Goal: Task Accomplishment & Management: Manage account settings

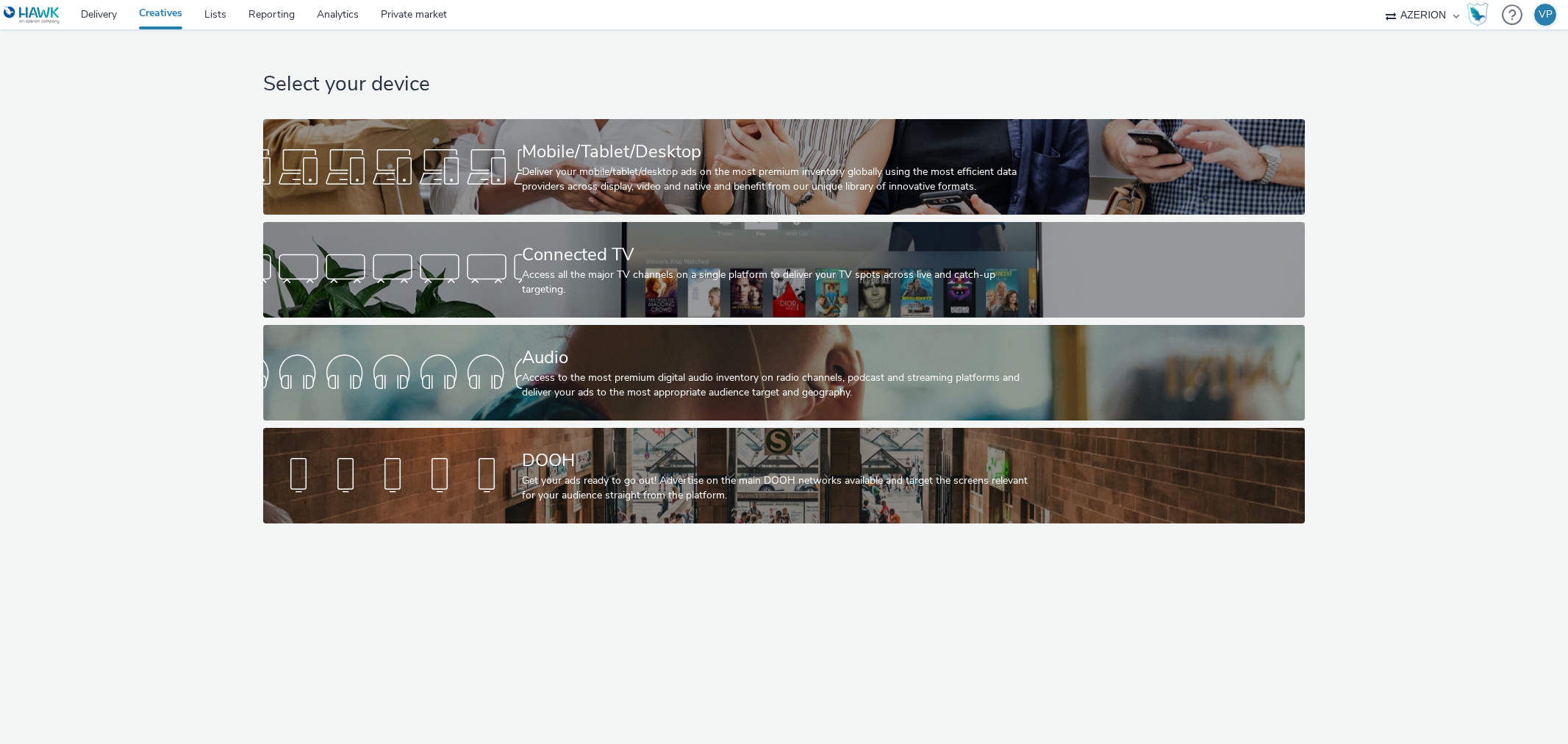
select select "ac009755-aa48-4799-8050-7a339a378eb8"
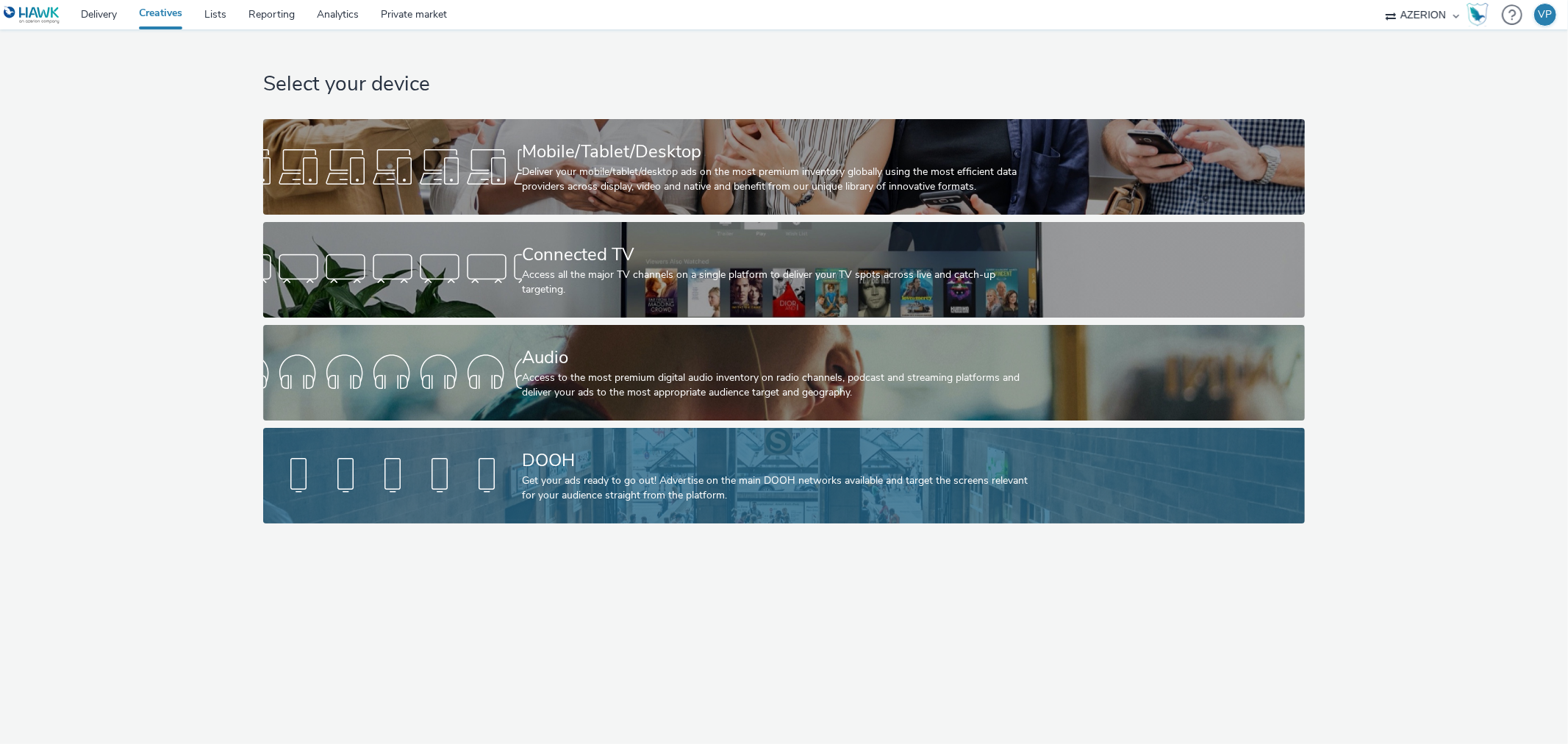
click at [650, 451] on div "DOOH" at bounding box center [781, 461] width 518 height 26
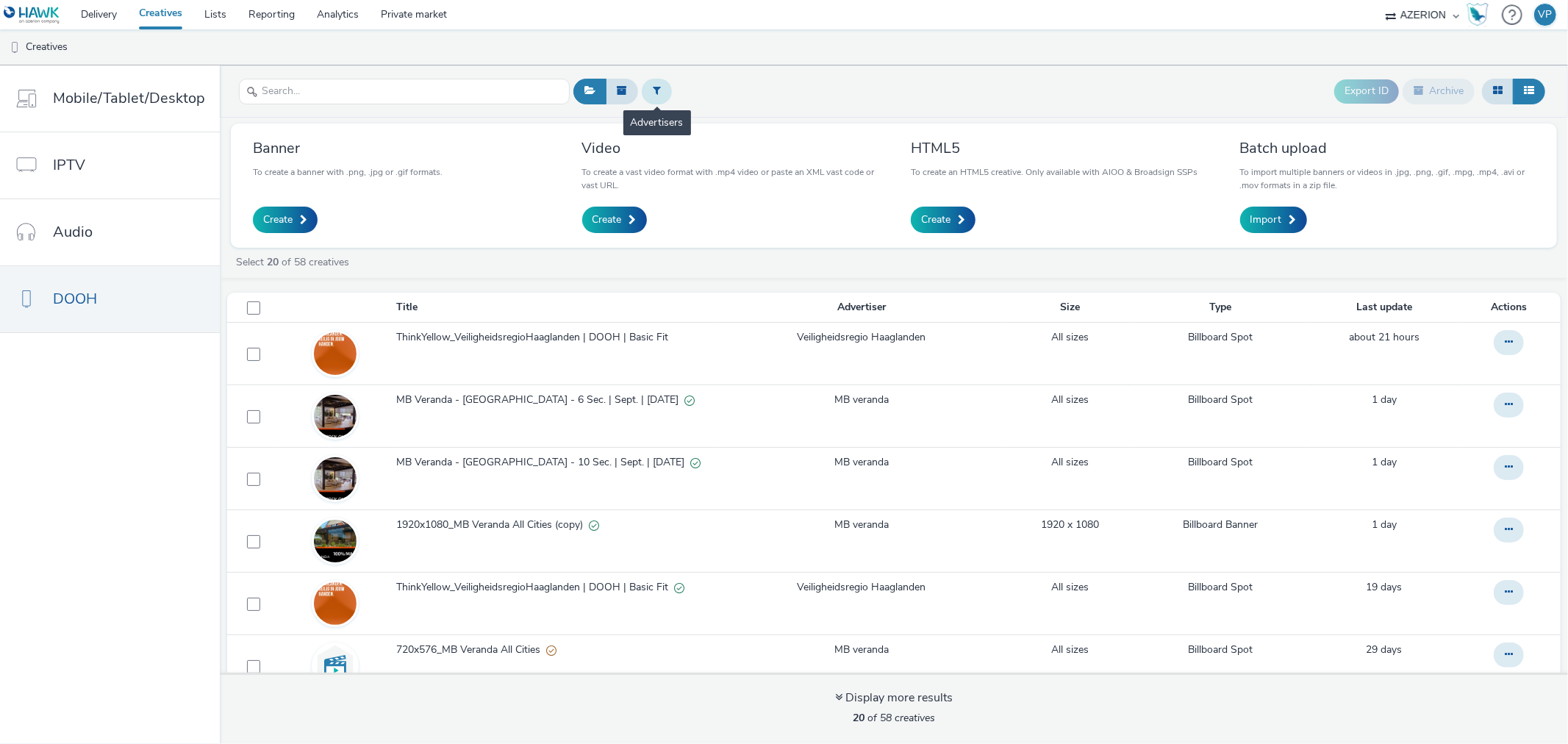
click at [655, 89] on icon at bounding box center [656, 90] width 8 height 10
click at [742, 90] on div at bounding box center [731, 93] width 103 height 18
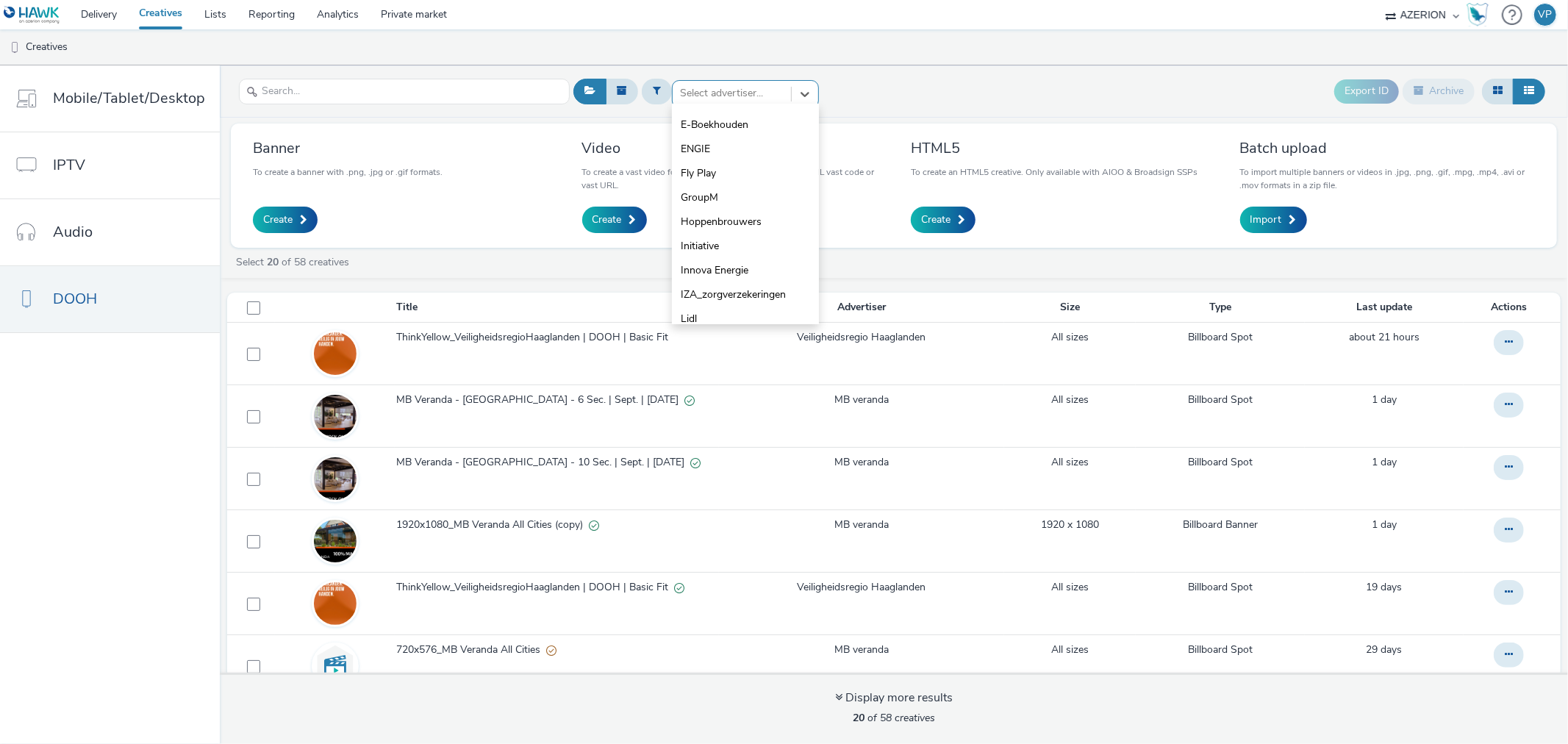
scroll to position [278, 0]
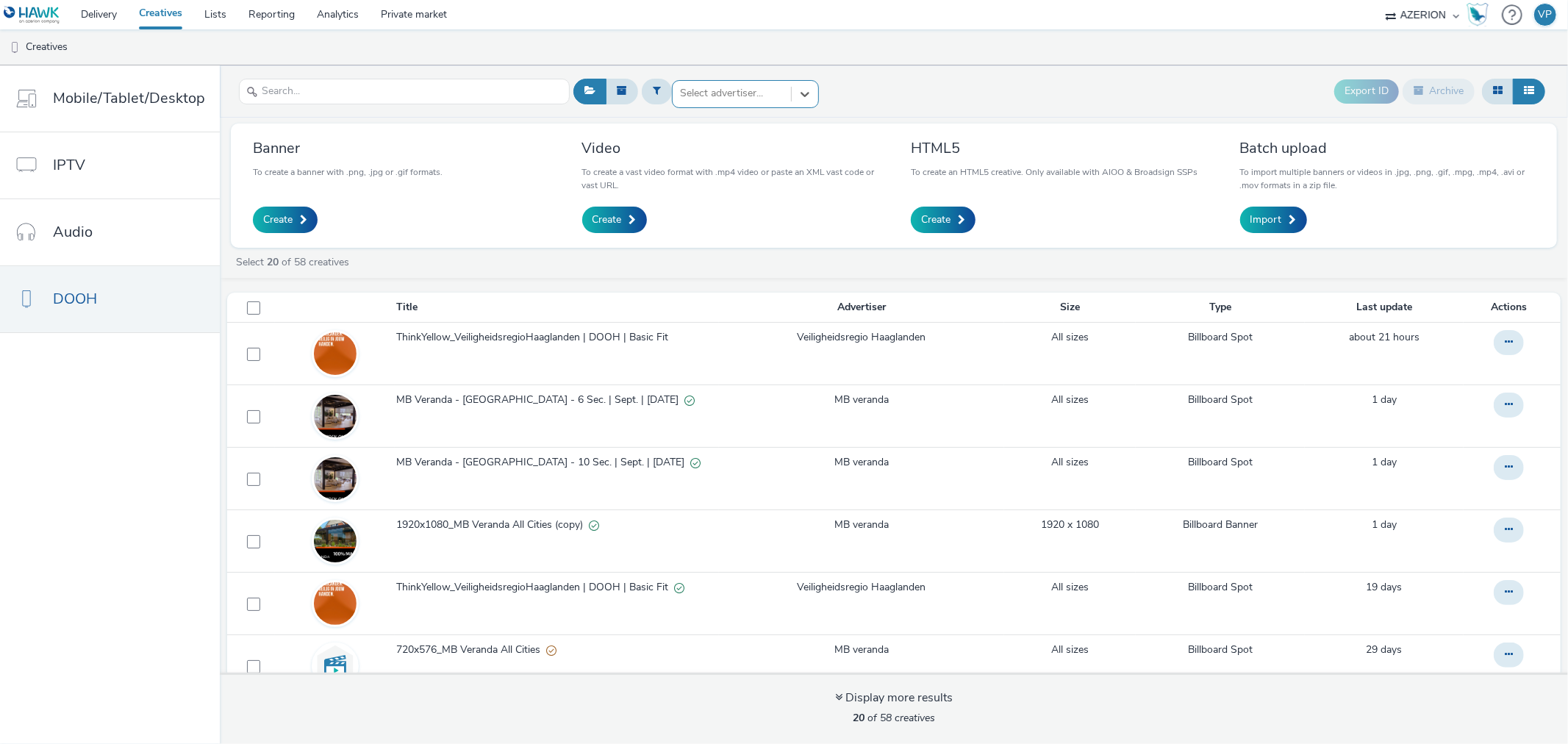
click at [708, 95] on div at bounding box center [731, 93] width 103 height 18
type input "MB"
click at [701, 121] on span "MB veranda" at bounding box center [708, 119] width 54 height 15
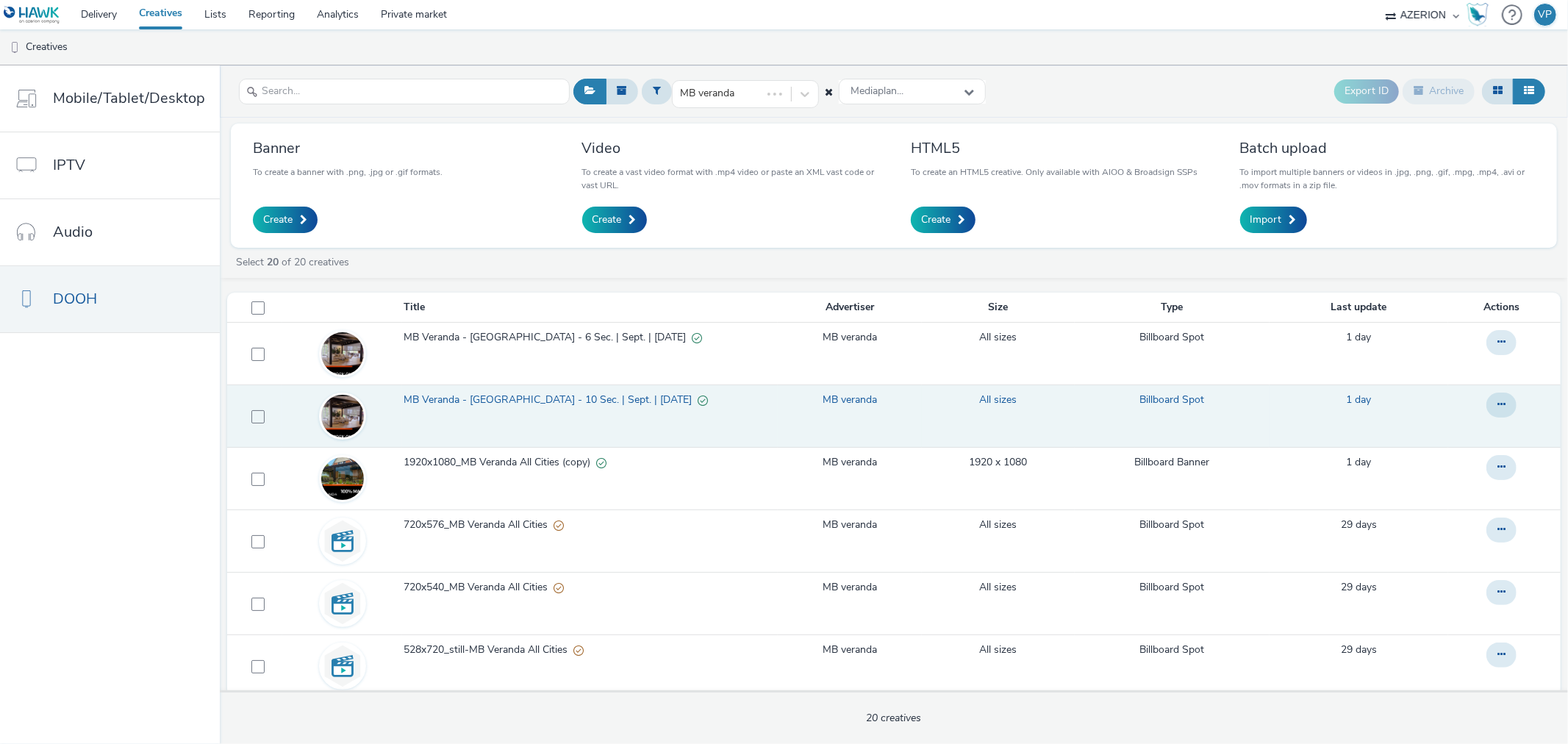
click at [983, 398] on link "All sizes" at bounding box center [997, 400] width 37 height 15
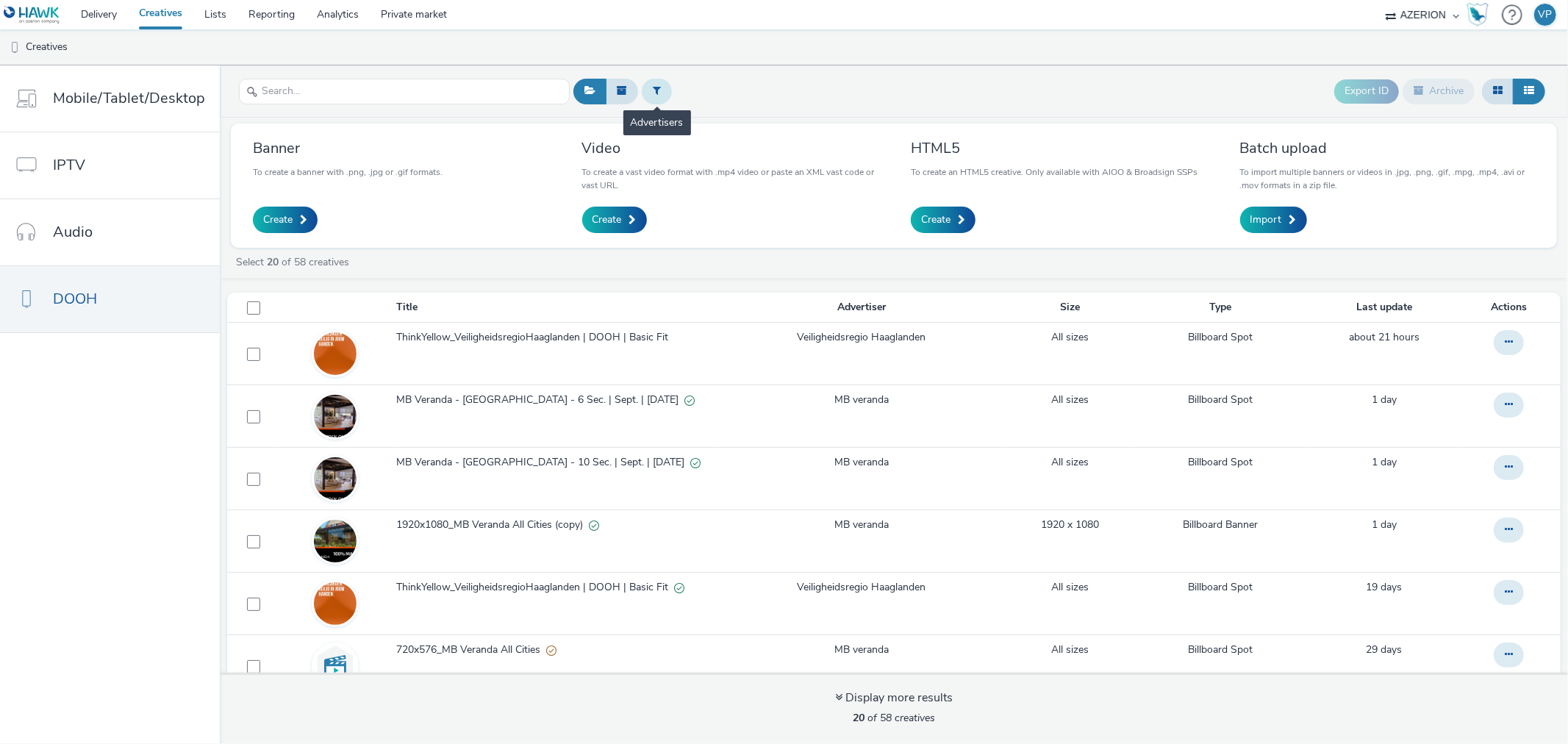
click at [658, 90] on button at bounding box center [656, 90] width 30 height 25
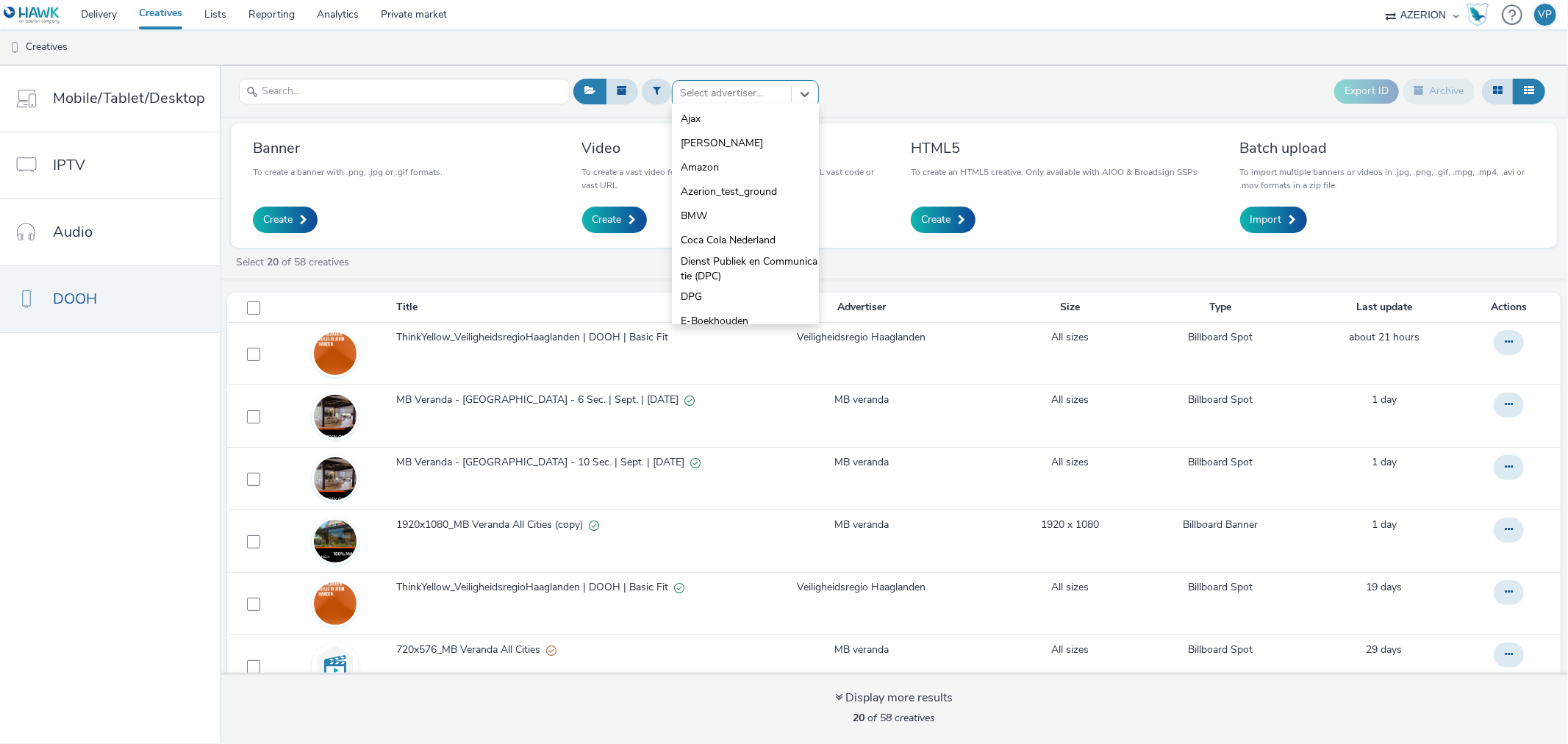
click at [706, 94] on div at bounding box center [731, 93] width 103 height 18
type input "mb"
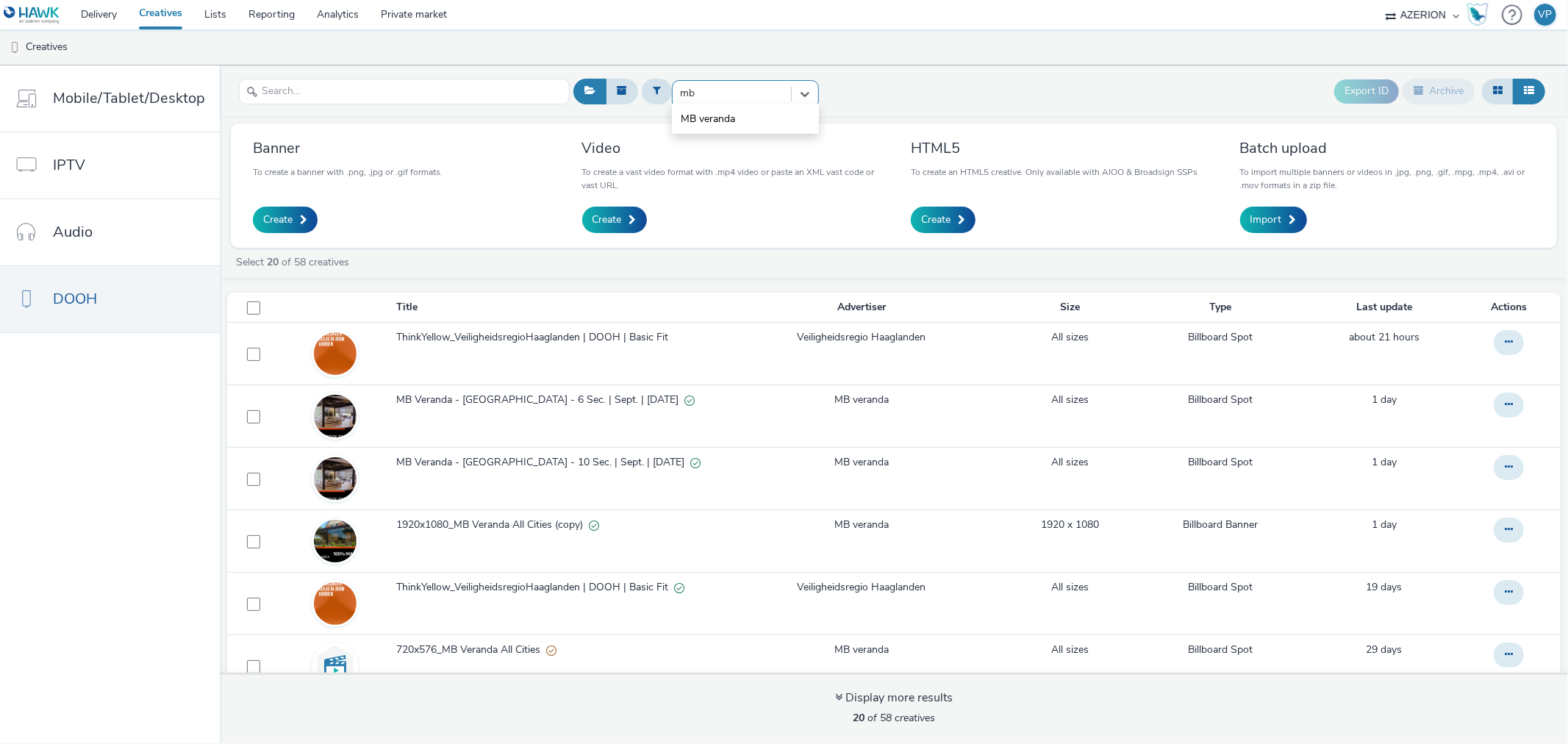
click at [703, 114] on span "MB veranda" at bounding box center [708, 119] width 54 height 15
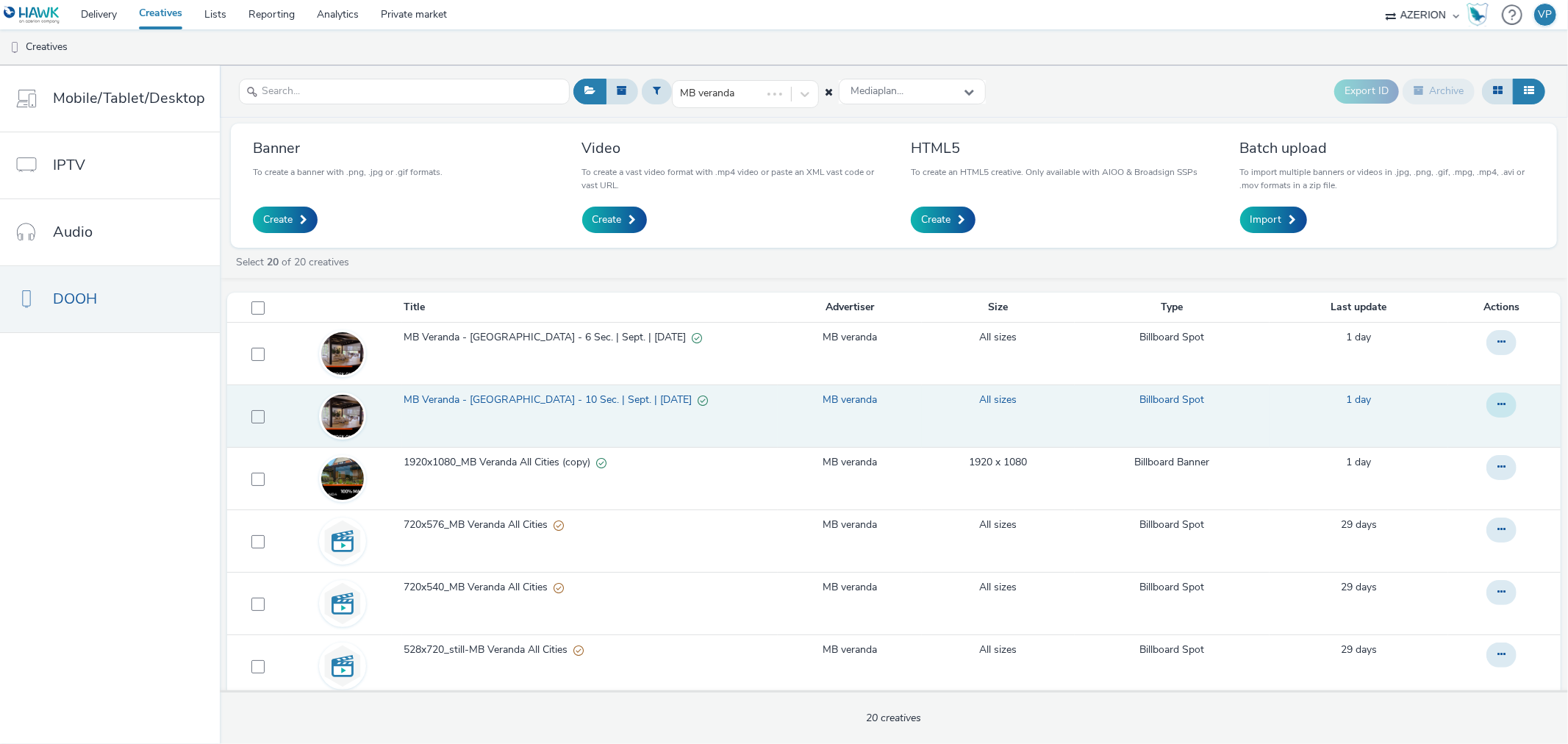
click at [1497, 406] on icon at bounding box center [1501, 404] width 8 height 10
click at [1422, 467] on link "Duplicate" at bounding box center [1461, 464] width 110 height 30
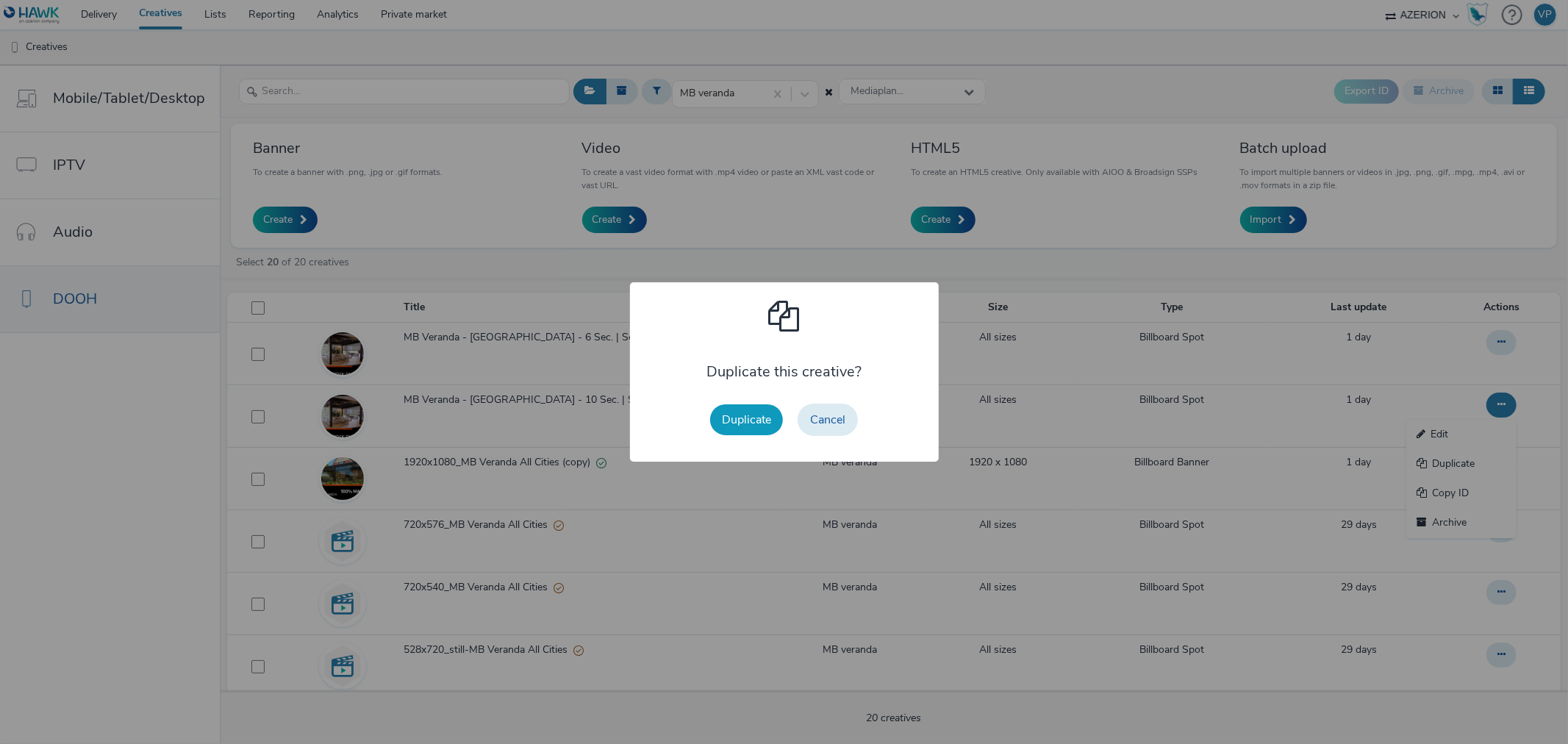
click at [751, 414] on button "Duplicate" at bounding box center [747, 420] width 73 height 31
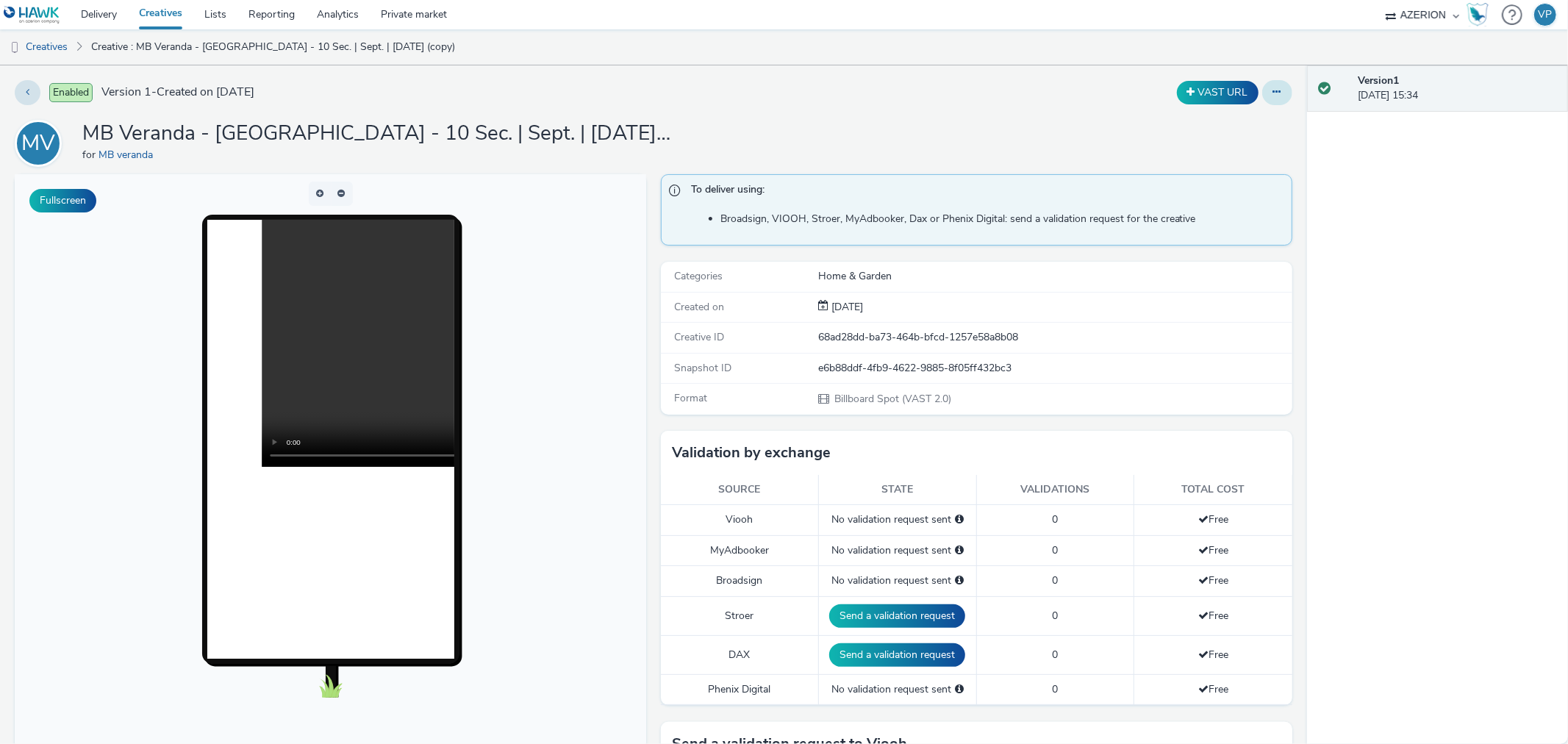
click at [1272, 93] on icon at bounding box center [1276, 91] width 8 height 10
click at [1215, 118] on link "Edit" at bounding box center [1237, 122] width 110 height 30
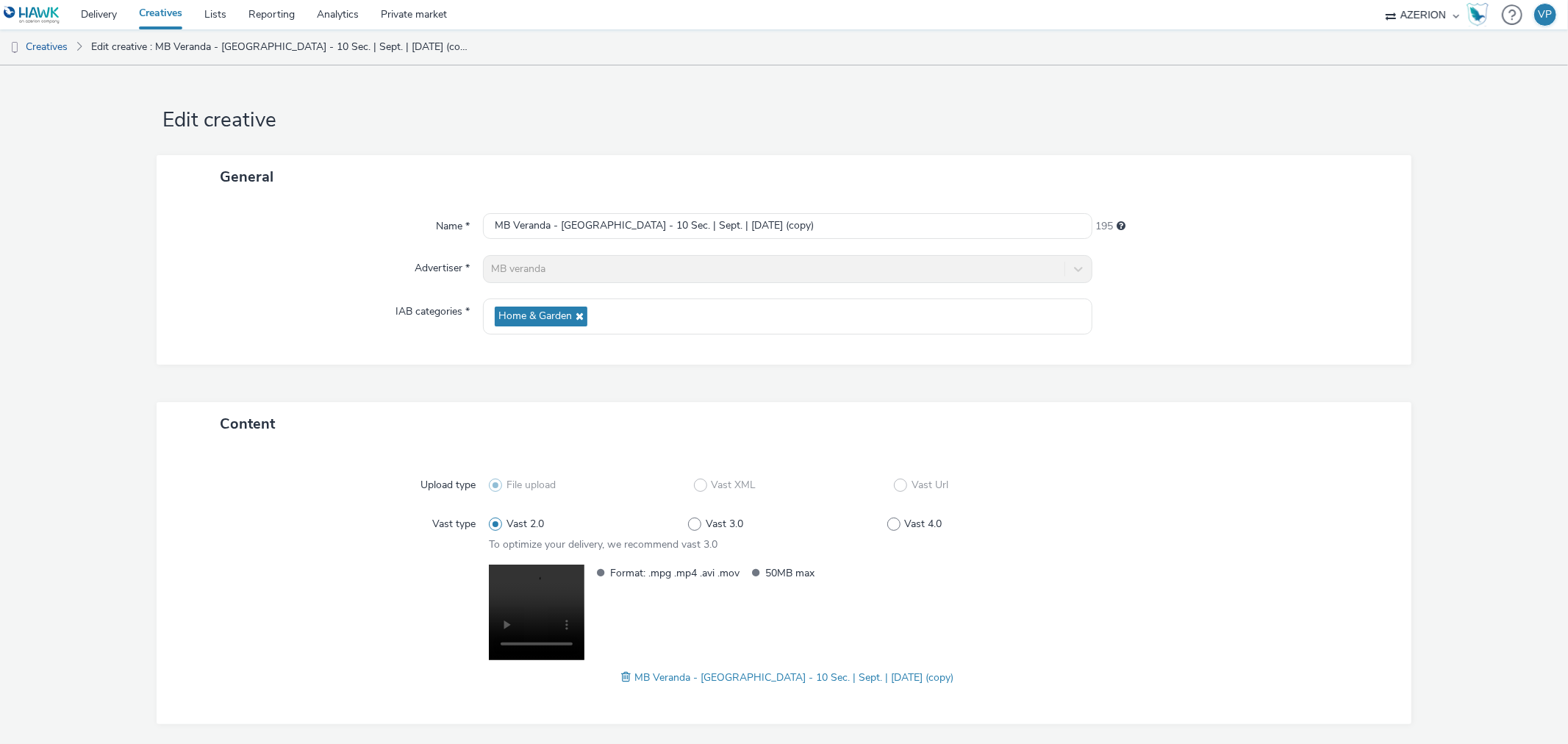
scroll to position [54, 0]
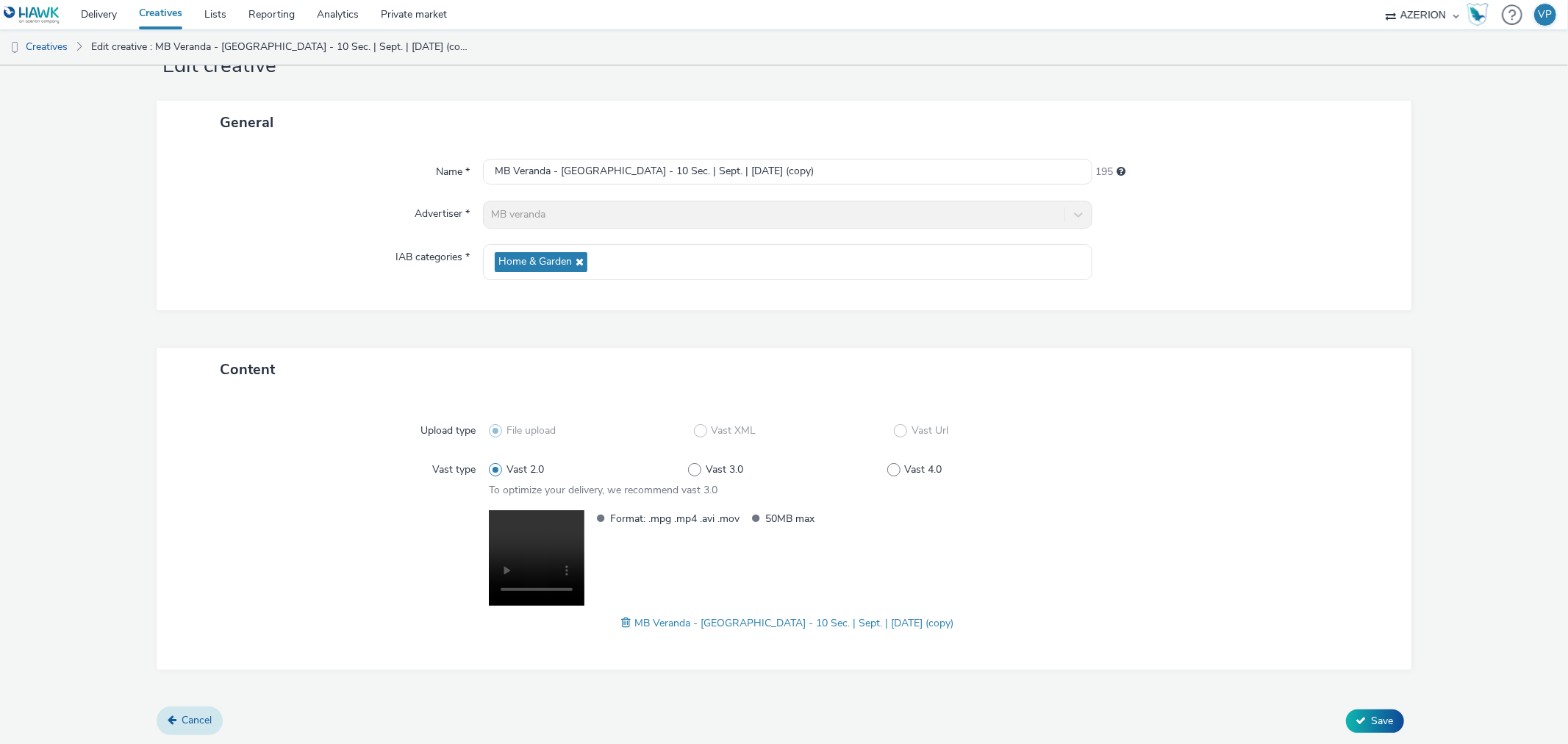
click at [168, 721] on icon at bounding box center [172, 719] width 8 height 10
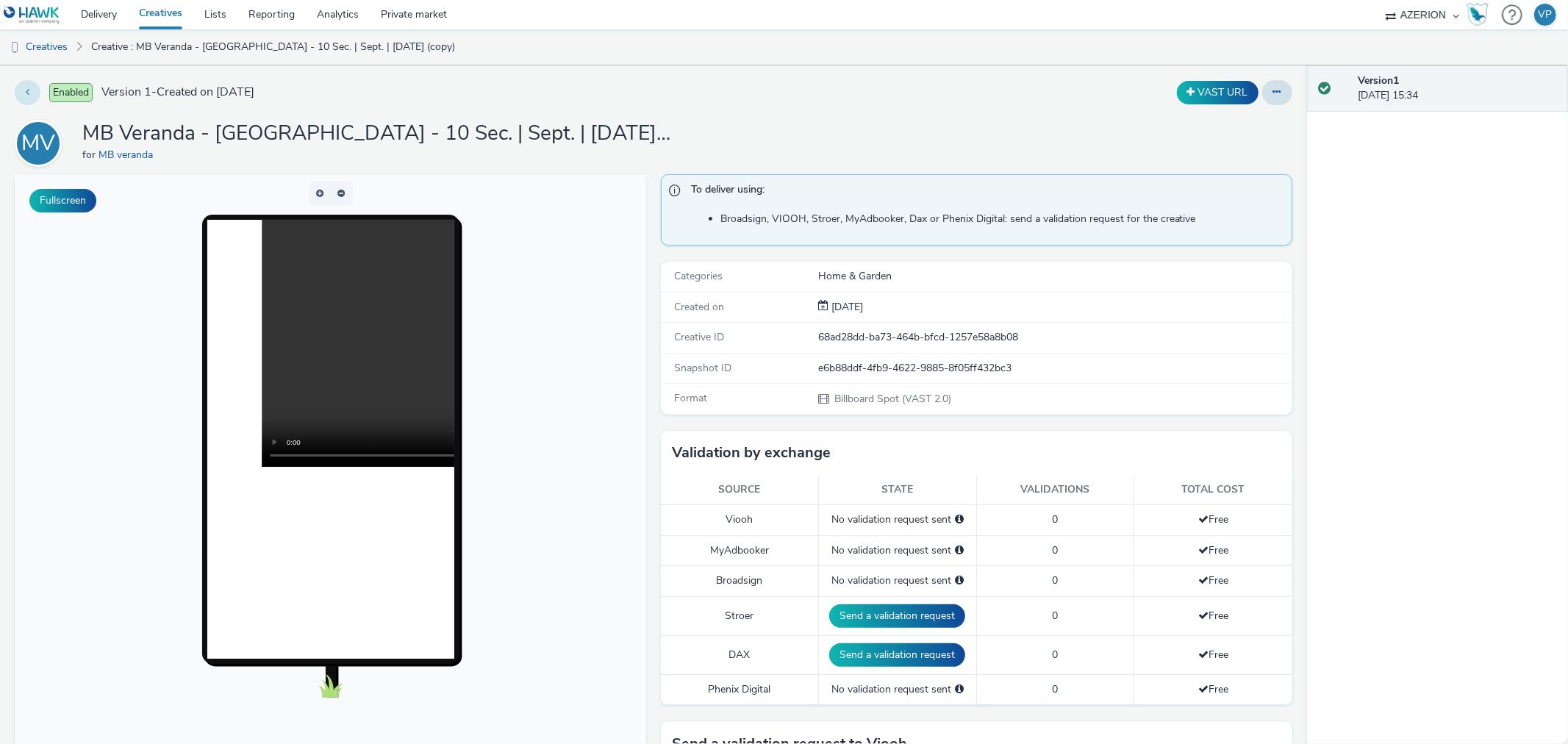
click at [22, 90] on button at bounding box center [28, 92] width 26 height 25
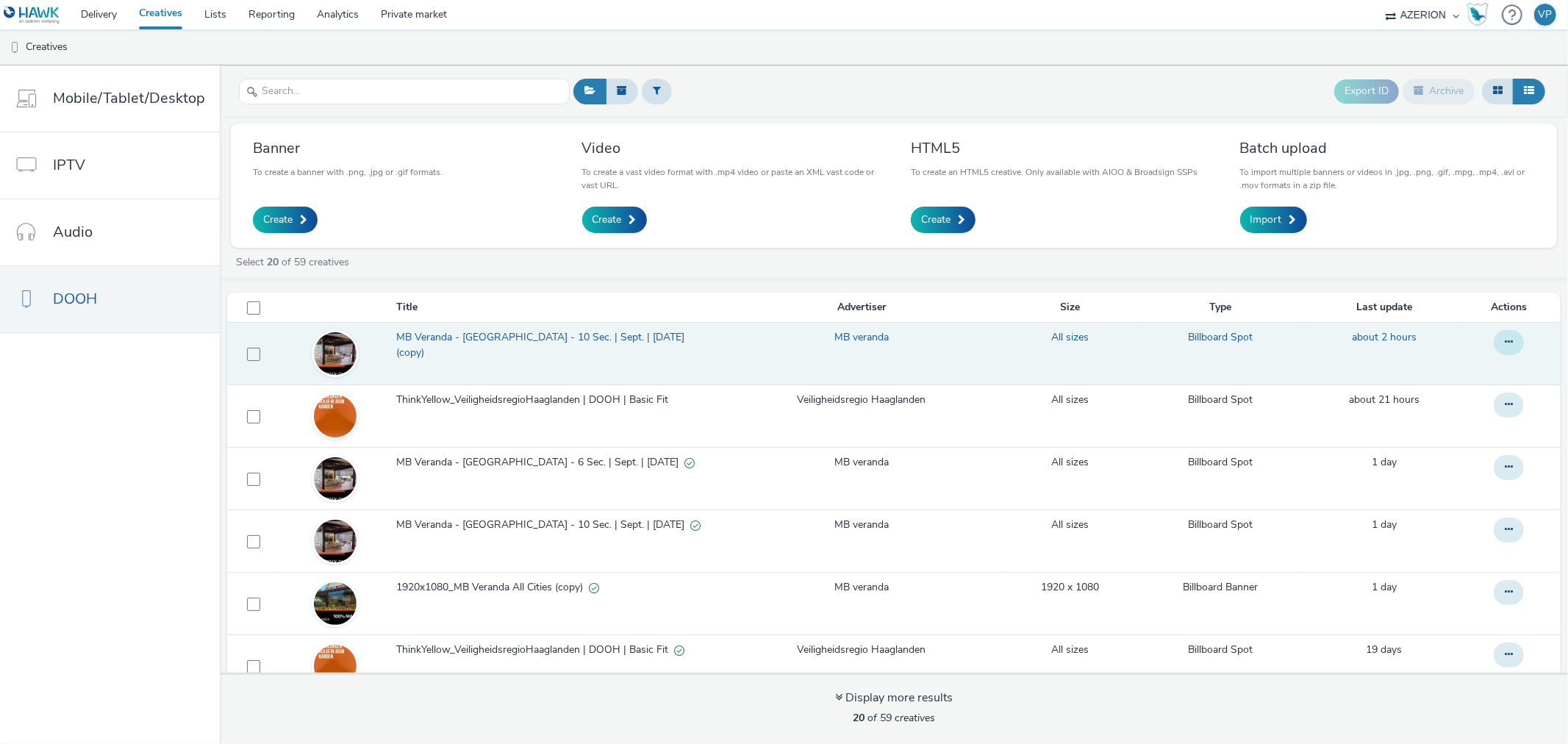
click at [1493, 346] on button at bounding box center [1508, 342] width 30 height 25
click at [1436, 471] on link "Archive" at bounding box center [1468, 462] width 110 height 30
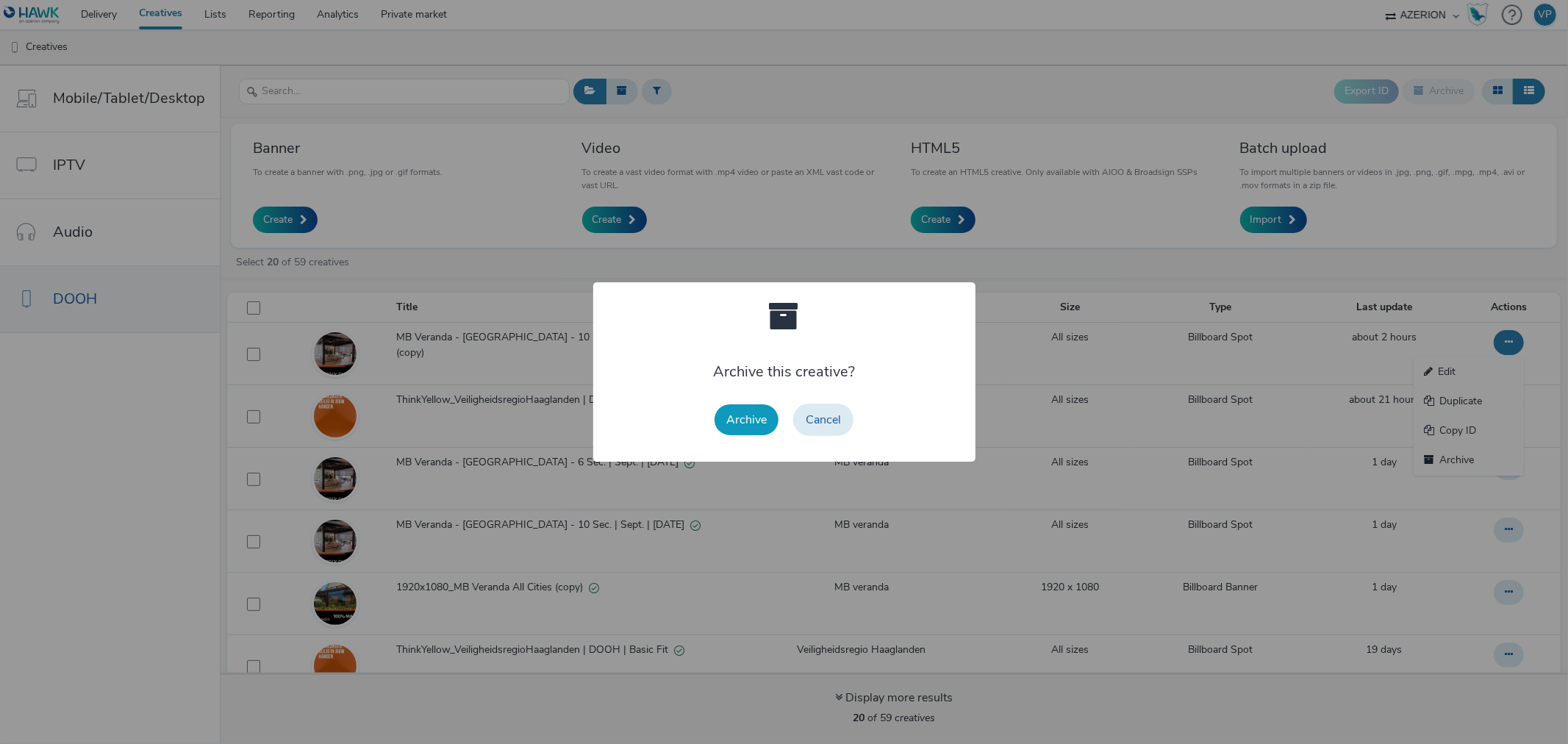
click at [736, 422] on button "Archive" at bounding box center [746, 420] width 64 height 31
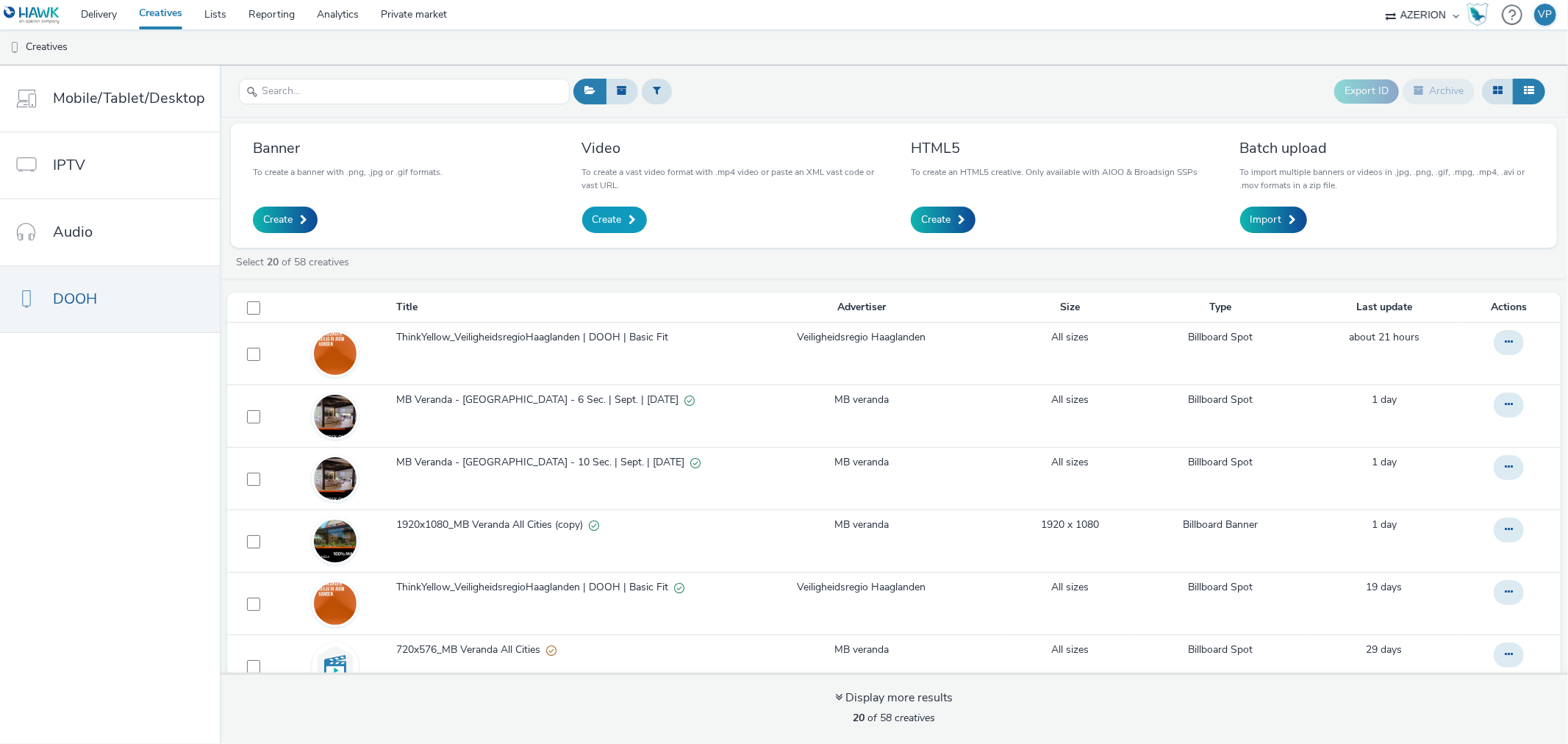
click at [604, 217] on span "Create" at bounding box center [607, 220] width 30 height 15
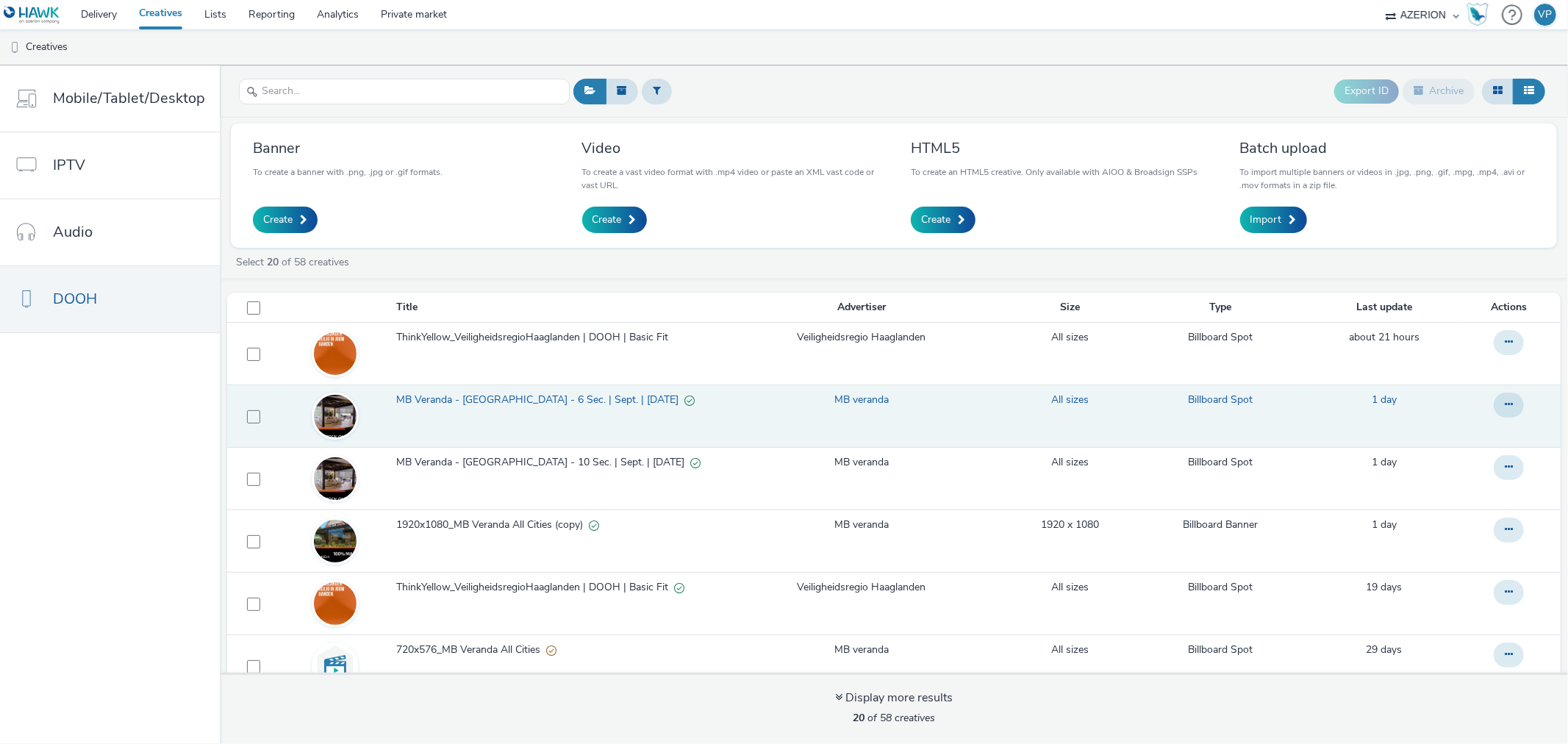
click at [495, 398] on span "MB Veranda - Eindhoven - 6 Sec. | Sept. | 15/09/2025" at bounding box center [540, 400] width 288 height 15
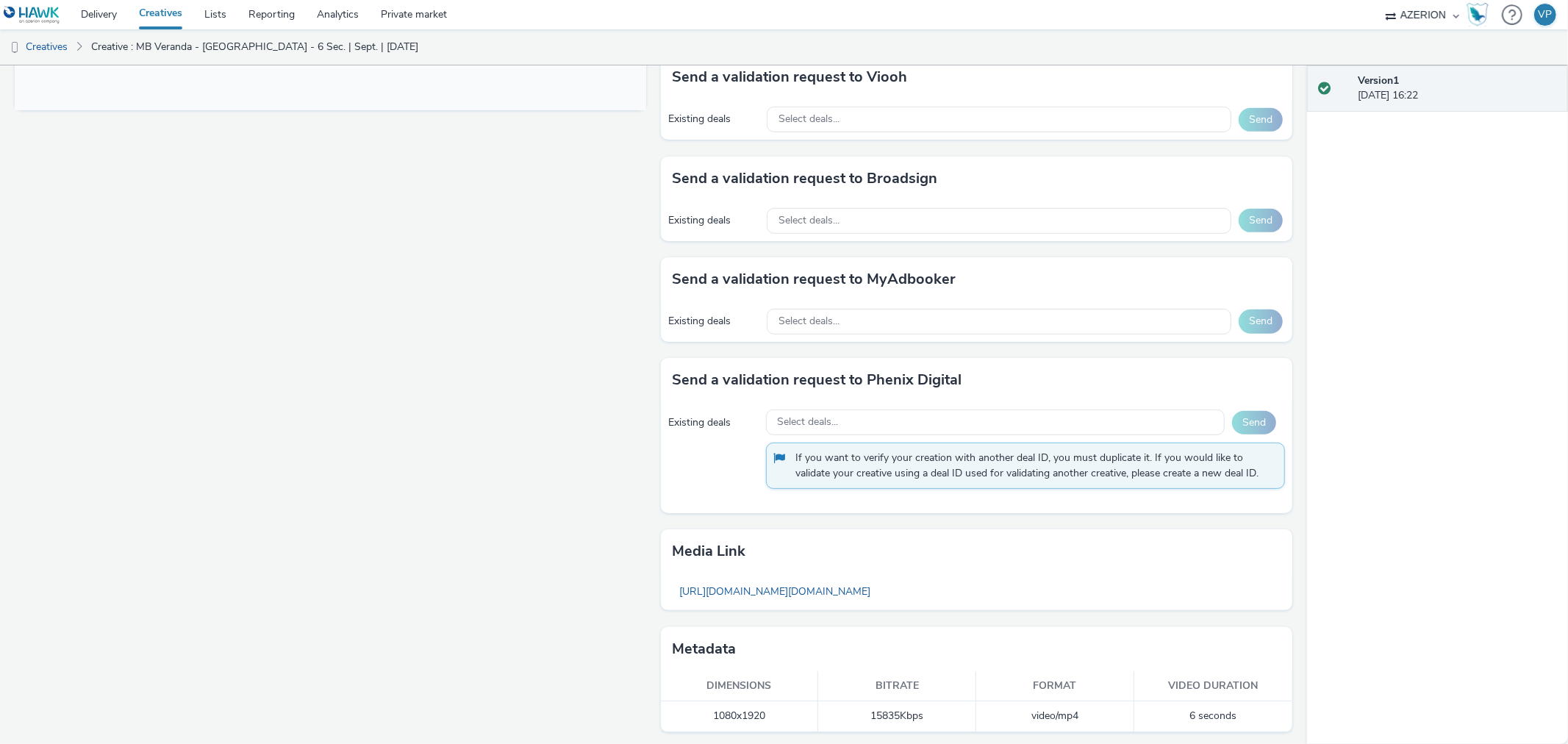
scroll to position [671, 0]
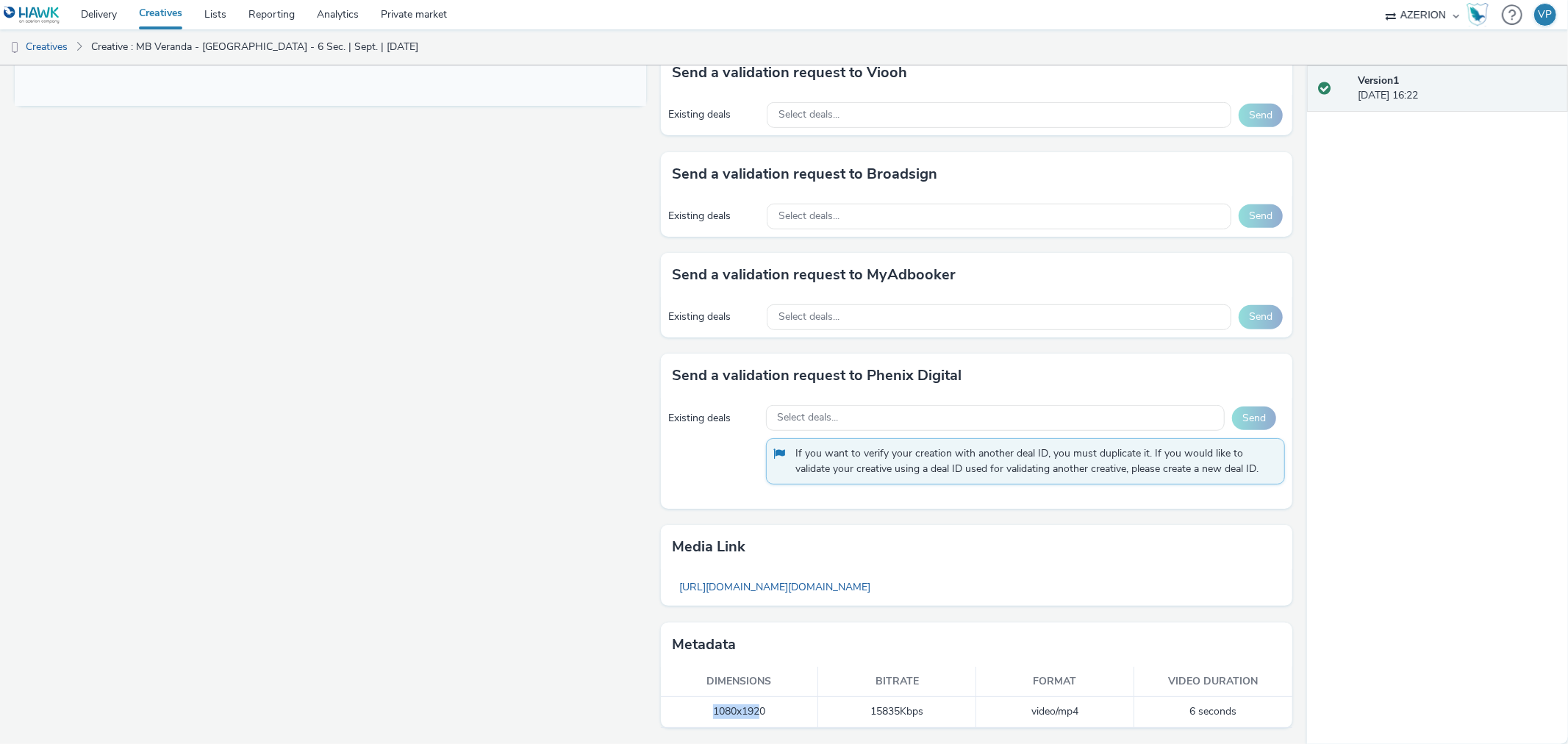
drag, startPoint x: 694, startPoint y: 713, endPoint x: 799, endPoint y: 710, distance: 105.0
click at [782, 713] on td "1080x1920" at bounding box center [739, 711] width 158 height 30
click at [800, 709] on td "1080x1920" at bounding box center [739, 711] width 158 height 30
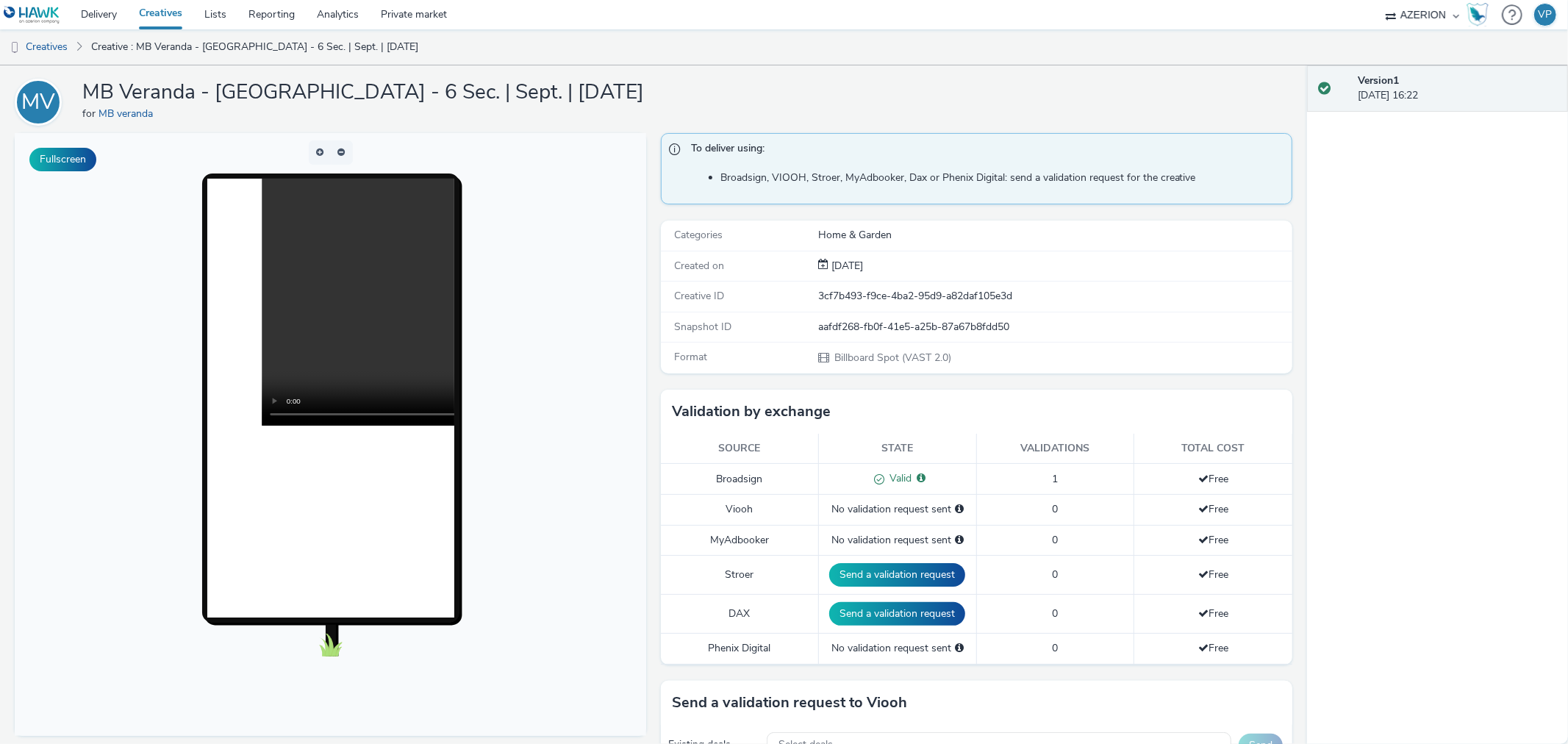
scroll to position [0, 0]
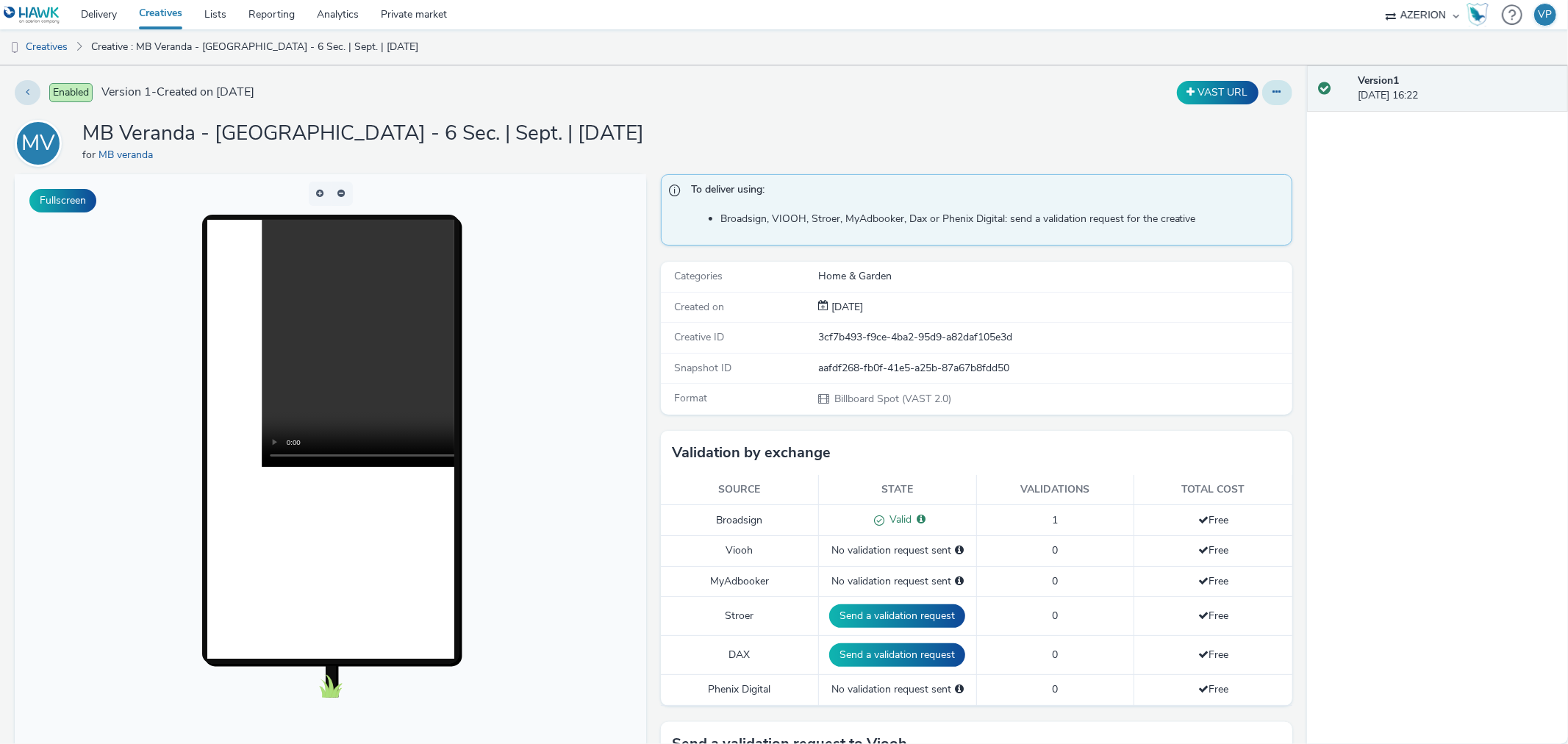
click at [1272, 90] on icon at bounding box center [1276, 91] width 8 height 10
click at [1230, 153] on link "Duplicate" at bounding box center [1237, 152] width 110 height 30
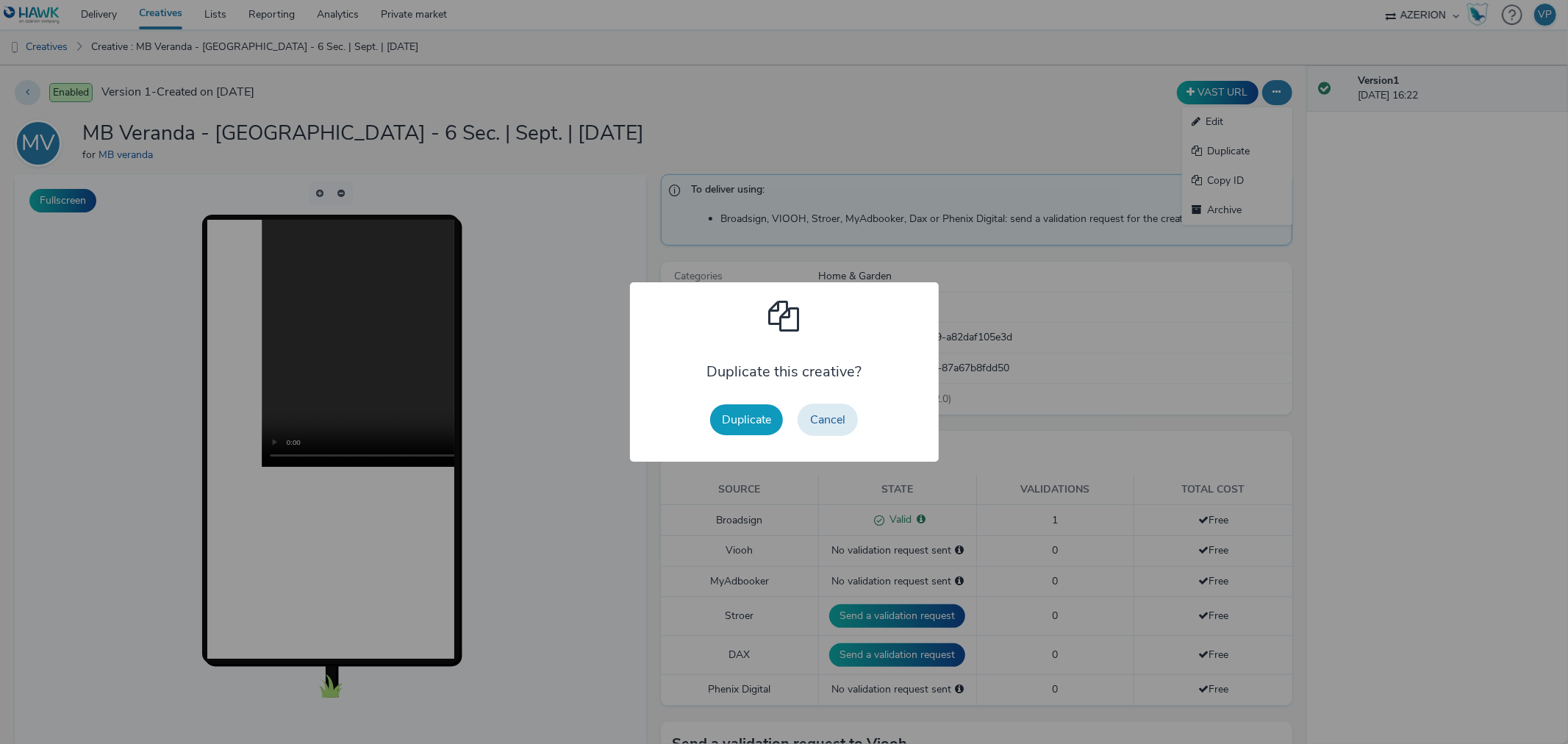
click at [754, 419] on button "Duplicate" at bounding box center [747, 420] width 73 height 31
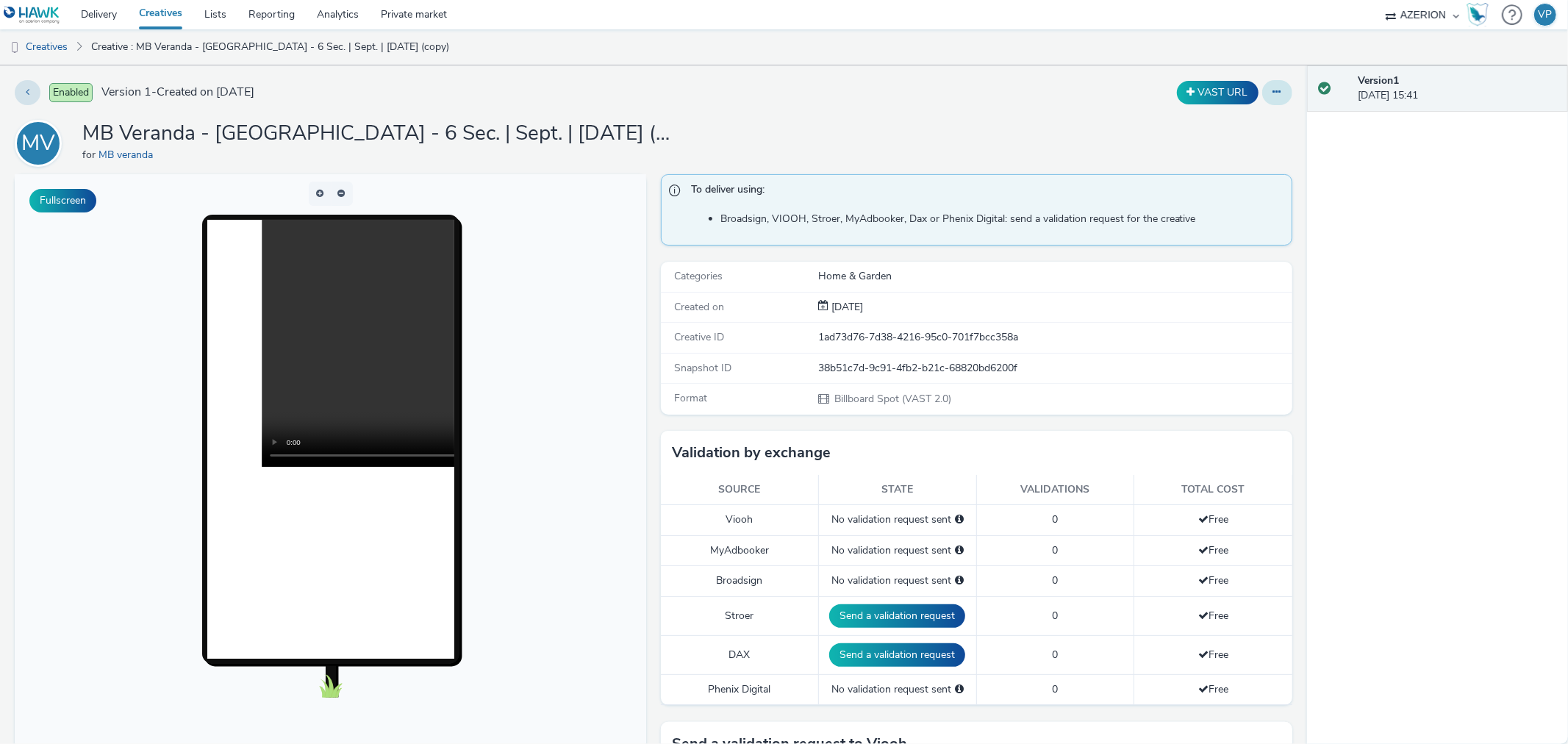
click at [1272, 90] on icon at bounding box center [1276, 91] width 8 height 10
click at [1224, 123] on link "Edit" at bounding box center [1237, 122] width 110 height 30
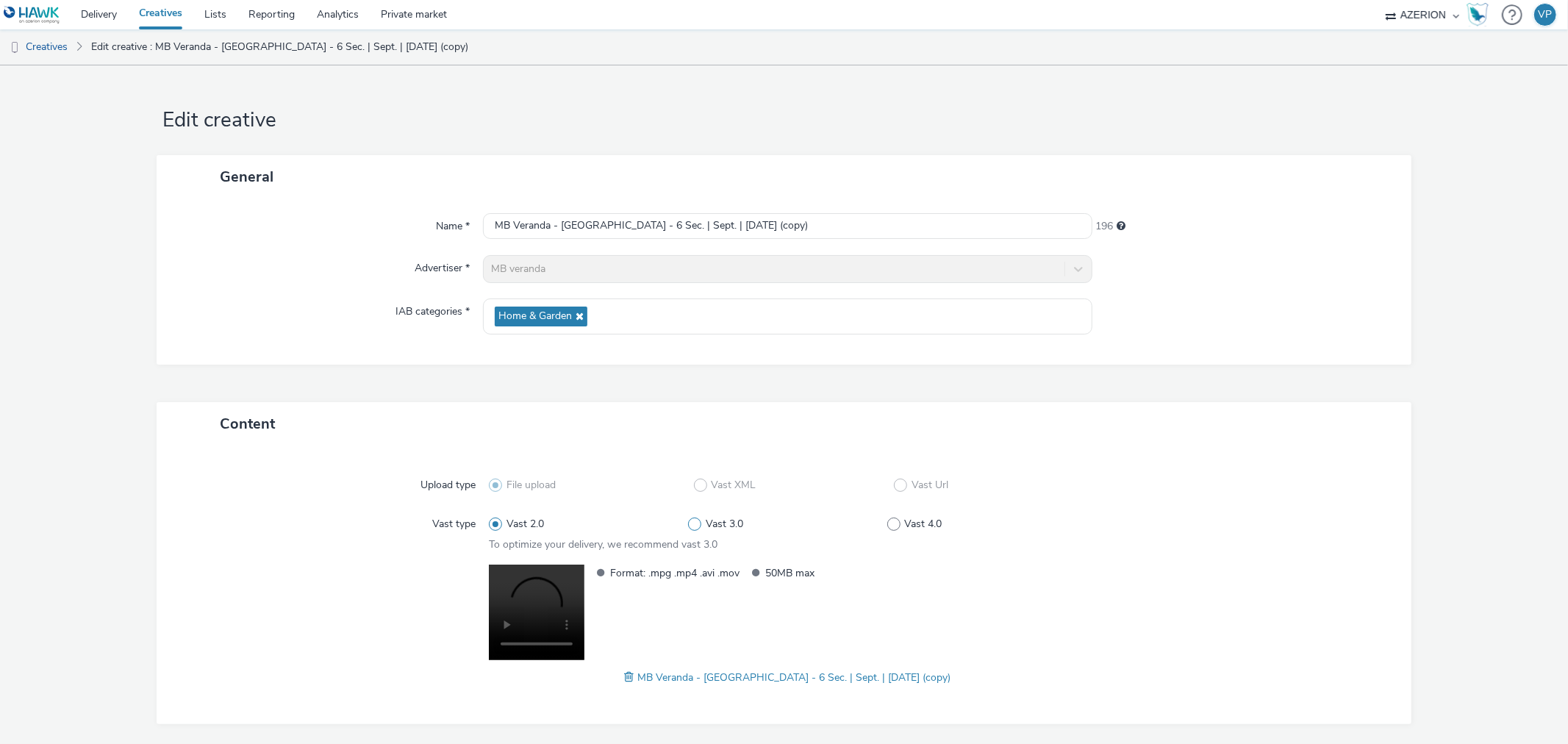
click at [688, 527] on span at bounding box center [695, 524] width 13 height 13
click at [688, 527] on input "Vast 3.0" at bounding box center [693, 524] width 9 height 9
radio input "false"
radio input "true"
click at [1076, 633] on div "Format: .mpg .mp4 .avi .mov 50MB max" at bounding box center [837, 613] width 498 height 100
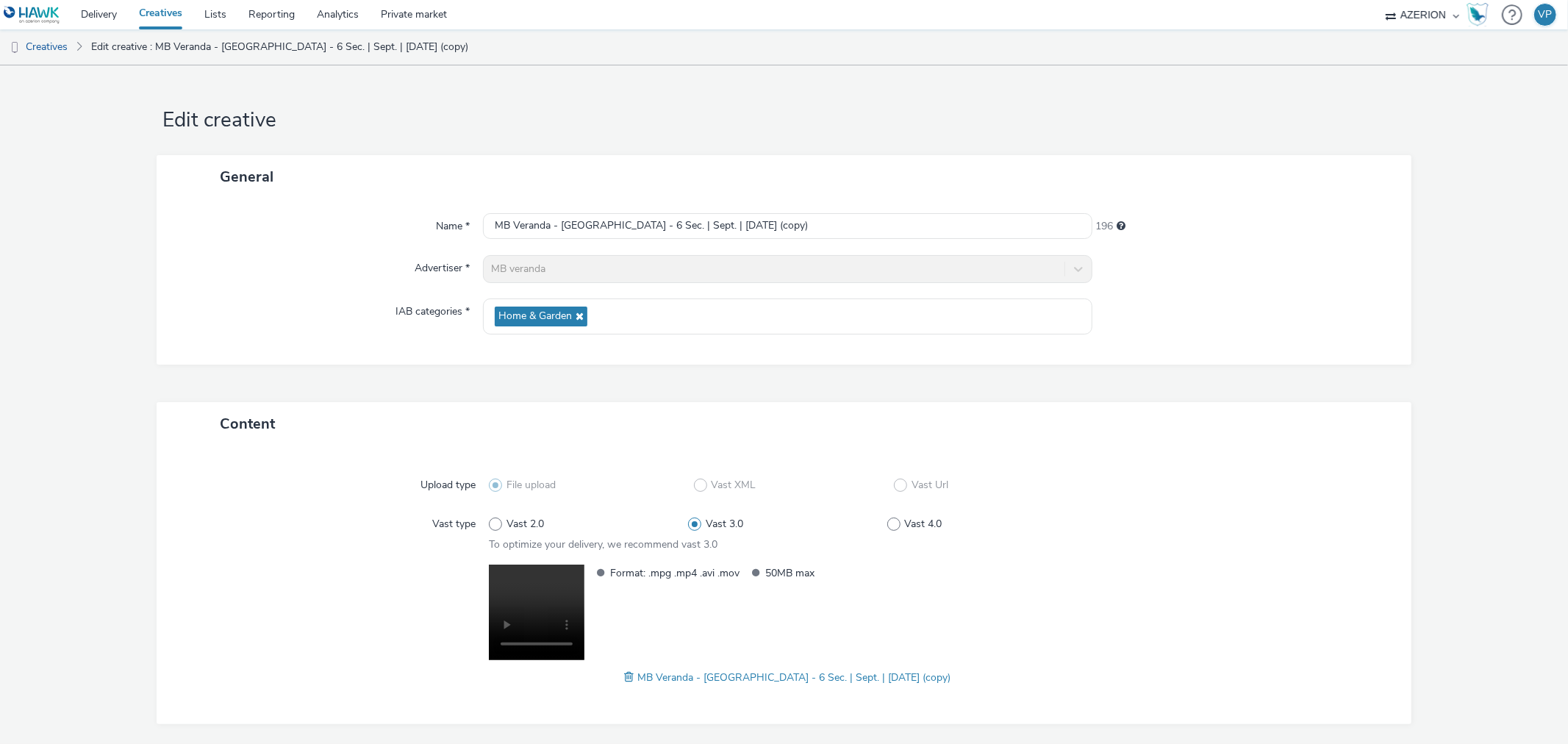
scroll to position [54, 0]
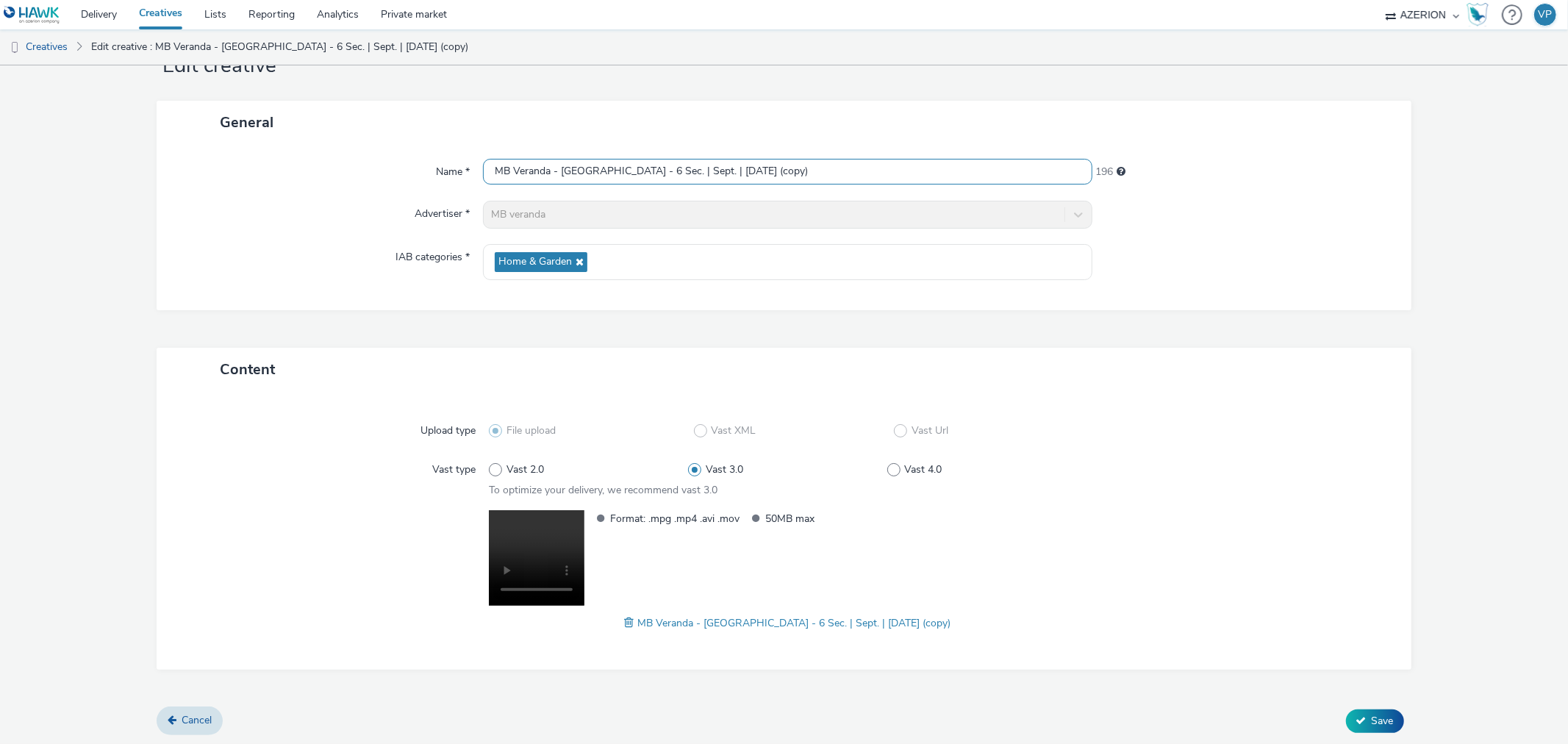
drag, startPoint x: 741, startPoint y: 172, endPoint x: 897, endPoint y: 171, distance: 156.0
click at [897, 171] on input "MB Veranda - Eindhoven - 6 Sec. | Sept. | 15/09/2025 (copy)" at bounding box center [787, 172] width 609 height 26
type input "MB Veranda - [GEOGRAPHIC_DATA] - 6 Sec. | Sept. | [DATE] VP"
click at [1371, 714] on span "Save" at bounding box center [1382, 721] width 22 height 14
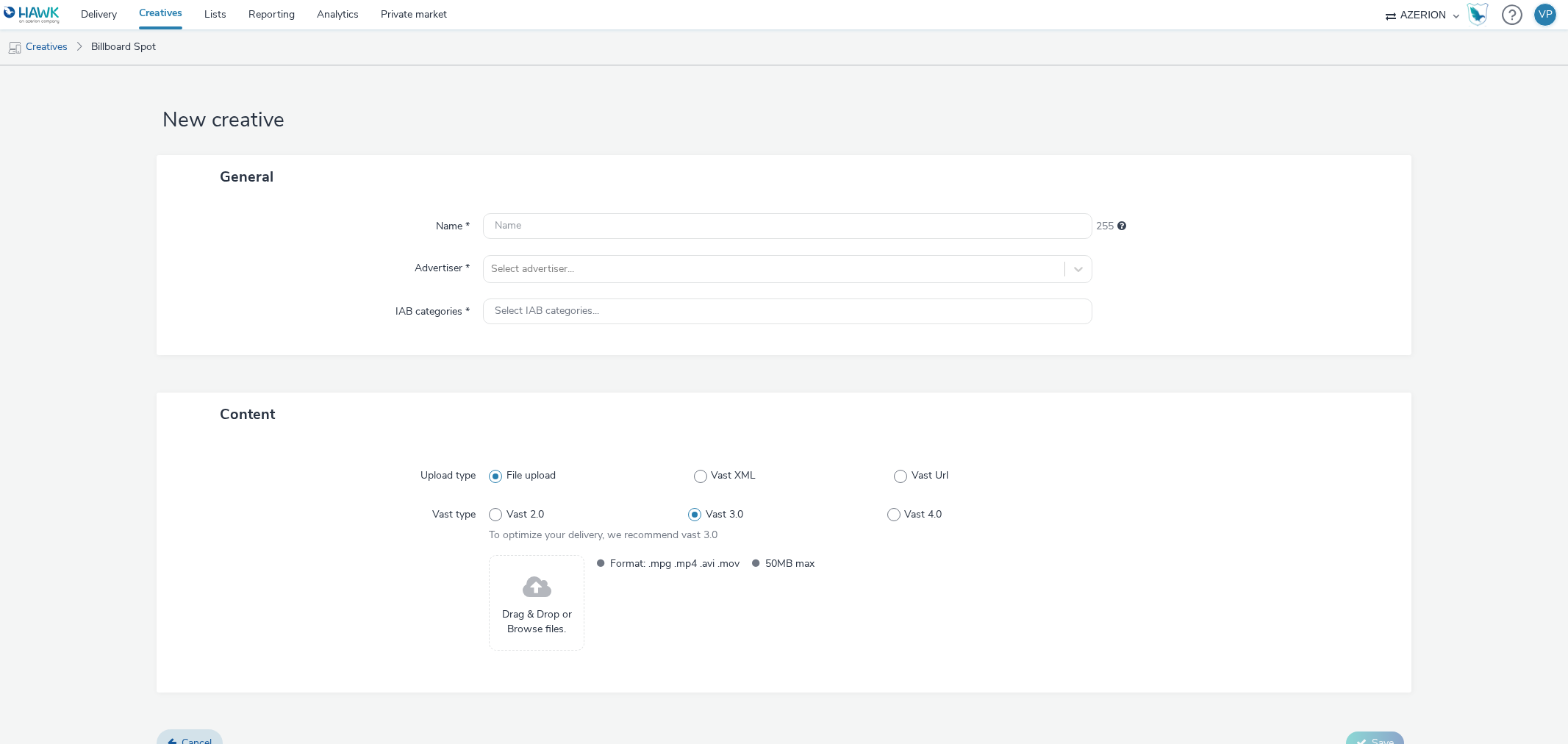
select select "ac009755-aa48-4799-8050-7a339a378eb8"
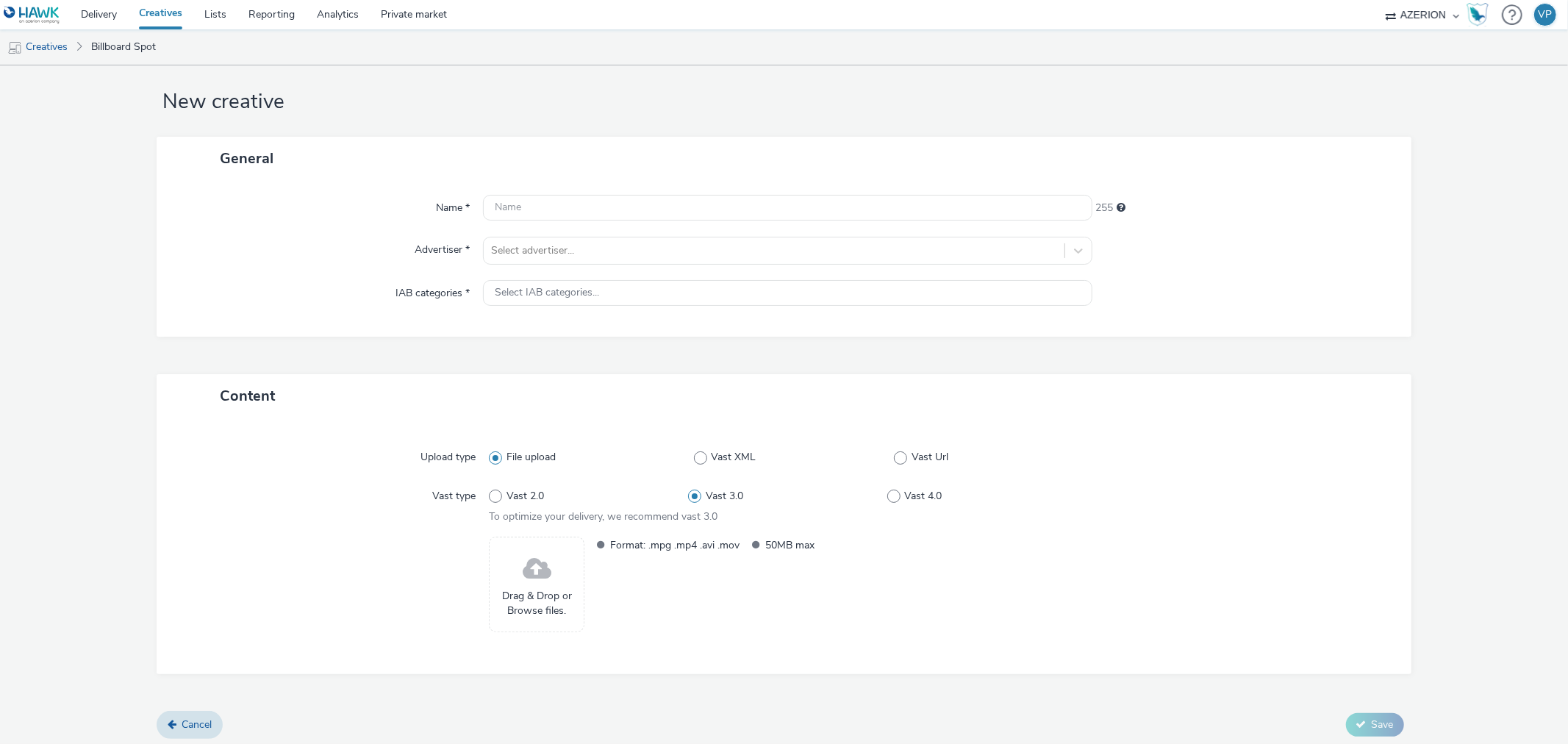
scroll to position [23, 0]
click at [186, 716] on span "Cancel" at bounding box center [197, 719] width 30 height 14
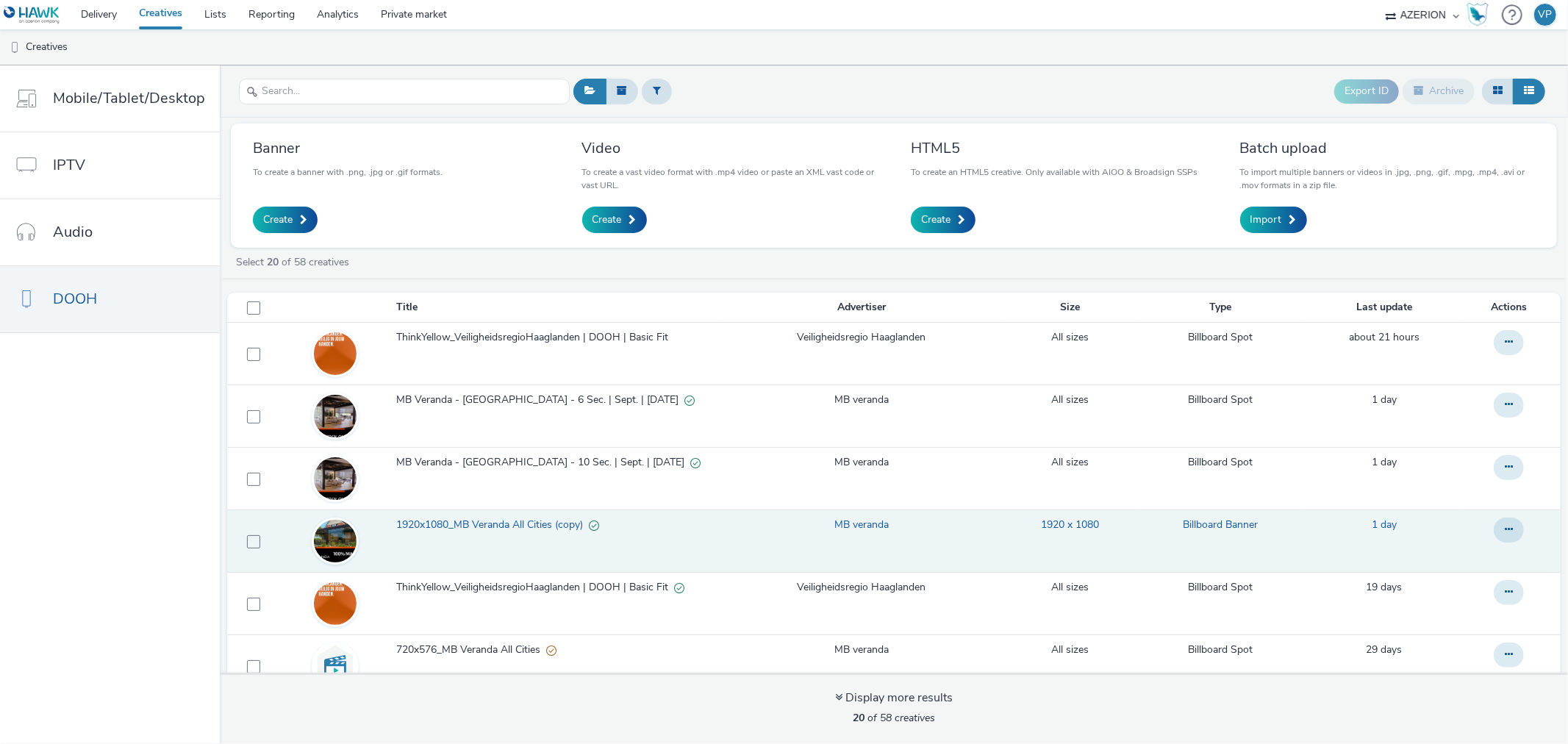
click at [1047, 525] on link "1920 x 1080" at bounding box center [1069, 525] width 58 height 15
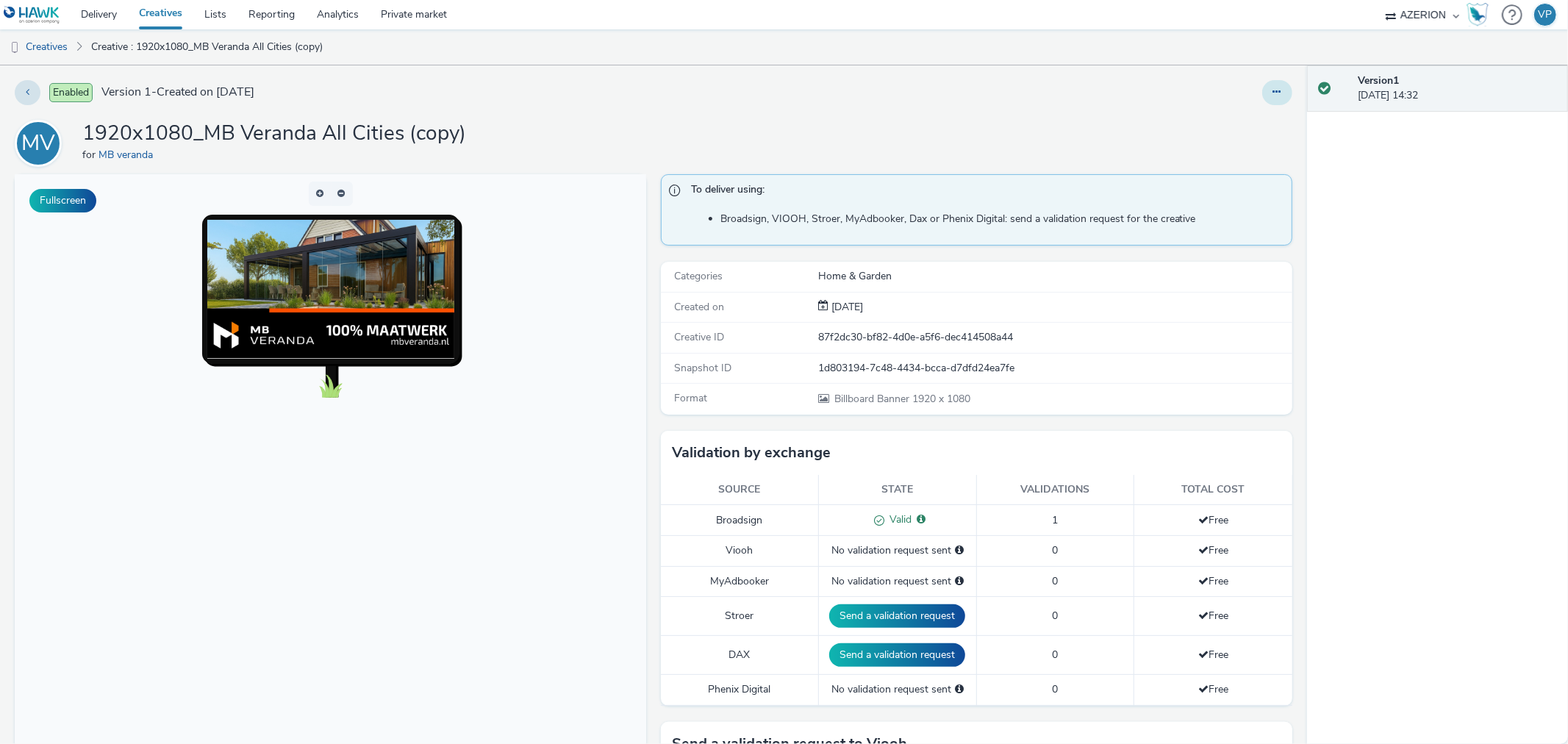
click at [1262, 92] on button at bounding box center [1277, 92] width 30 height 25
click at [1214, 118] on link "Edit" at bounding box center [1237, 122] width 110 height 30
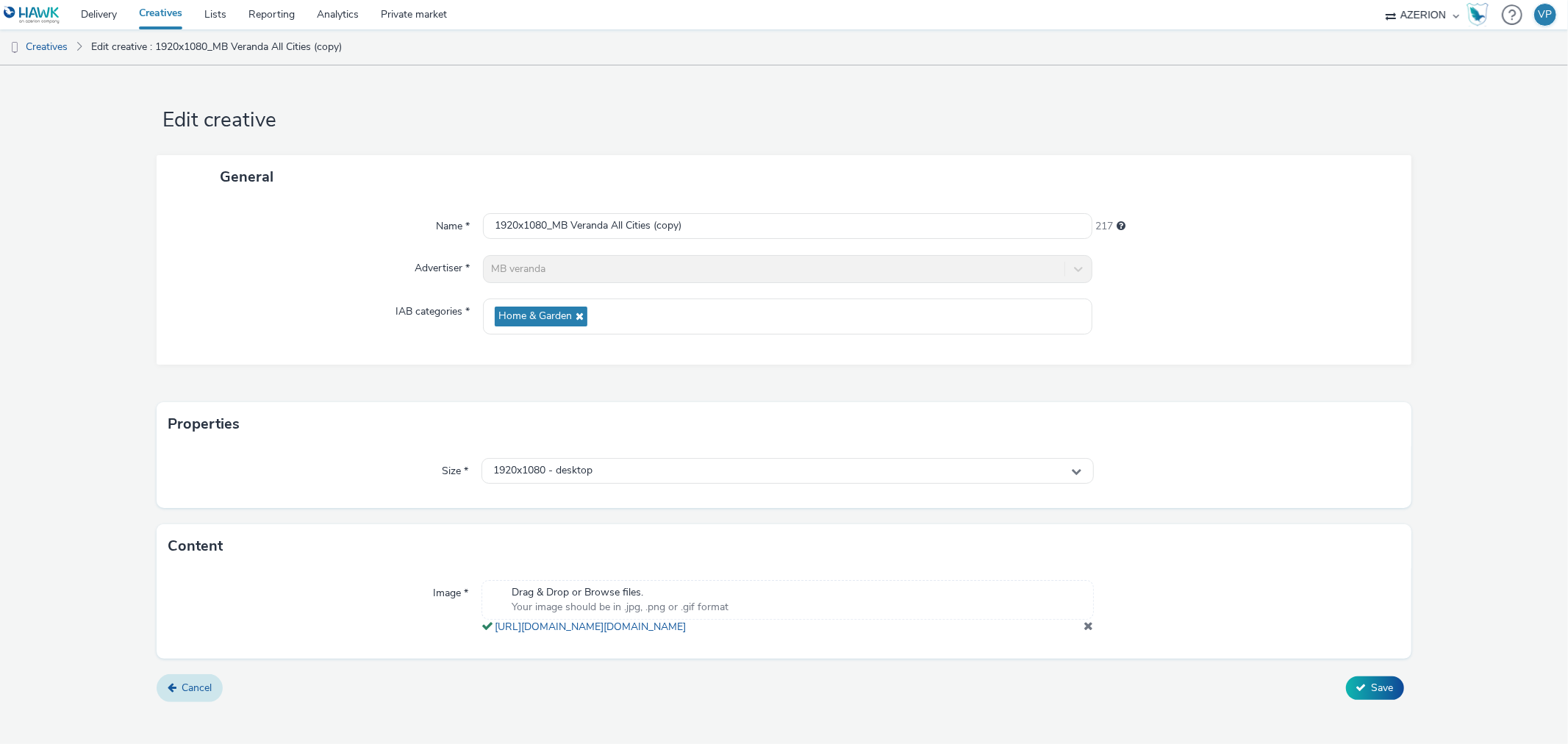
click at [182, 695] on span "Cancel" at bounding box center [197, 687] width 30 height 14
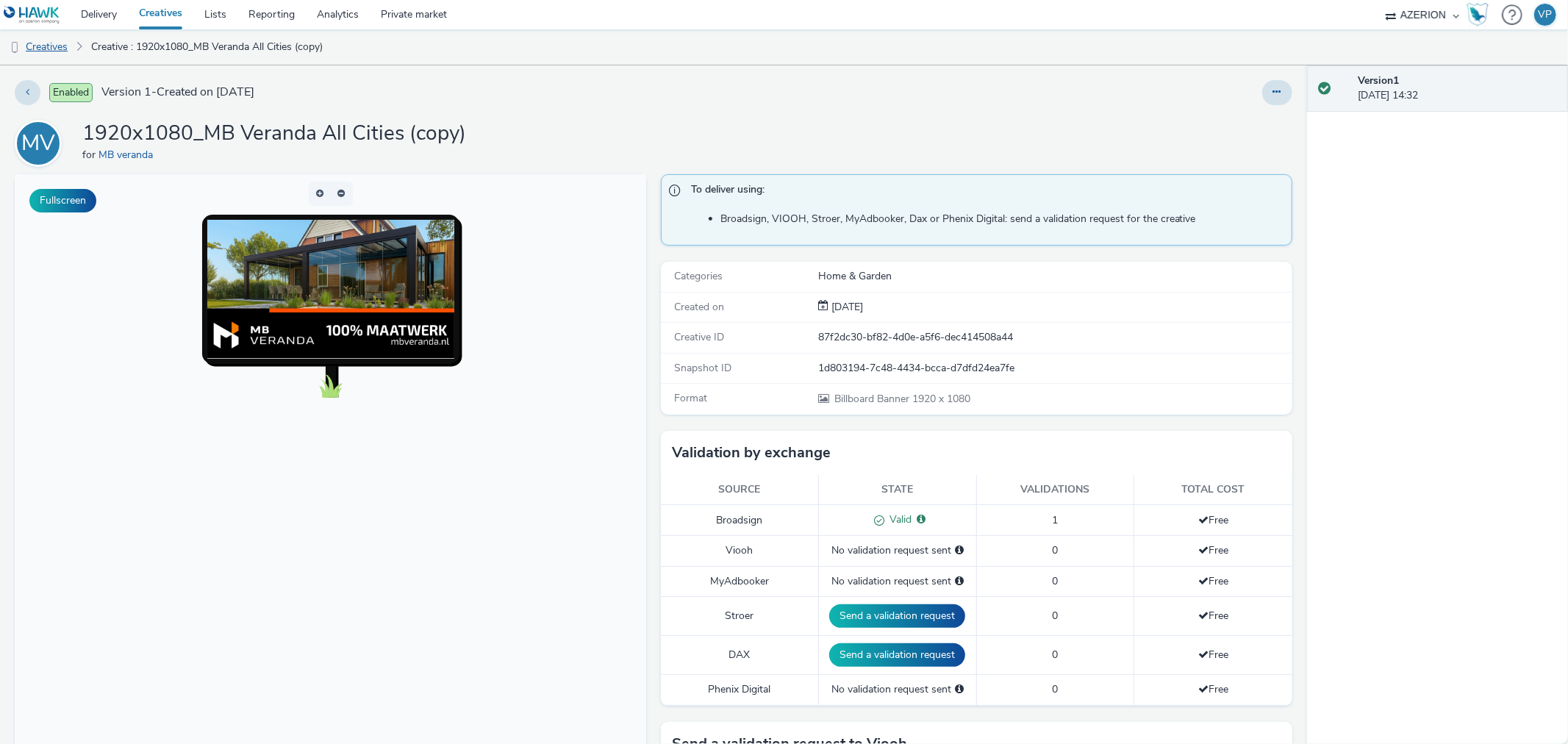
click at [30, 50] on link "Creatives" at bounding box center [37, 48] width 75 height 35
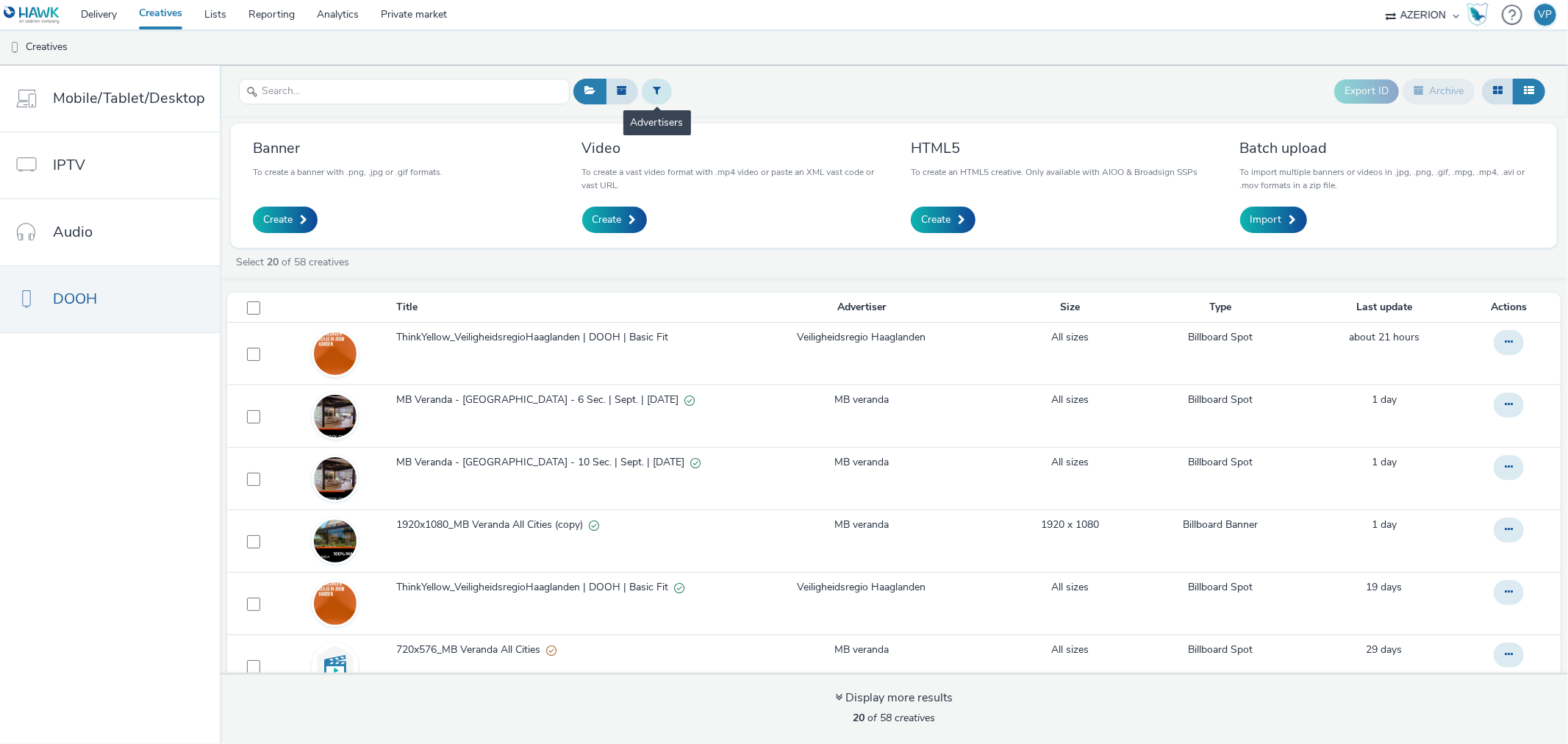
click at [655, 92] on icon at bounding box center [656, 90] width 8 height 10
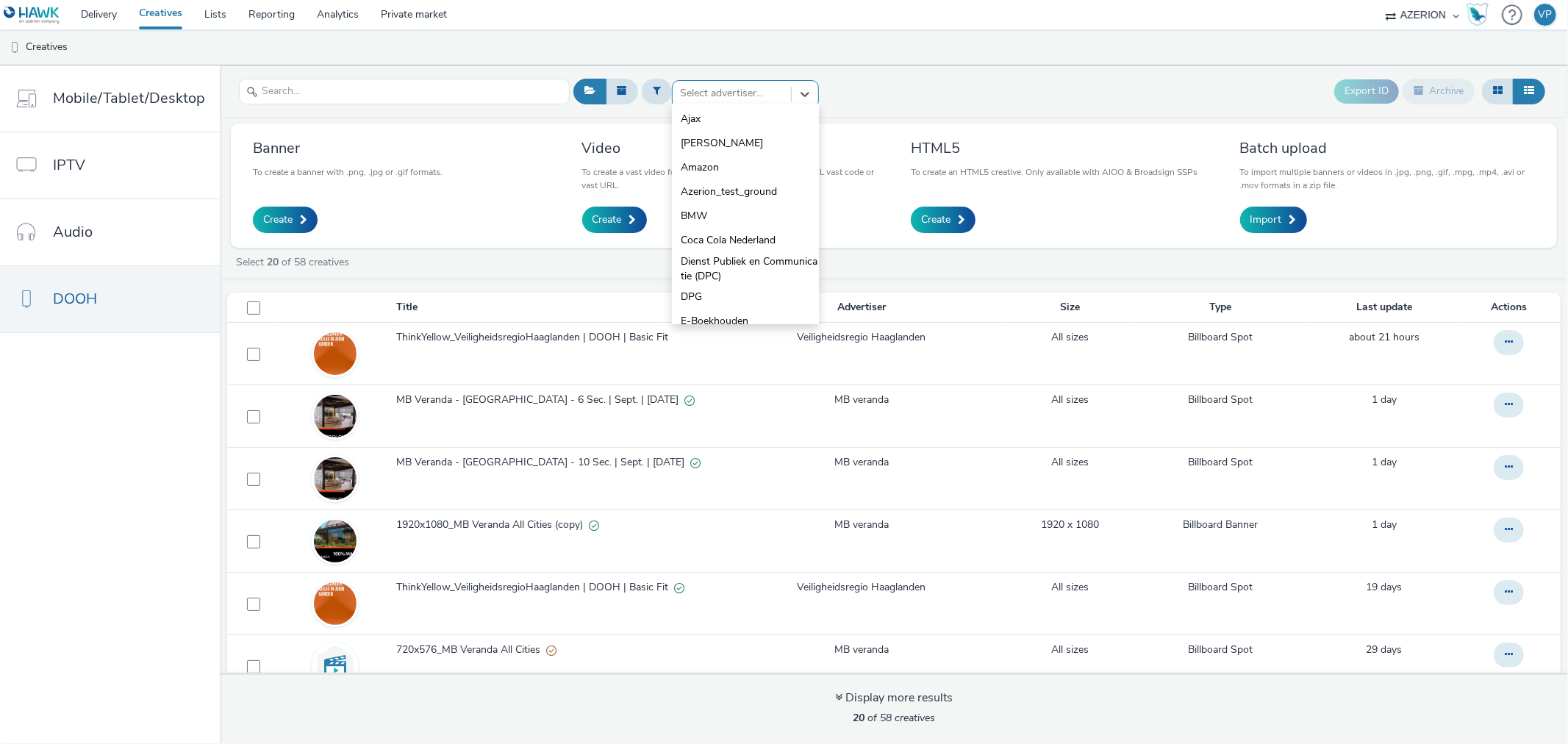
click at [707, 97] on div at bounding box center [731, 93] width 103 height 18
type input "mb"
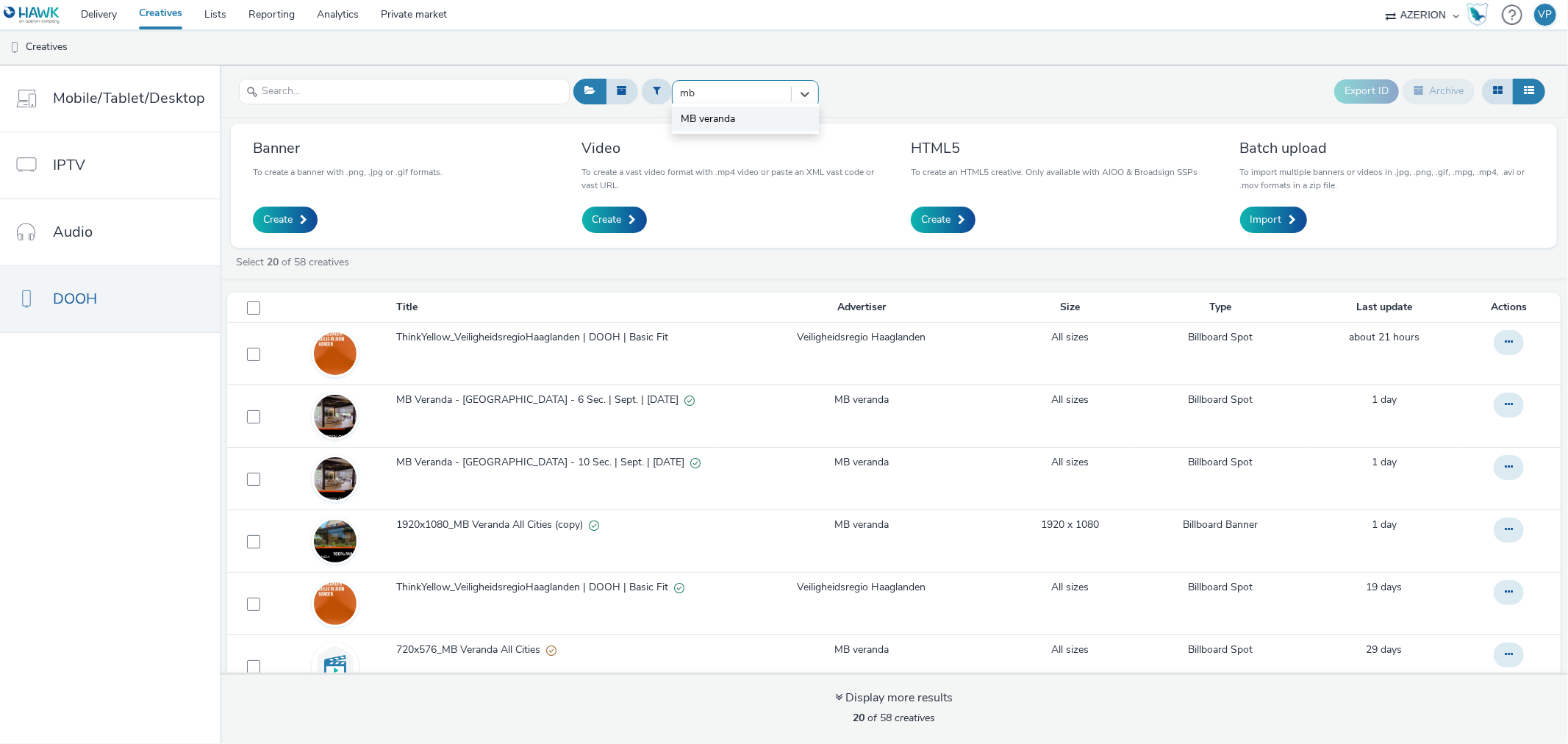
click at [707, 117] on span "MB veranda" at bounding box center [708, 119] width 54 height 15
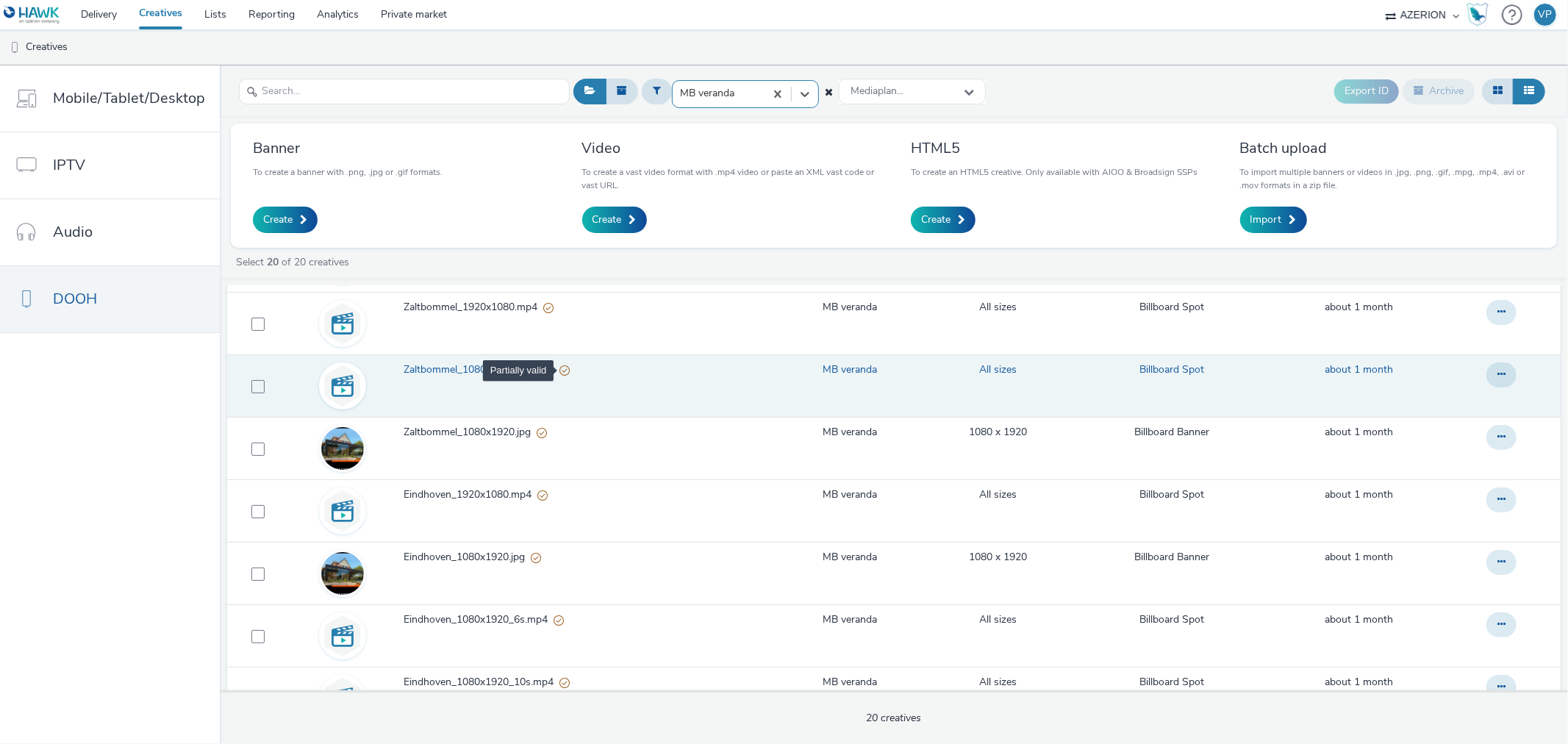
scroll to position [653, 0]
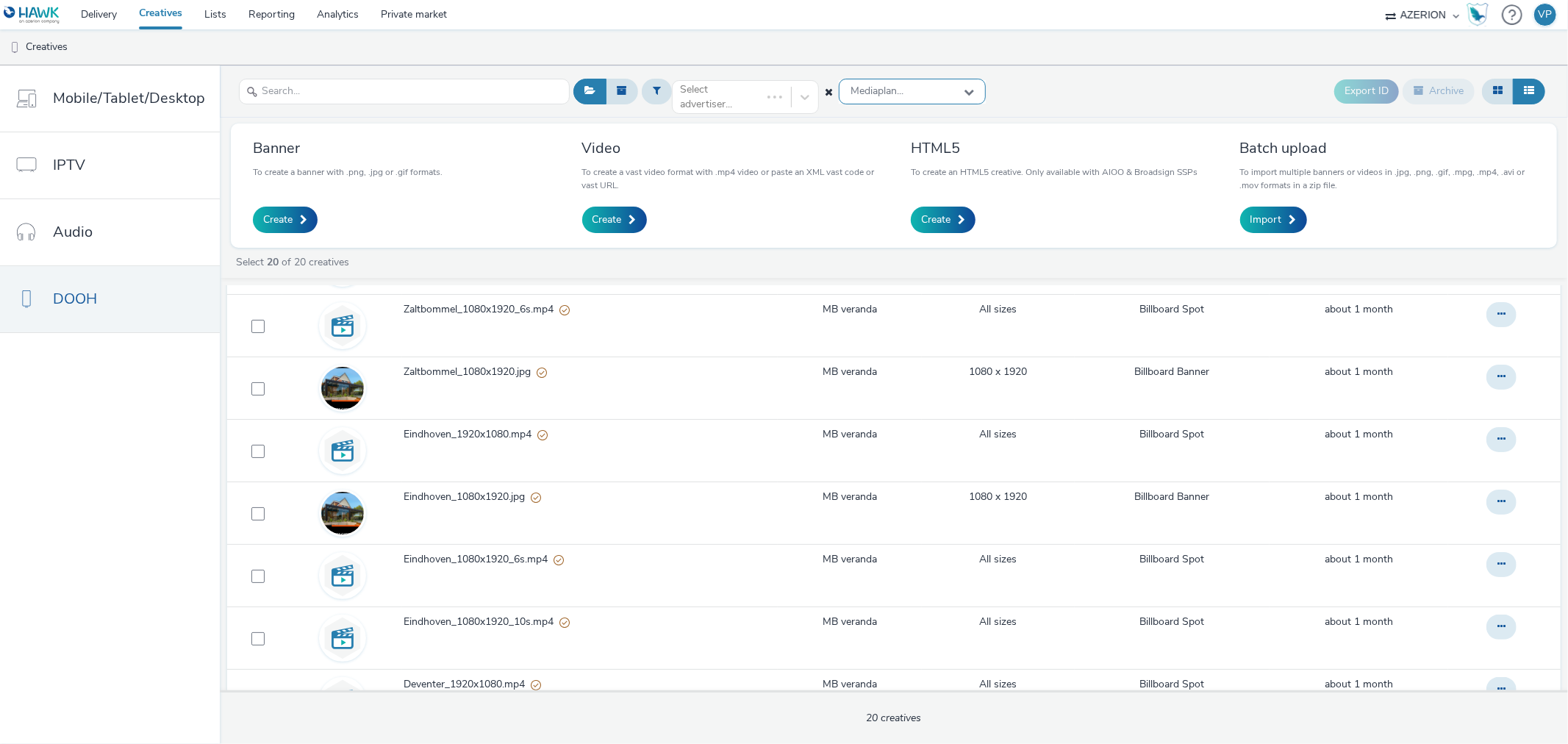
click at [864, 86] on span "Mediaplan..." at bounding box center [876, 90] width 53 height 12
click at [467, 89] on input "text" at bounding box center [404, 91] width 331 height 26
paste input "fdf8514b-7069-4889-8ca1-7d95af03b72e"
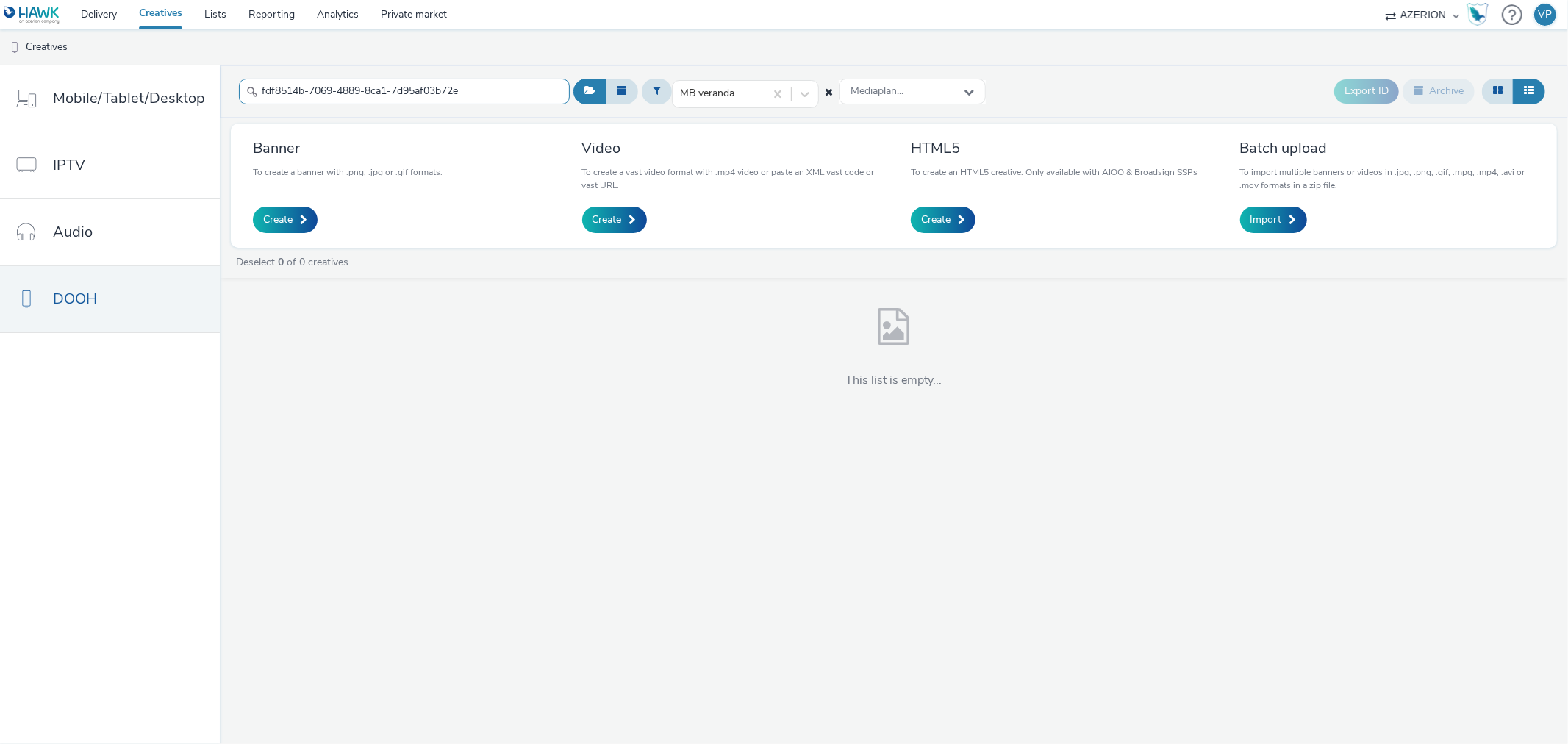
type input "fdf8514b-7069-4889-8ca1-7d95af03b72e"
click at [910, 83] on div "Select is focused ,type to refine list, press Down to open the menu, Select adv…" at bounding box center [1059, 91] width 979 height 36
click at [86, 297] on span "DOOH" at bounding box center [75, 298] width 44 height 21
click at [370, 90] on input "text" at bounding box center [404, 91] width 331 height 26
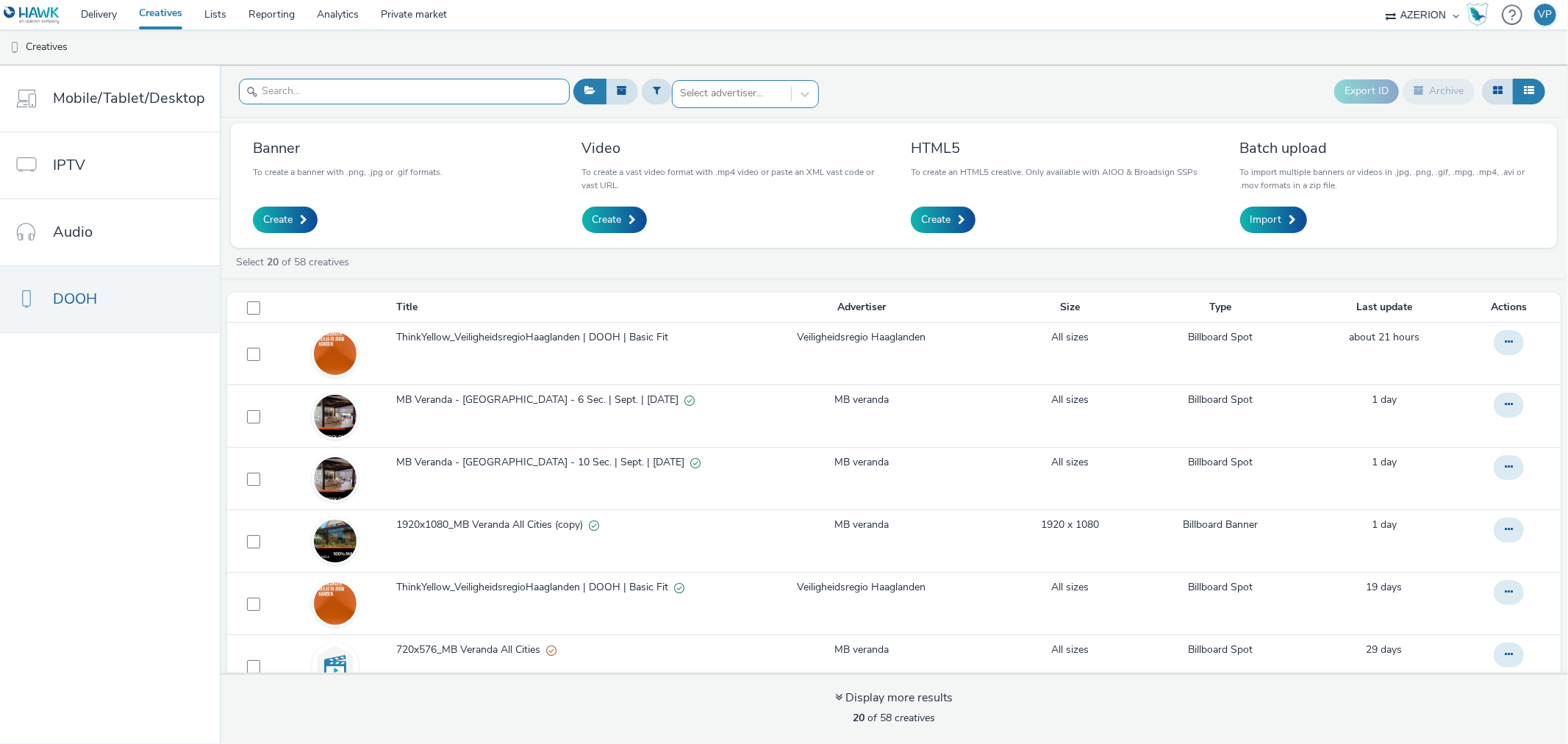
click at [377, 93] on input "text" at bounding box center [404, 91] width 331 height 26
paste input "fdf8514b-7069-4889-8ca1-7d95af03b72e"
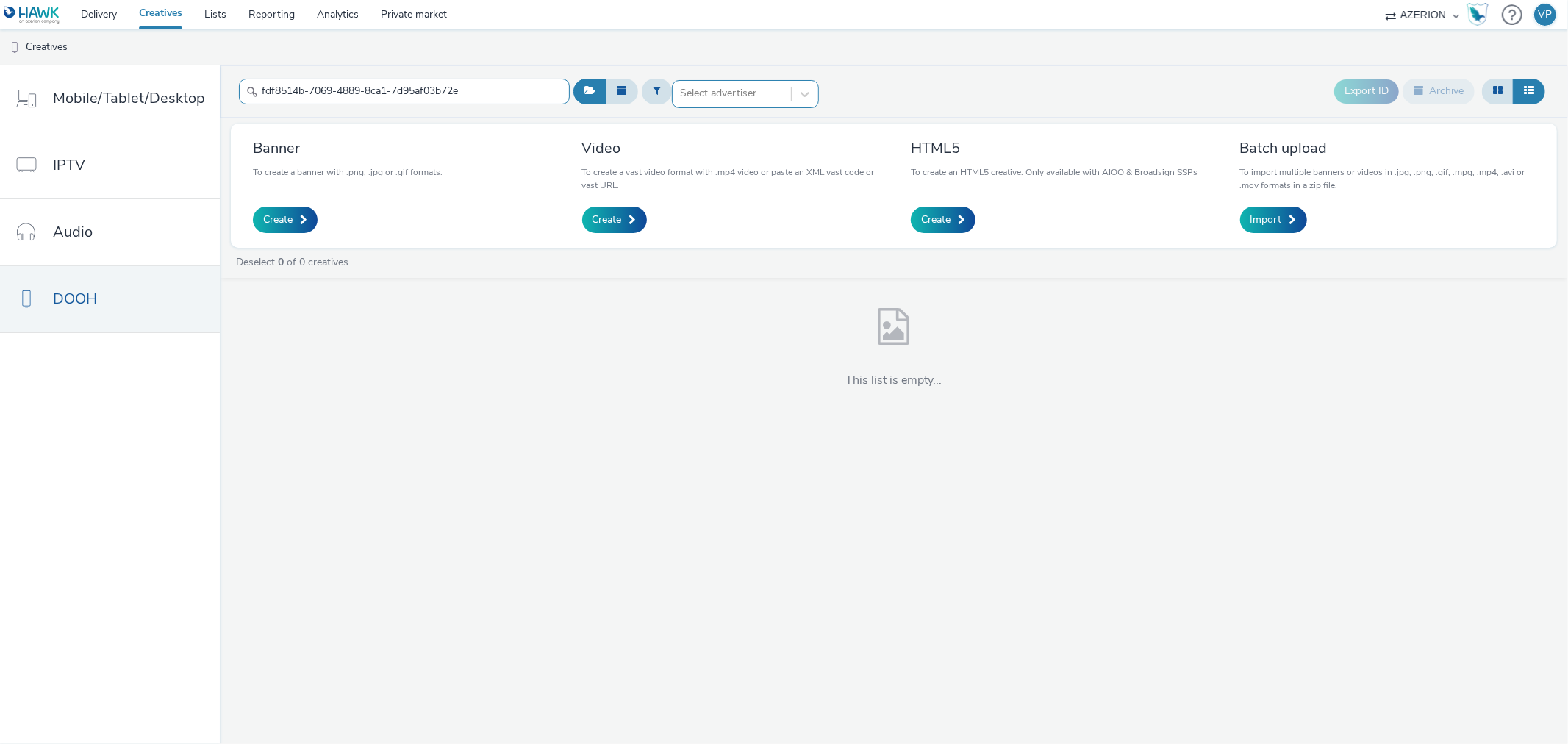
type input "fdf8514b-7069-4889-8ca1-7d95af03b72e"
drag, startPoint x: 447, startPoint y: 90, endPoint x: 151, endPoint y: 104, distance: 296.3
click at [151, 104] on div "Mobile/Tablet/Desktop IPTV Audio DOOH fdf8514b-7069-4889-8ca1-7d95af03b72e Sele…" at bounding box center [784, 405] width 1568 height 679
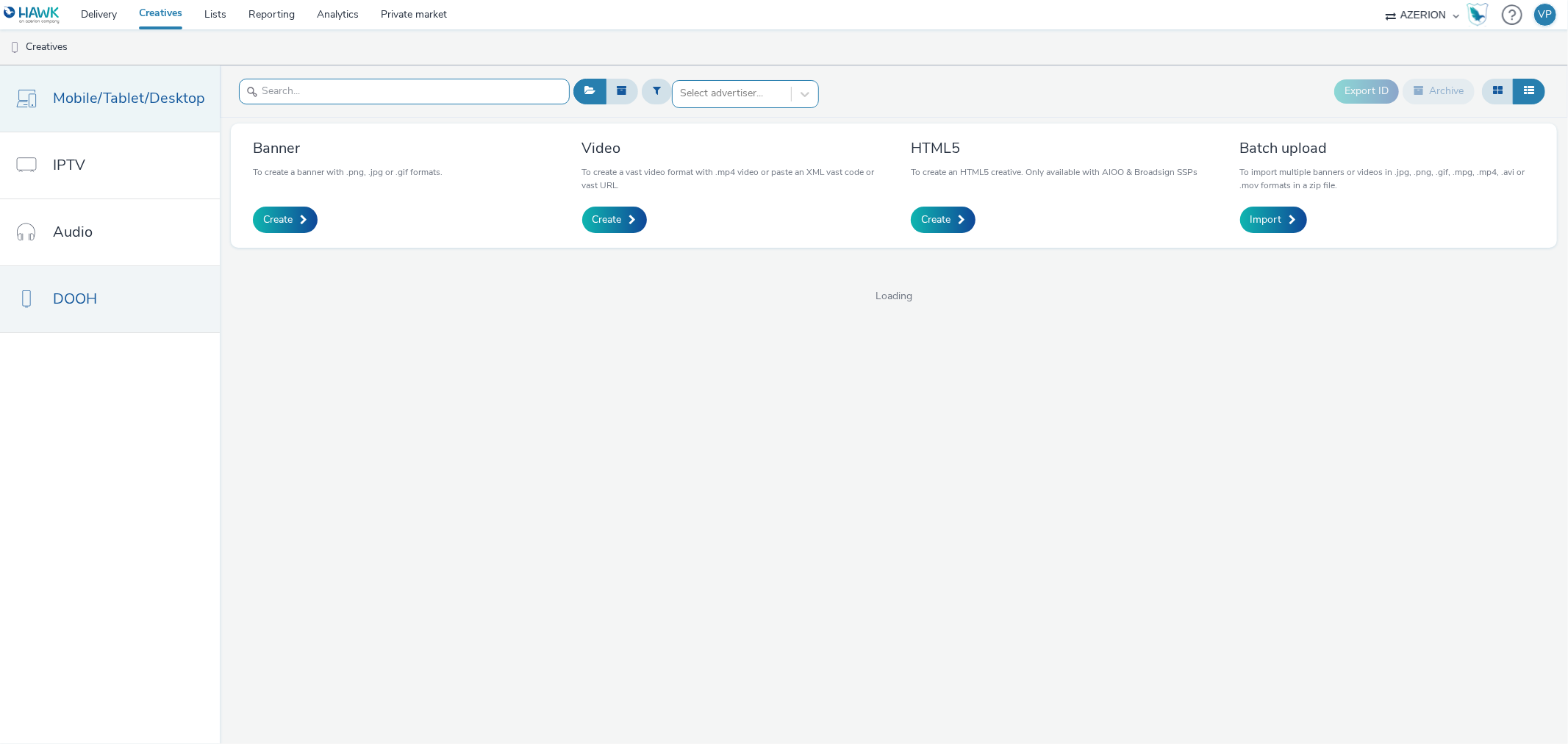
paste input "fdf8514b-7069-4889-8ca1-7d95af03b72e"
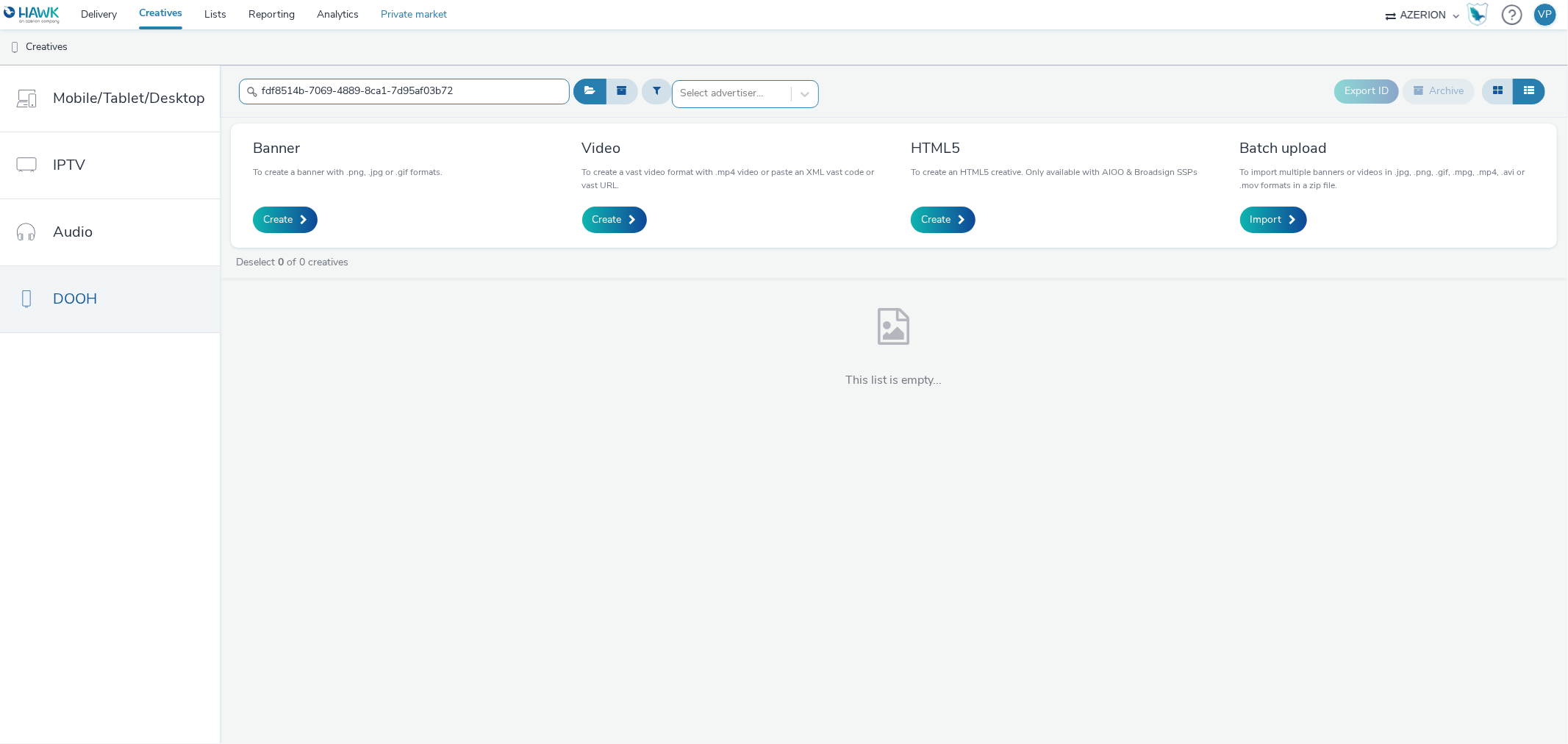
type input "fdf8514b-7069-4889-8ca1-7d95af03b72"
drag, startPoint x: 500, startPoint y: 90, endPoint x: 178, endPoint y: 99, distance: 322.1
click at [178, 99] on div "Mobile/Tablet/Desktop IPTV Audio DOOH fdf8514b-7069-4889-8ca1-7d95af03b72 Selec…" at bounding box center [784, 405] width 1568 height 679
click at [753, 92] on div at bounding box center [731, 93] width 103 height 18
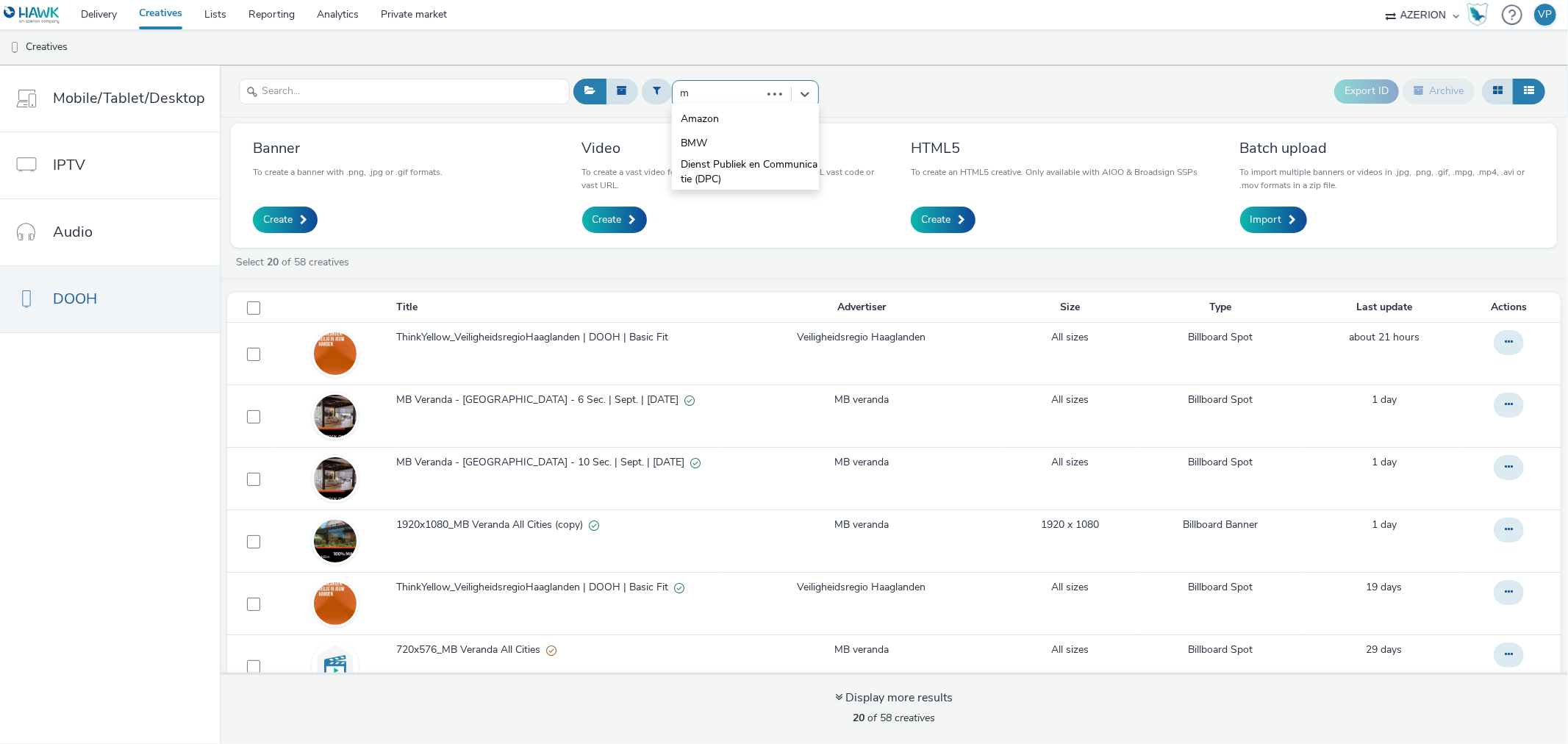
type input "mb"
click at [717, 118] on span "MB veranda" at bounding box center [708, 119] width 54 height 15
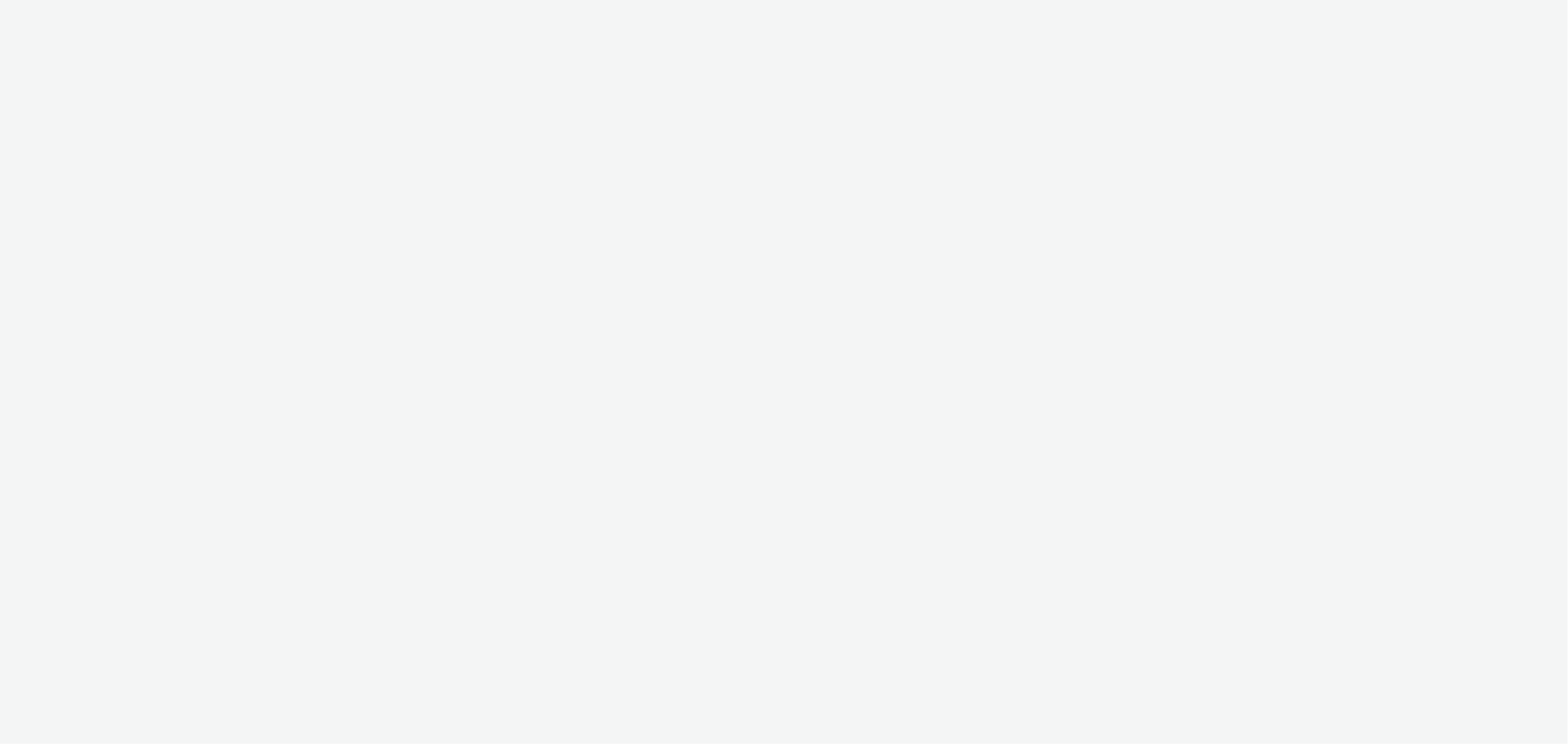
select select "ac009755-aa48-4799-8050-7a339a378eb8"
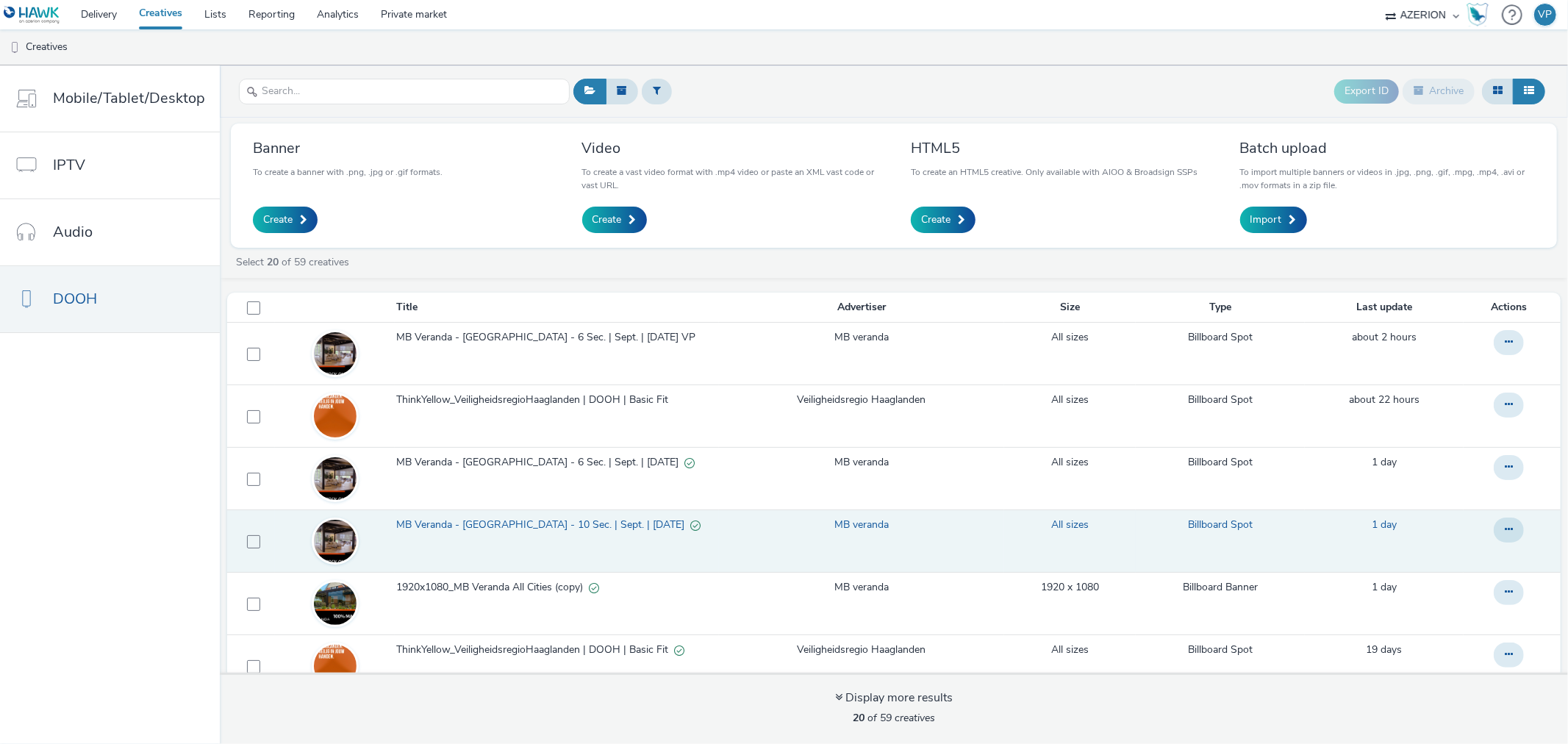
click at [582, 524] on span "MB Veranda - [GEOGRAPHIC_DATA] - 10 Sec. | Sept. | [DATE]" at bounding box center [543, 525] width 294 height 15
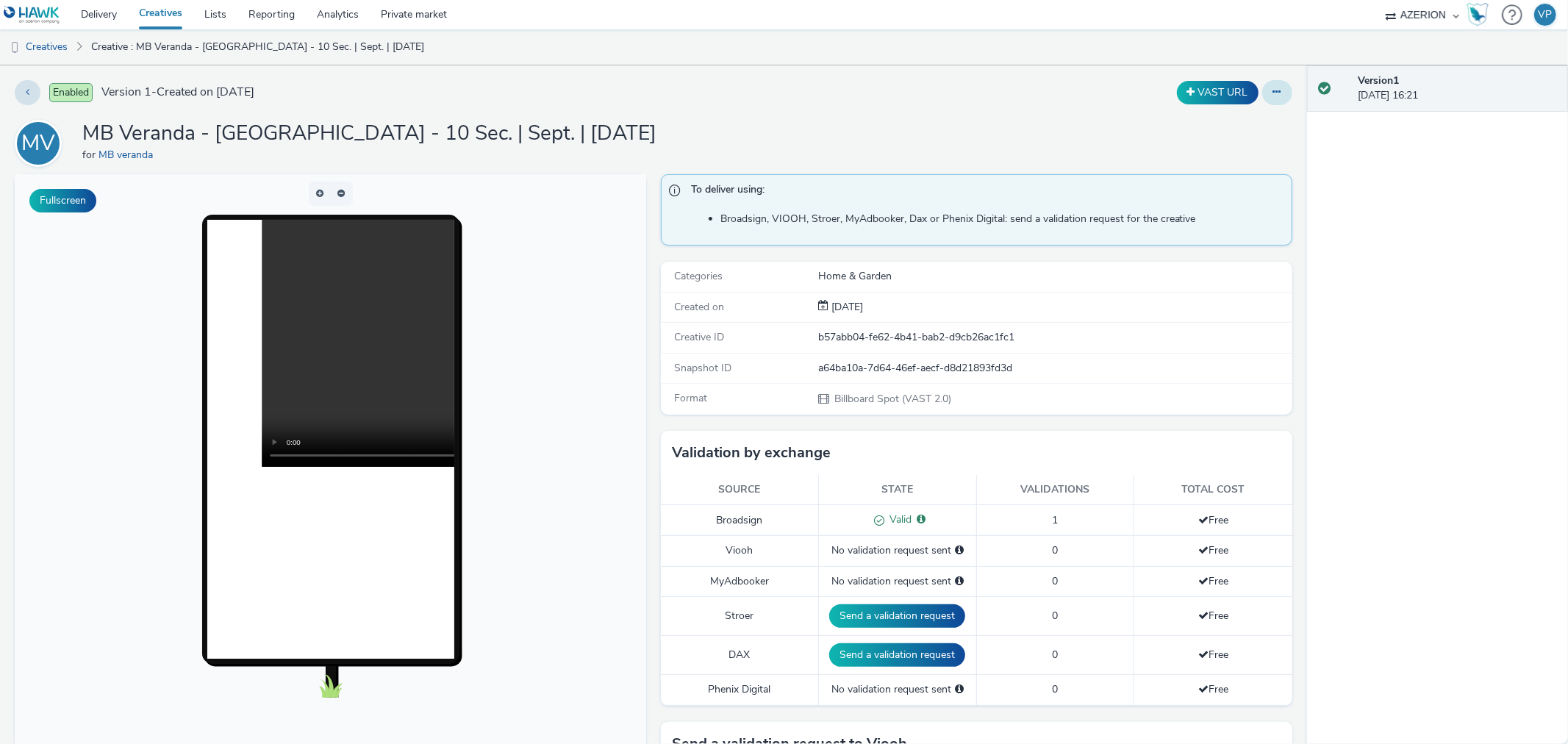
click at [1272, 87] on icon at bounding box center [1276, 91] width 8 height 10
click at [1221, 155] on link "Duplicate" at bounding box center [1237, 152] width 110 height 30
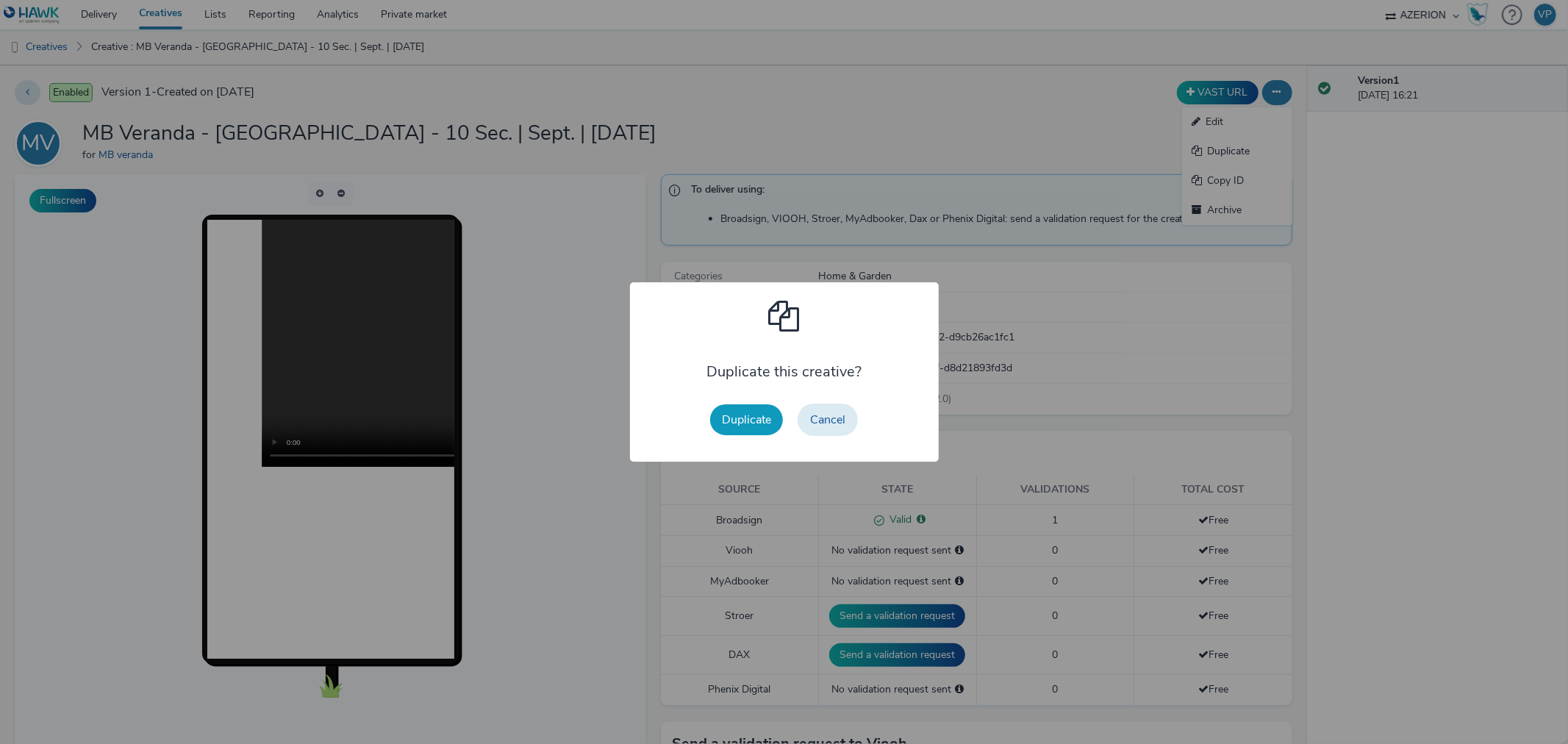
click at [735, 429] on button "Duplicate" at bounding box center [747, 420] width 73 height 31
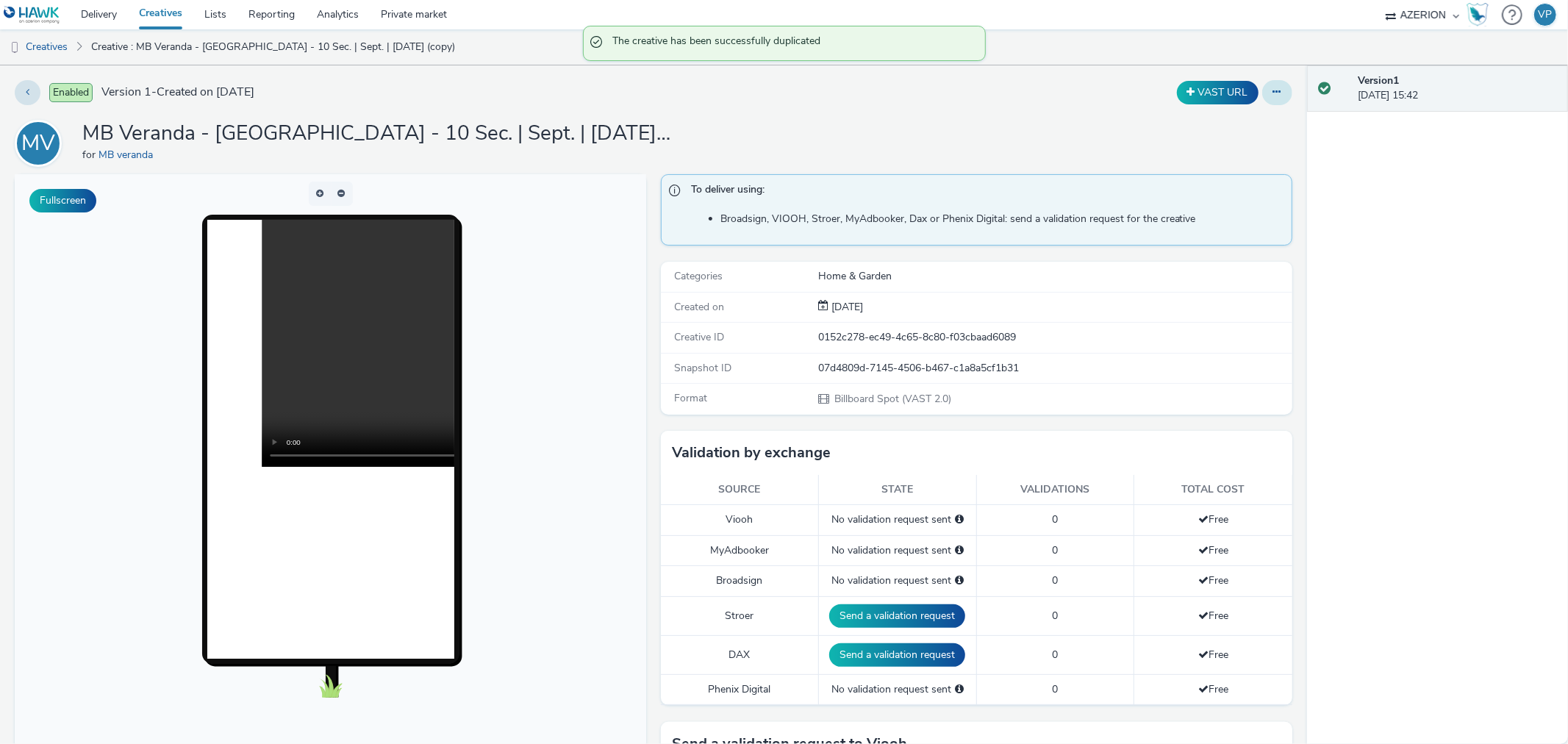
click at [1272, 93] on icon at bounding box center [1276, 91] width 8 height 10
click at [1213, 120] on link "Edit" at bounding box center [1237, 122] width 110 height 30
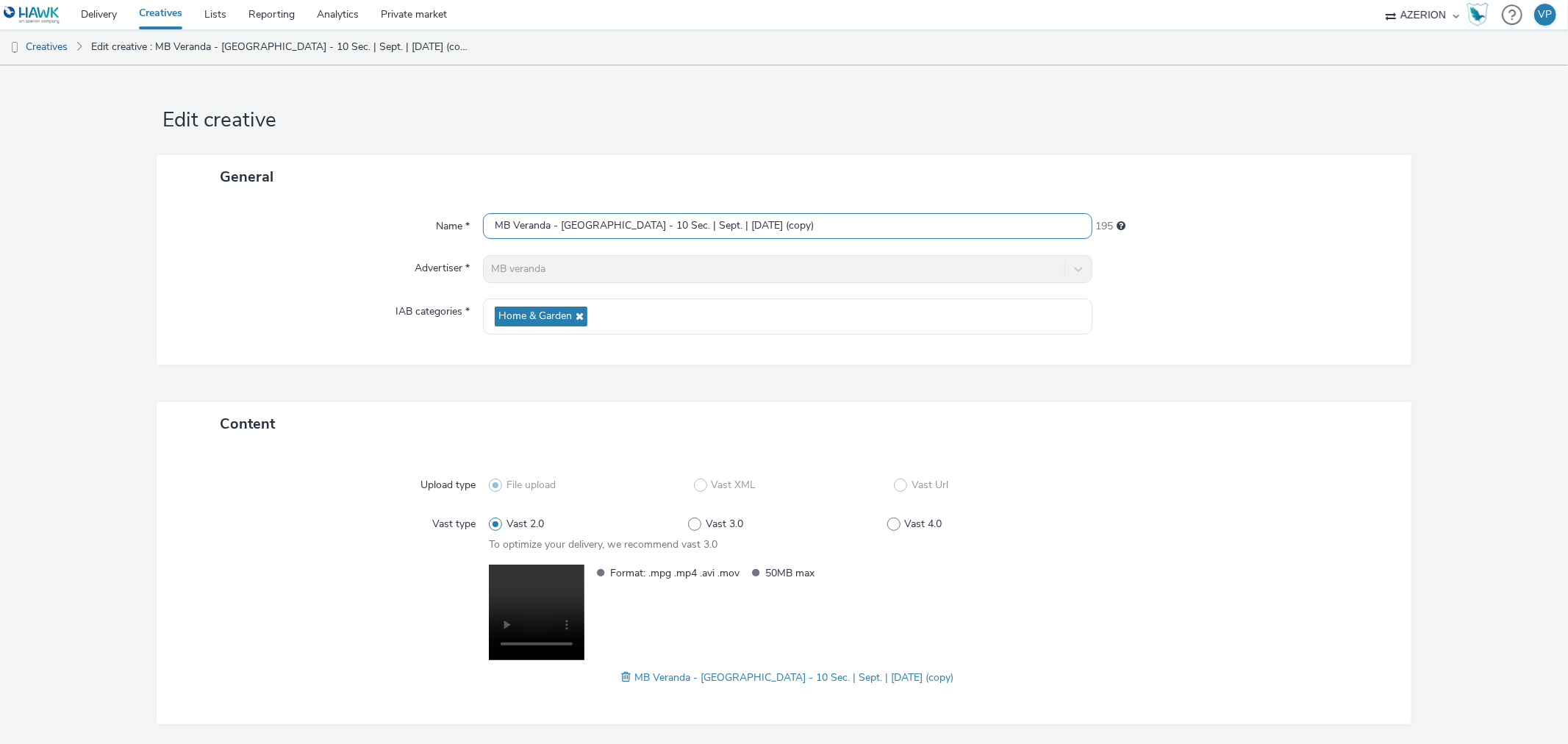
drag, startPoint x: 749, startPoint y: 227, endPoint x: 923, endPoint y: 224, distance: 174.0
click at [923, 224] on input "MB Veranda - Eindhoven - 10 Sec. | Sept. | 15/09/2025 (copy)" at bounding box center [787, 227] width 609 height 26
type input "MB Veranda - Eindhoven - 10 Sec. | Sept. | 15/09/2025 VP"
click at [688, 526] on span at bounding box center [695, 524] width 13 height 13
click at [688, 526] on input "Vast 3.0" at bounding box center [693, 524] width 9 height 9
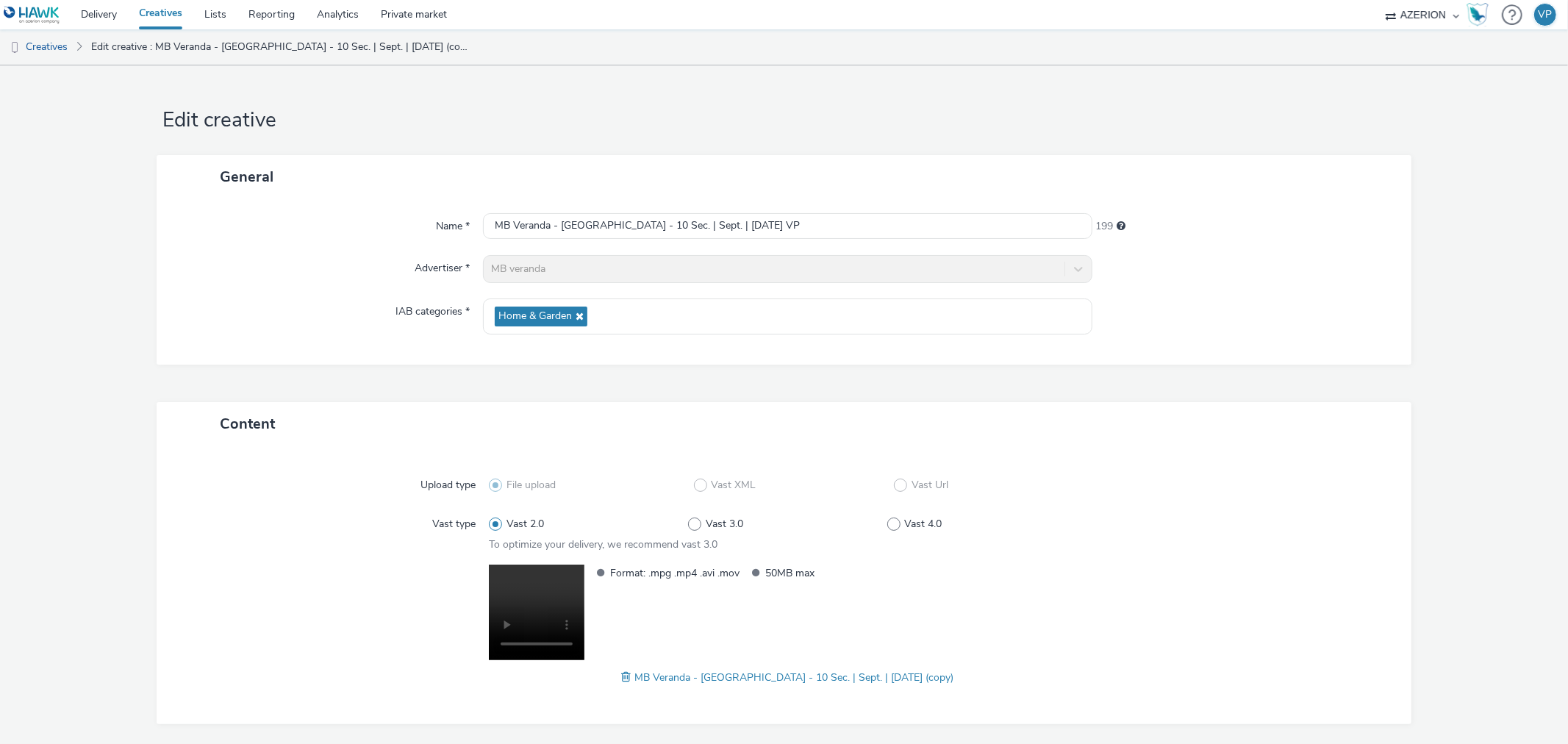
radio input "false"
radio input "true"
click at [1296, 552] on div at bounding box center [1235, 531] width 298 height 42
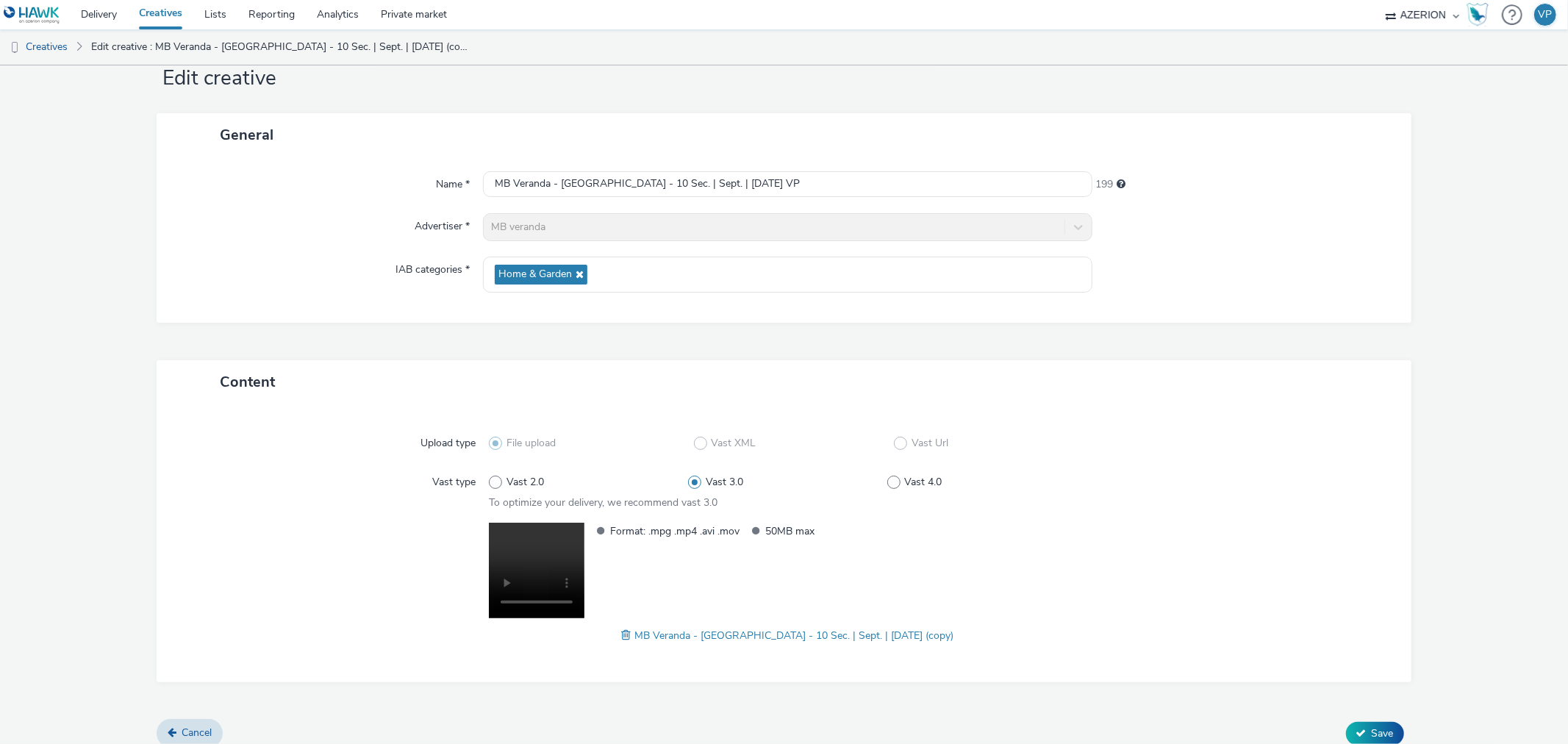
scroll to position [54, 0]
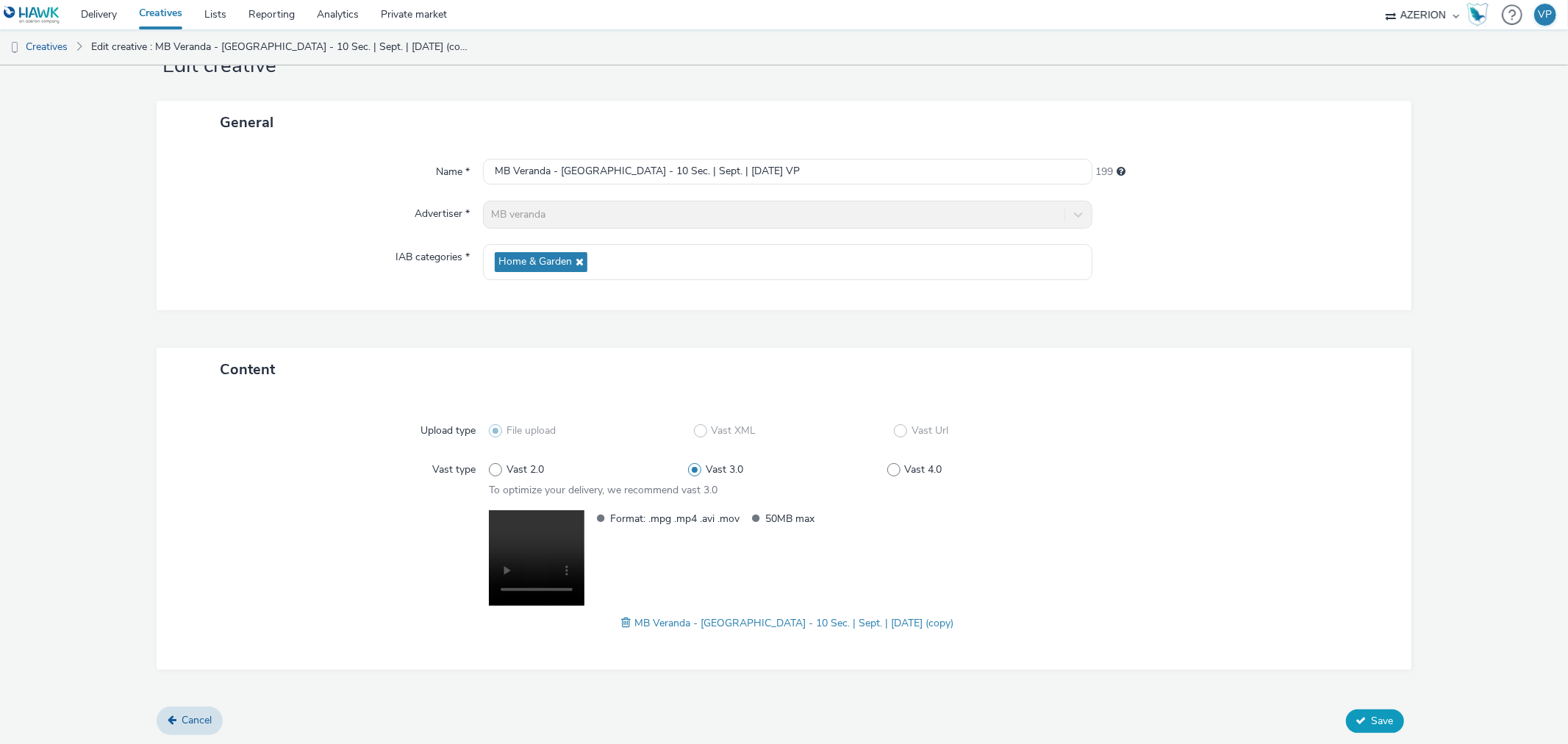
click at [1371, 714] on span "Save" at bounding box center [1382, 721] width 22 height 14
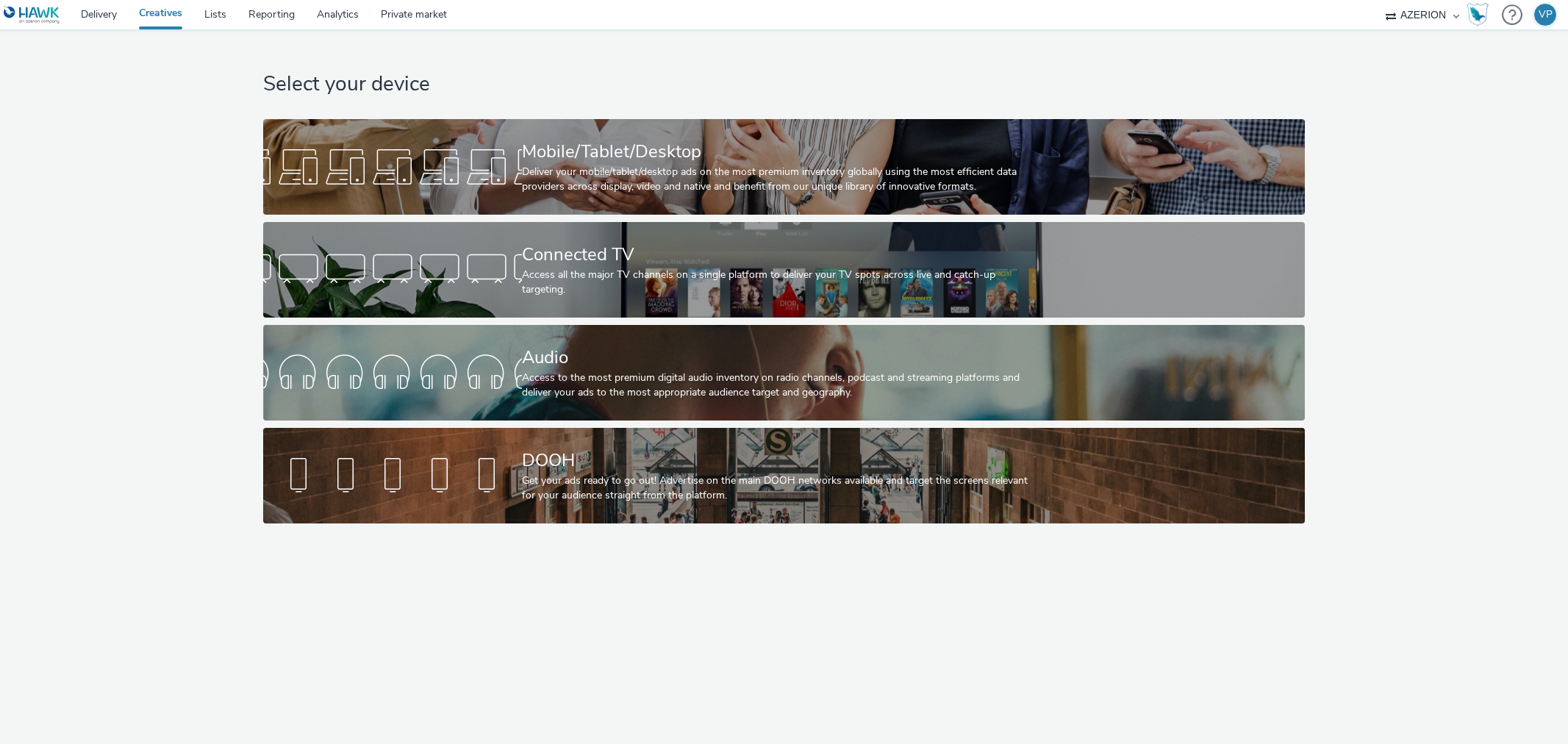
select select "ac009755-aa48-4799-8050-7a339a378eb8"
click at [634, 424] on div "Select your device Mobile/Tablet/Desktop Deliver your mobile/tablet/desktop ads…" at bounding box center [784, 281] width 1052 height 502
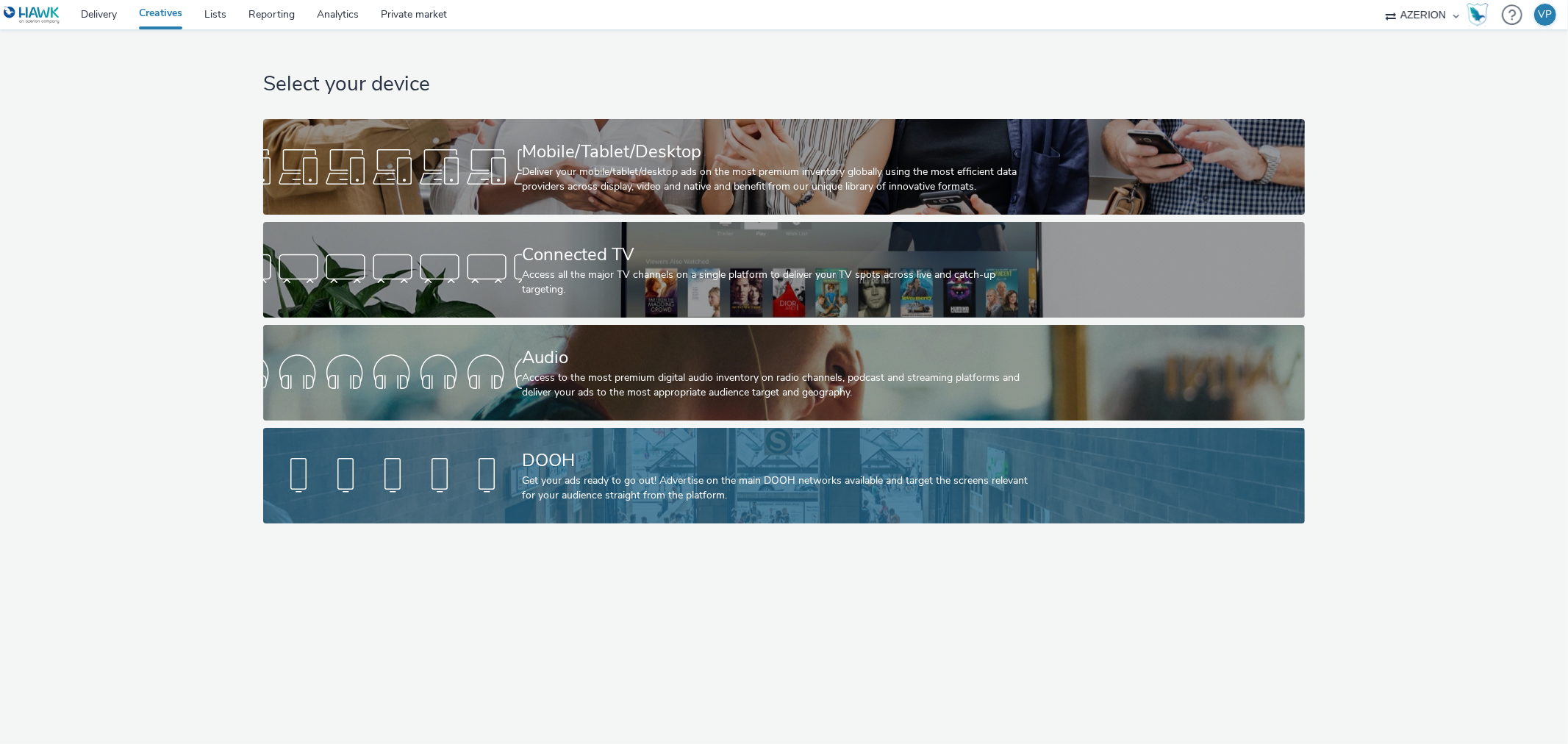
click at [633, 456] on div "DOOH" at bounding box center [781, 461] width 518 height 26
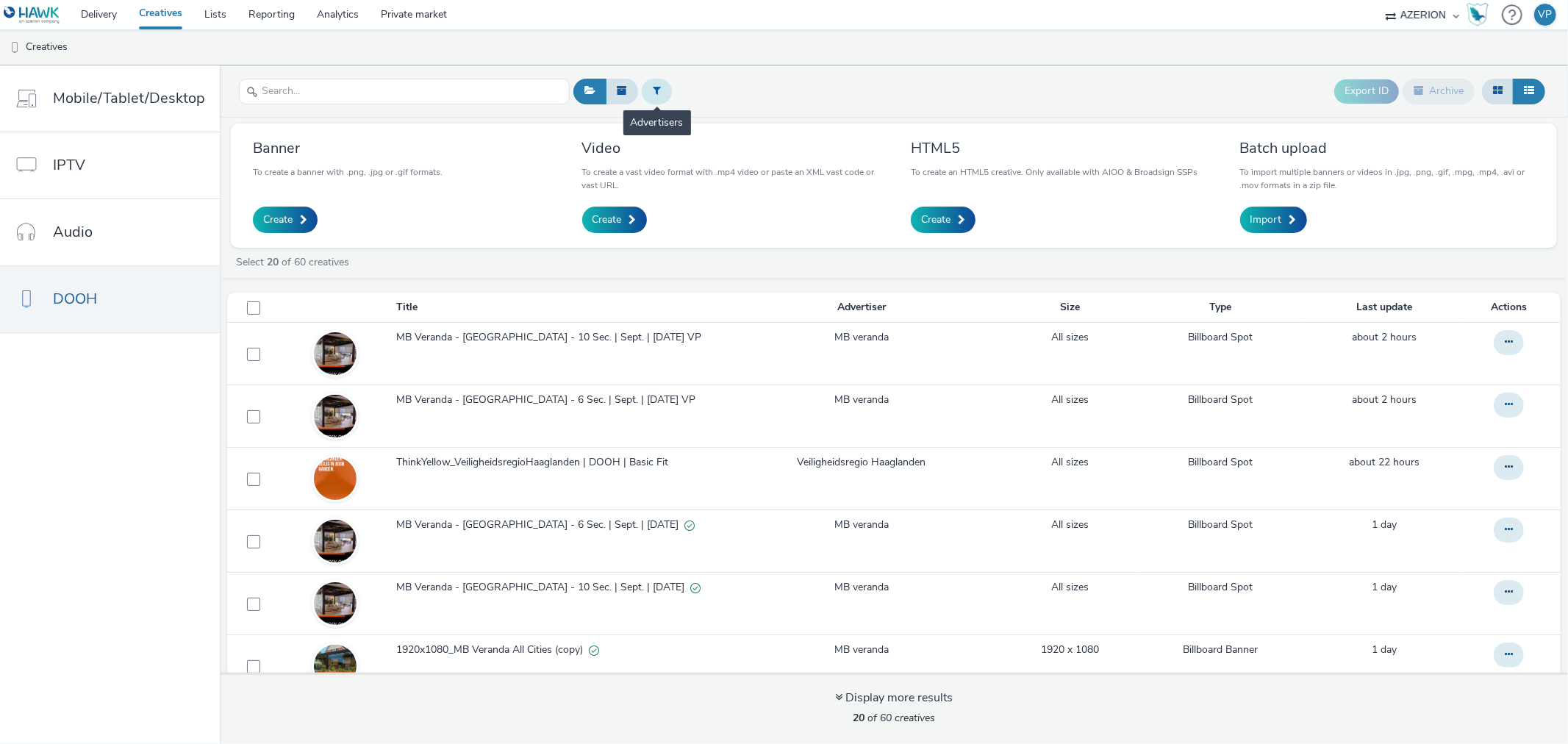
click at [654, 87] on icon at bounding box center [656, 90] width 8 height 10
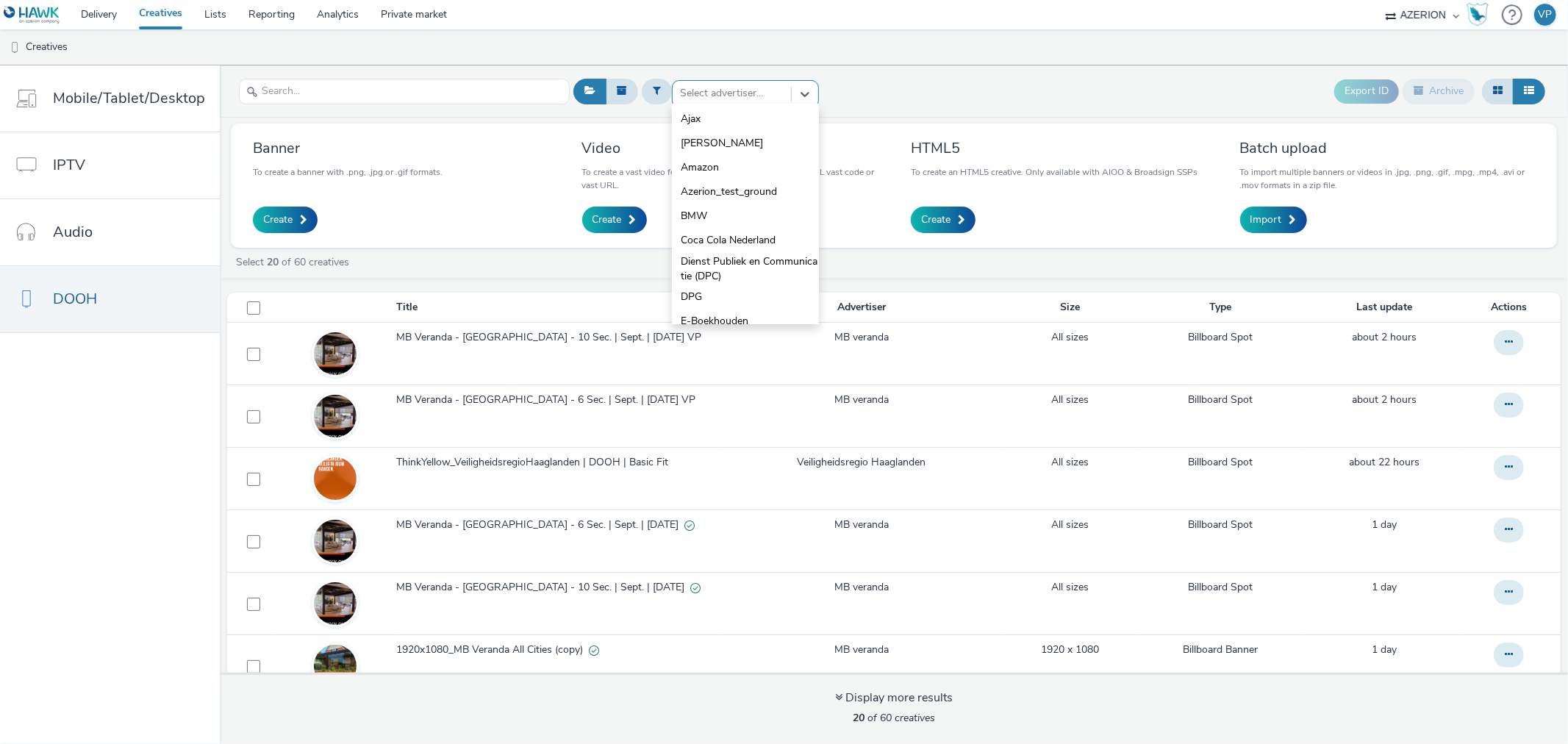
click at [724, 96] on div at bounding box center [731, 93] width 103 height 18
type input "mb"
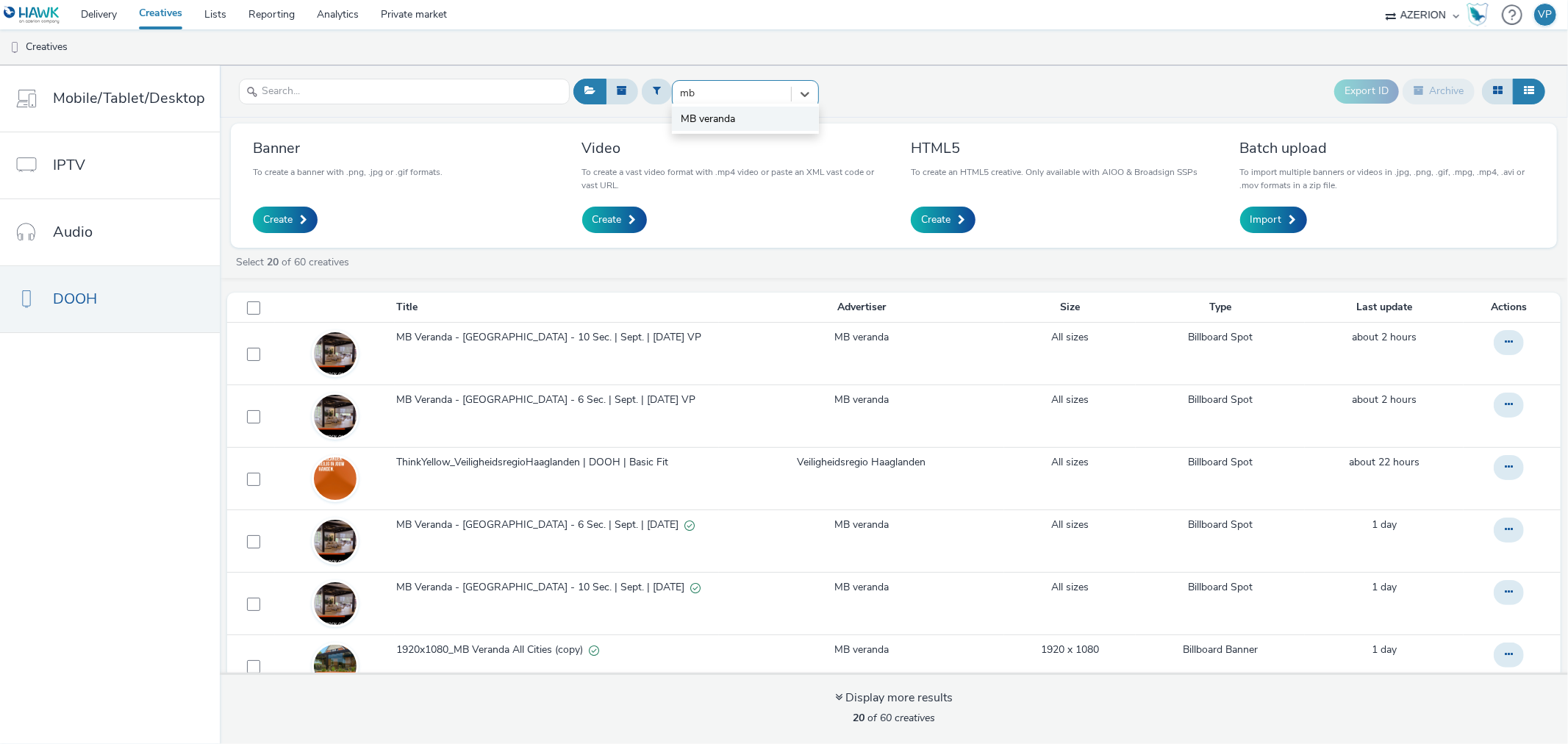
click at [701, 118] on span "MB veranda" at bounding box center [708, 119] width 54 height 15
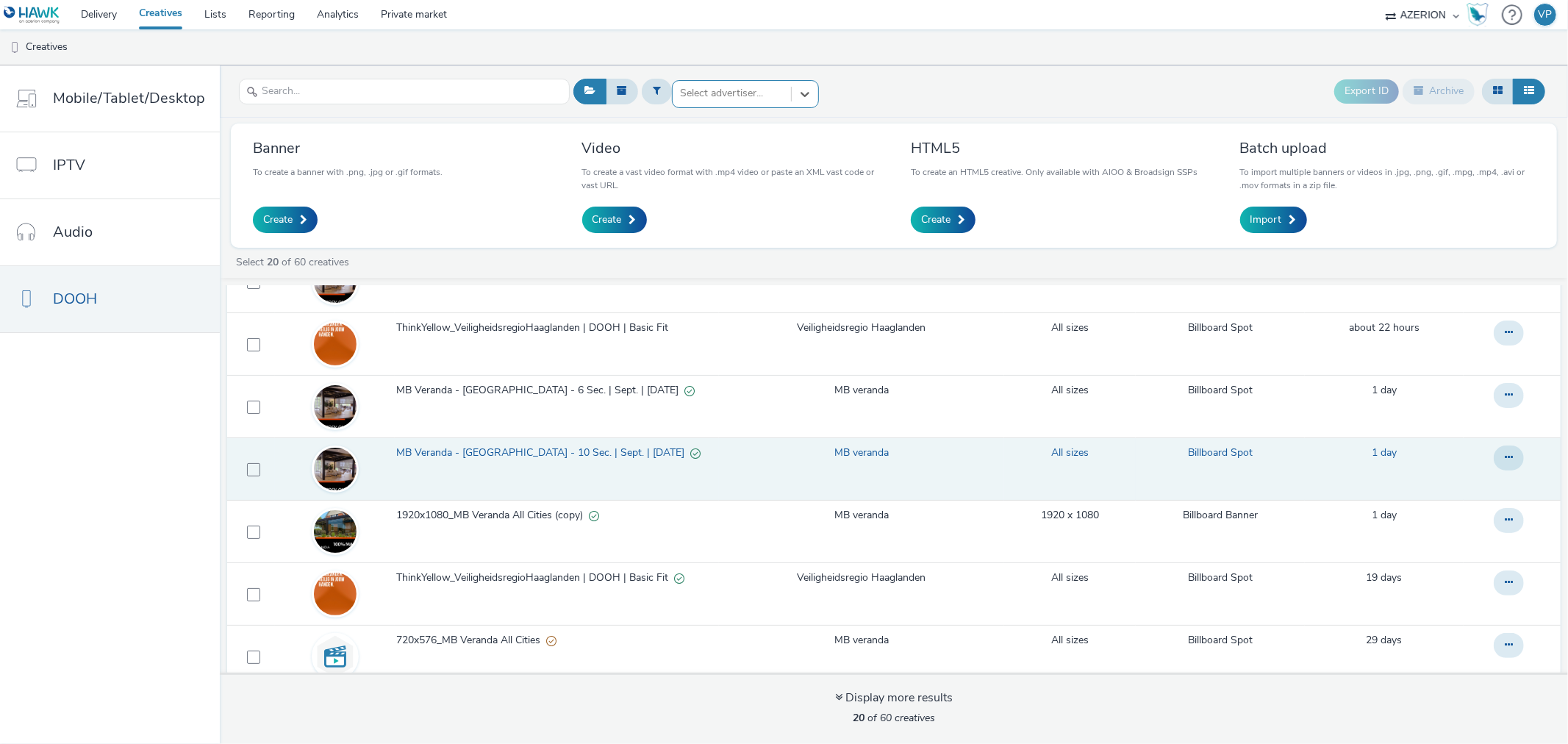
scroll to position [53, 0]
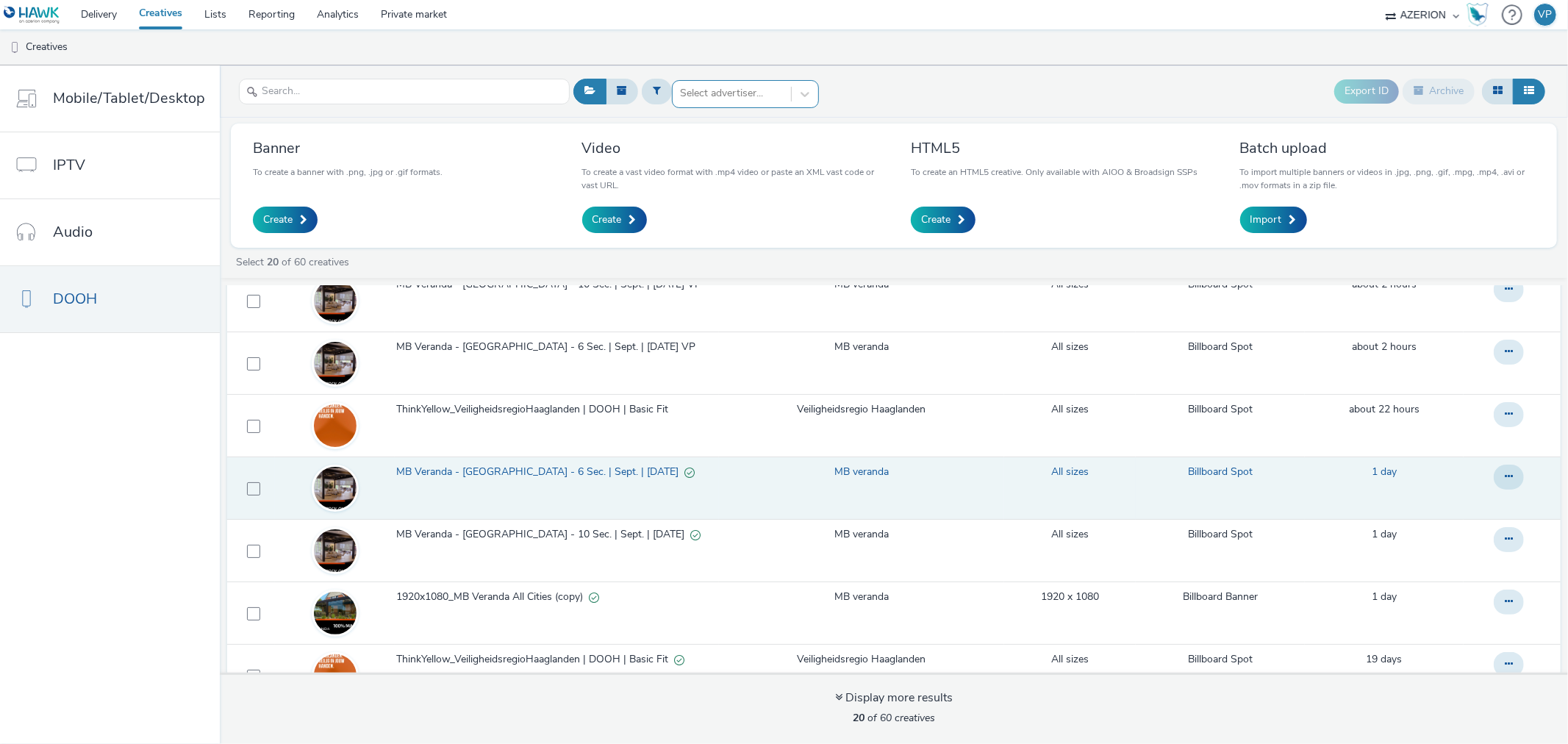
click at [557, 473] on span "MB Veranda - [GEOGRAPHIC_DATA] - 6 Sec. | Sept. | [DATE]" at bounding box center [540, 472] width 288 height 15
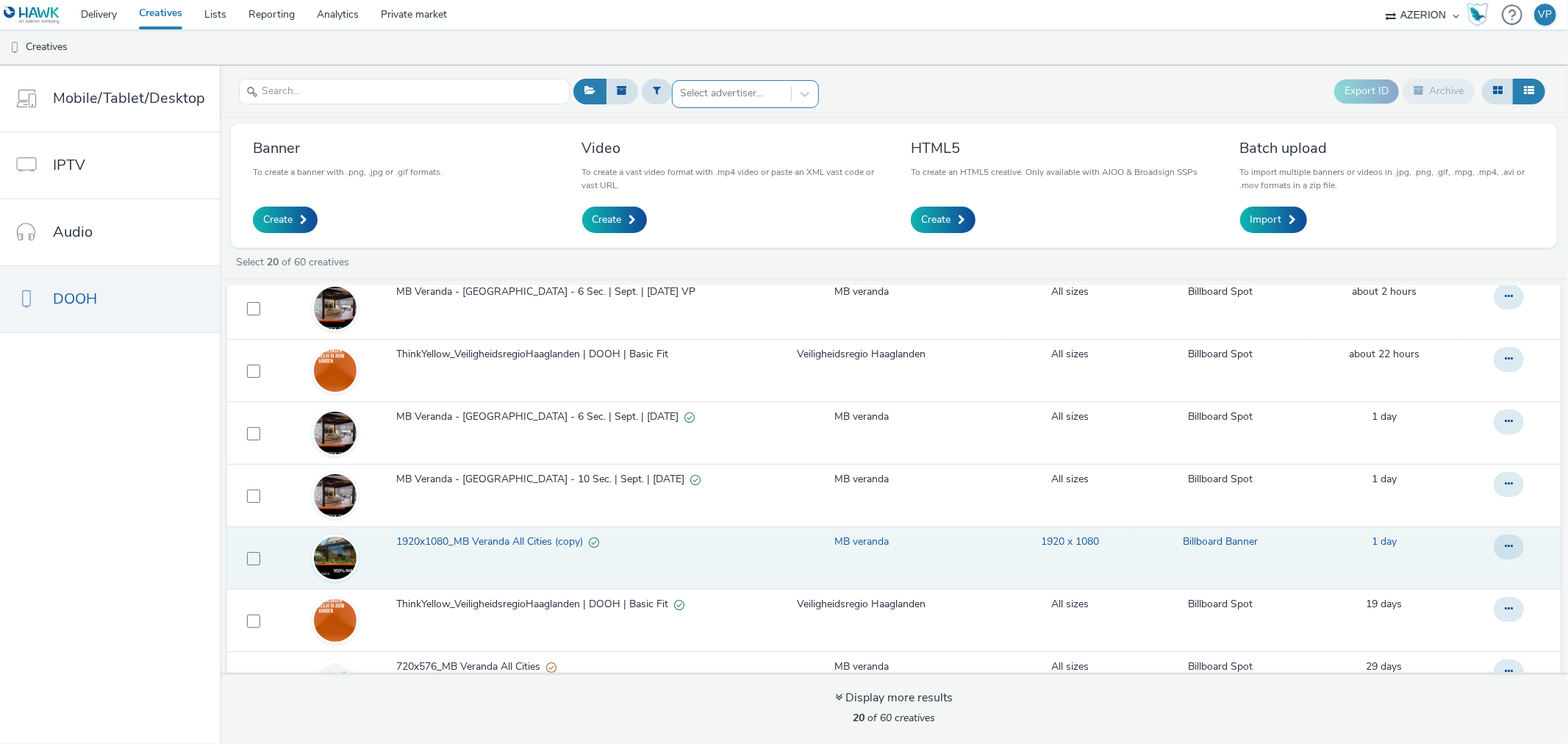
scroll to position [82, 0]
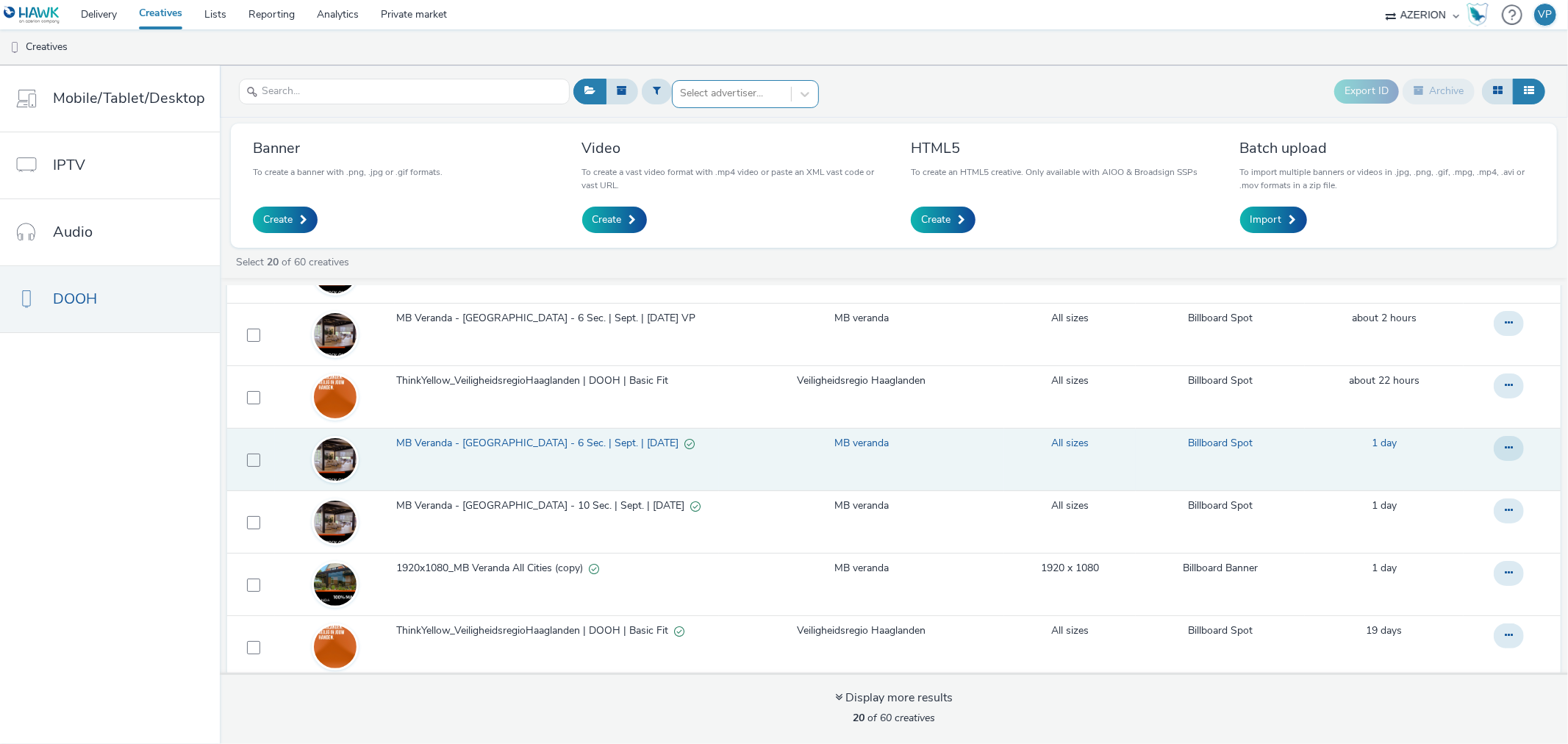
click at [533, 445] on span "MB Veranda - [GEOGRAPHIC_DATA] - 6 Sec. | Sept. | [DATE]" at bounding box center [540, 444] width 288 height 15
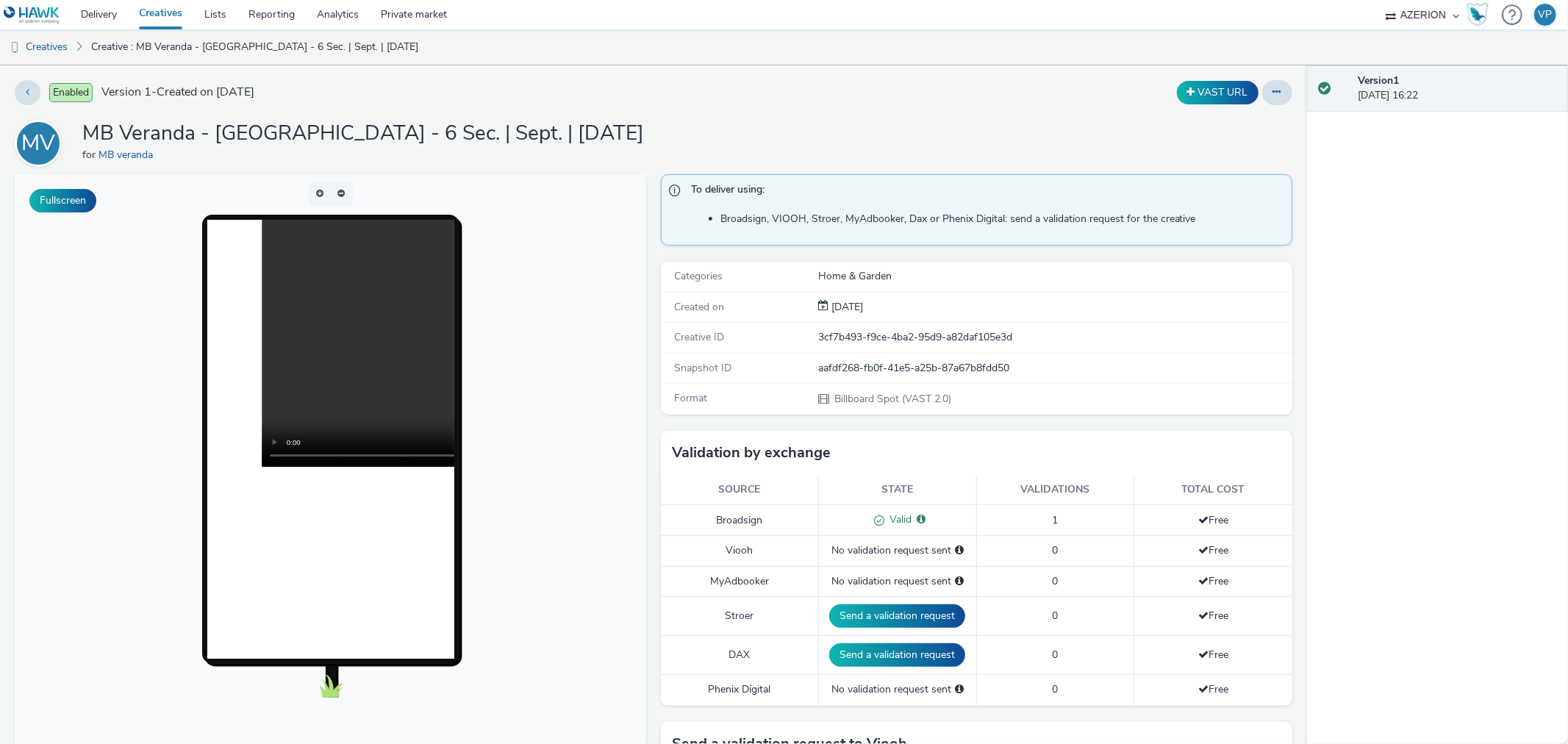
drag, startPoint x: 160, startPoint y: 92, endPoint x: 543, endPoint y: 101, distance: 383.1
click at [543, 101] on div "Enabled Version 1 - Created on 15 September 2025" at bounding box center [398, 92] width 766 height 25
drag, startPoint x: 894, startPoint y: 406, endPoint x: 793, endPoint y: 409, distance: 101.0
click at [796, 409] on div "Format Billboard Spot (VAST 2.0)" at bounding box center [976, 399] width 631 height 30
click at [41, 53] on link "Creatives" at bounding box center [37, 48] width 75 height 35
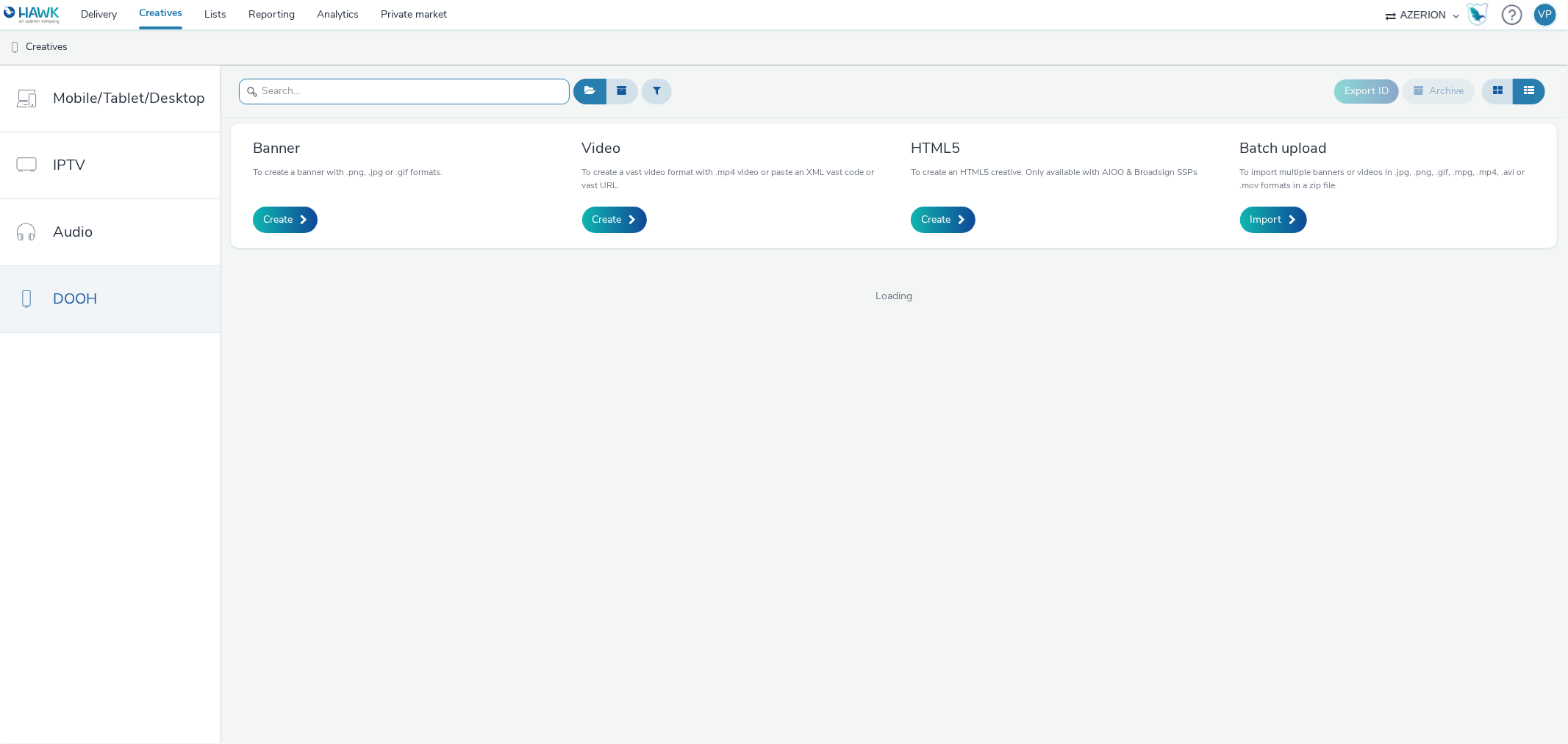
click at [447, 90] on input "text" at bounding box center [404, 91] width 331 height 26
paste input "Zaltbommel_1080x1920_10s.mp4"
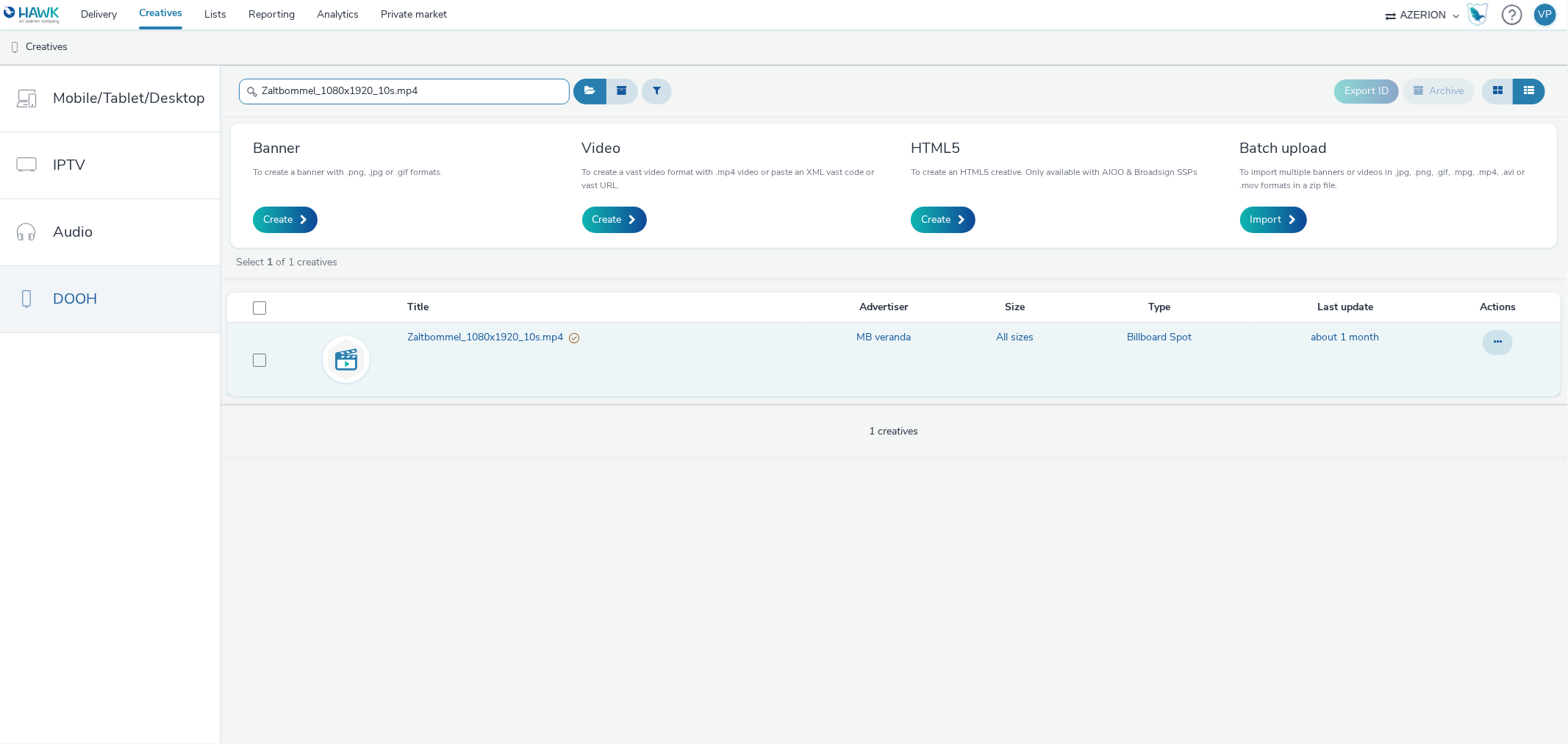
type input "Zaltbommel_1080x1920_10s.mp4"
click at [526, 338] on span "Zaltbommel_1080x1920_10s.mp4" at bounding box center [488, 338] width 161 height 15
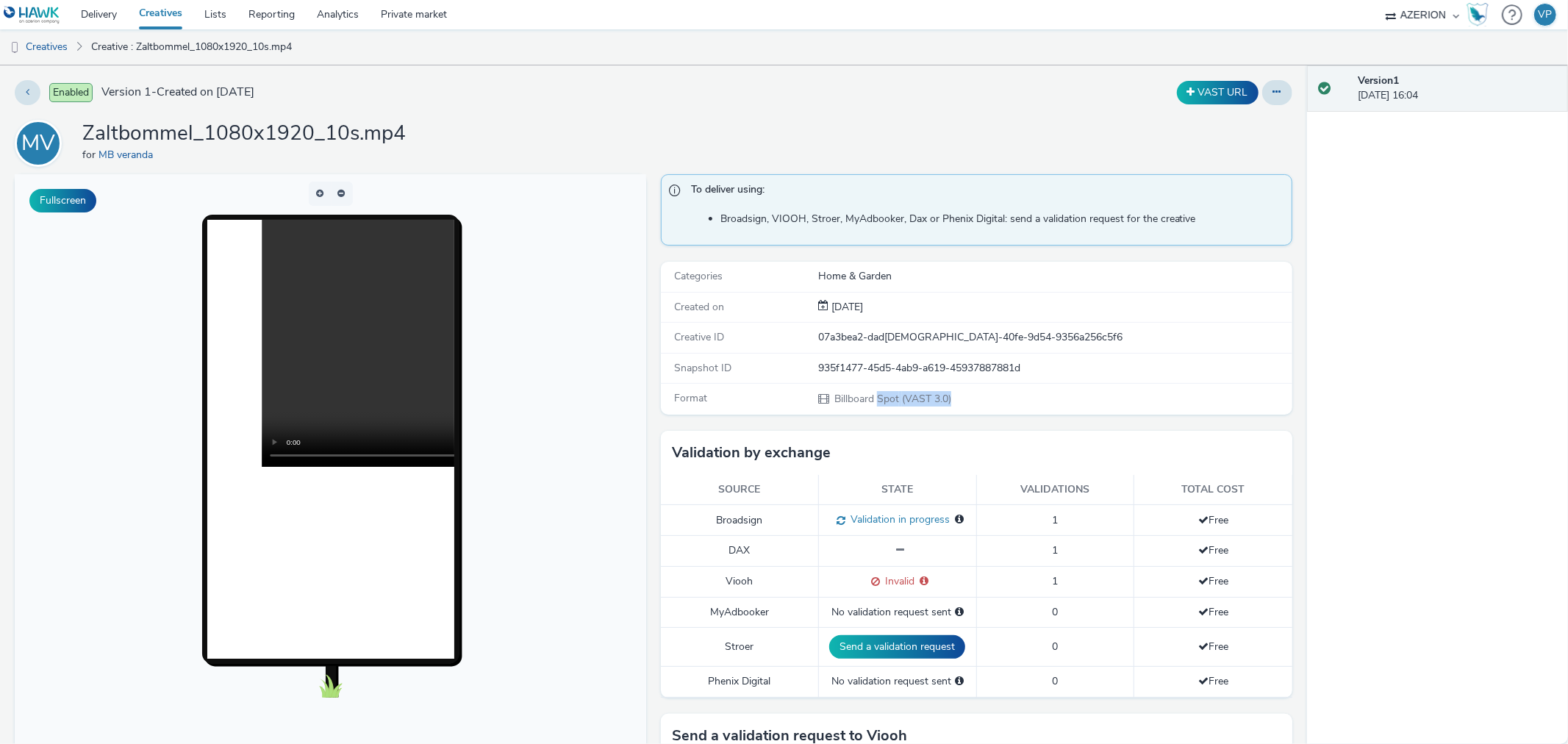
drag, startPoint x: 920, startPoint y: 398, endPoint x: 870, endPoint y: 403, distance: 50.2
click at [870, 403] on div "Billboard Spot (VAST 3.0)" at bounding box center [1053, 398] width 472 height 16
click at [37, 40] on link "Creatives" at bounding box center [37, 48] width 75 height 35
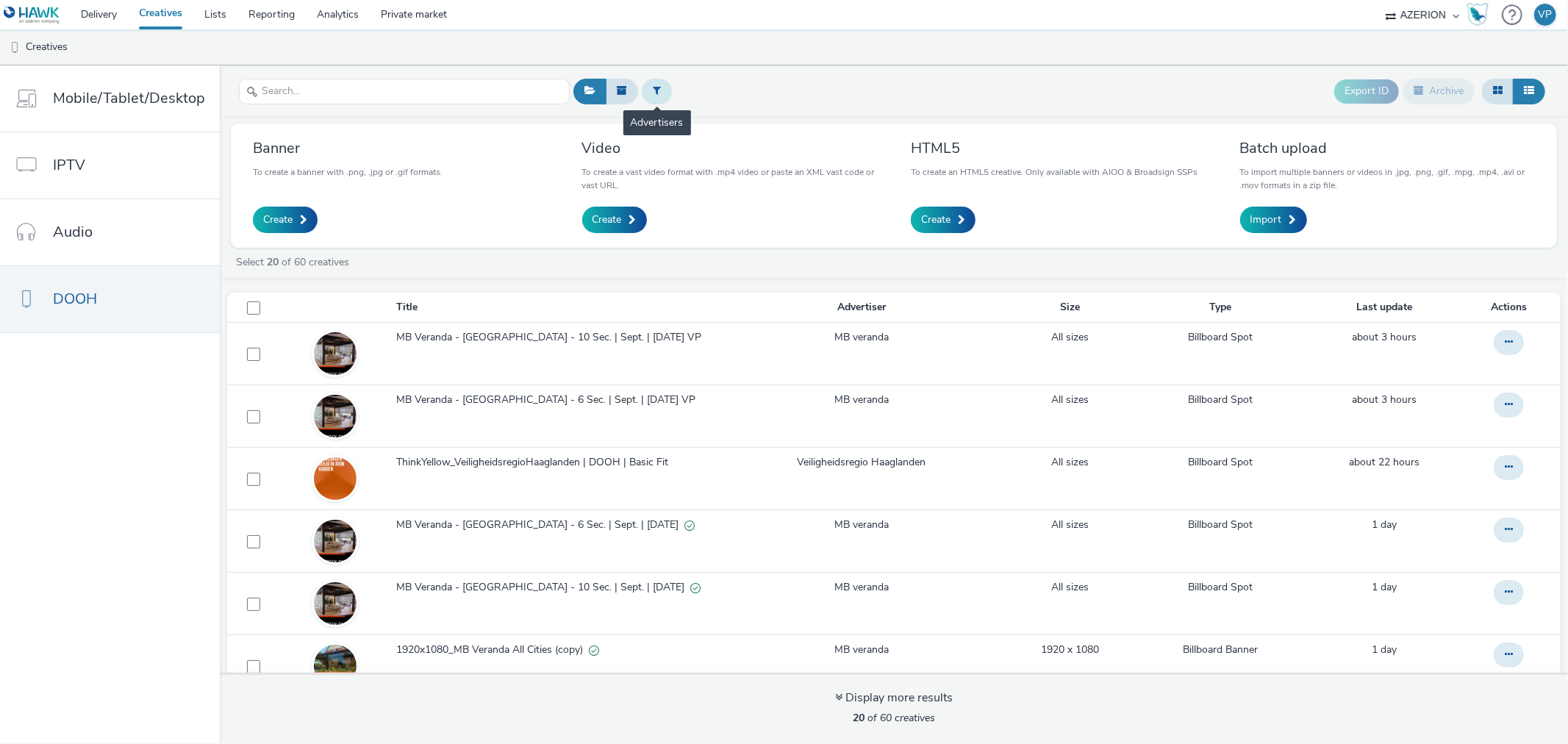
click at [655, 90] on icon at bounding box center [656, 90] width 8 height 10
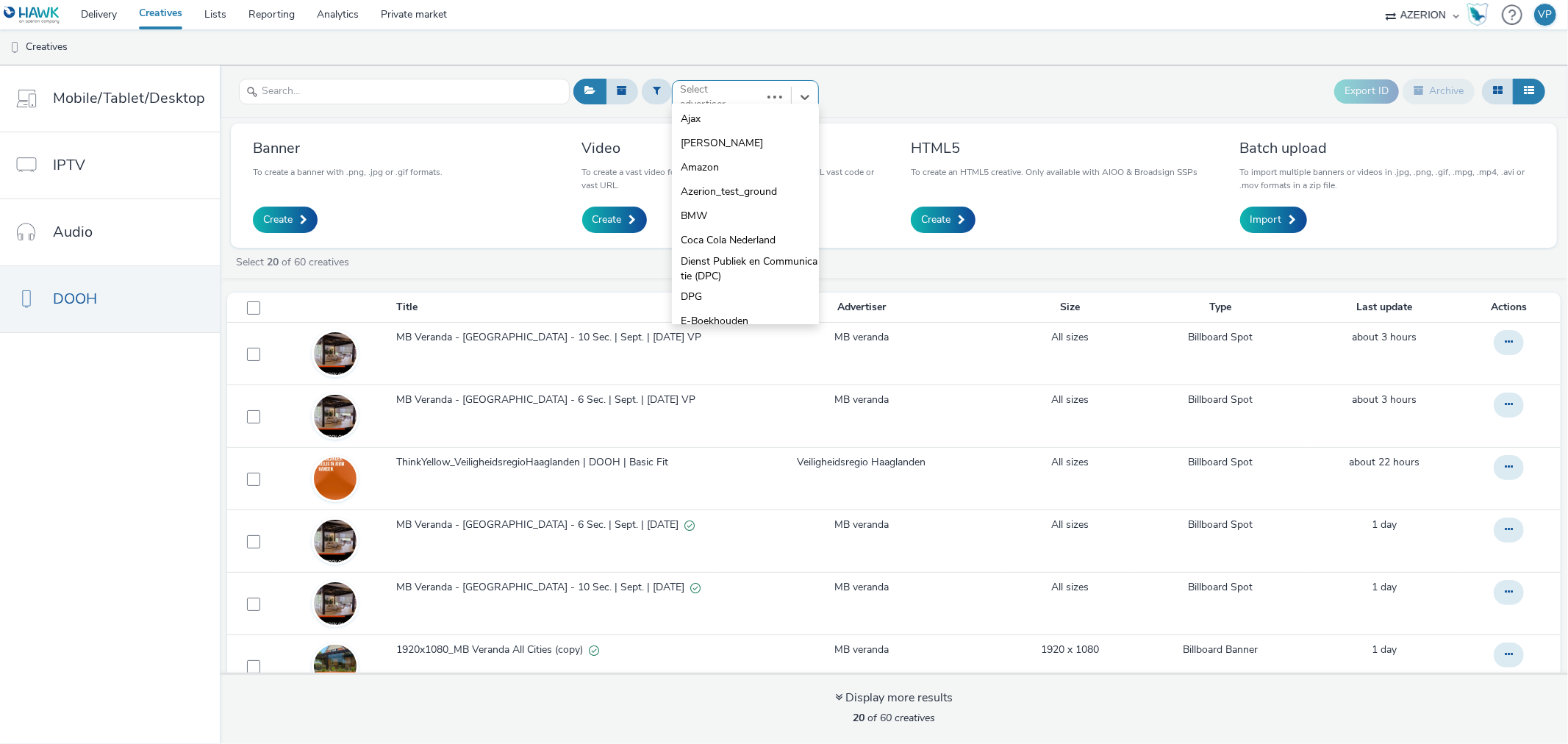
click at [732, 98] on div at bounding box center [717, 97] width 75 height 18
type input "mb"
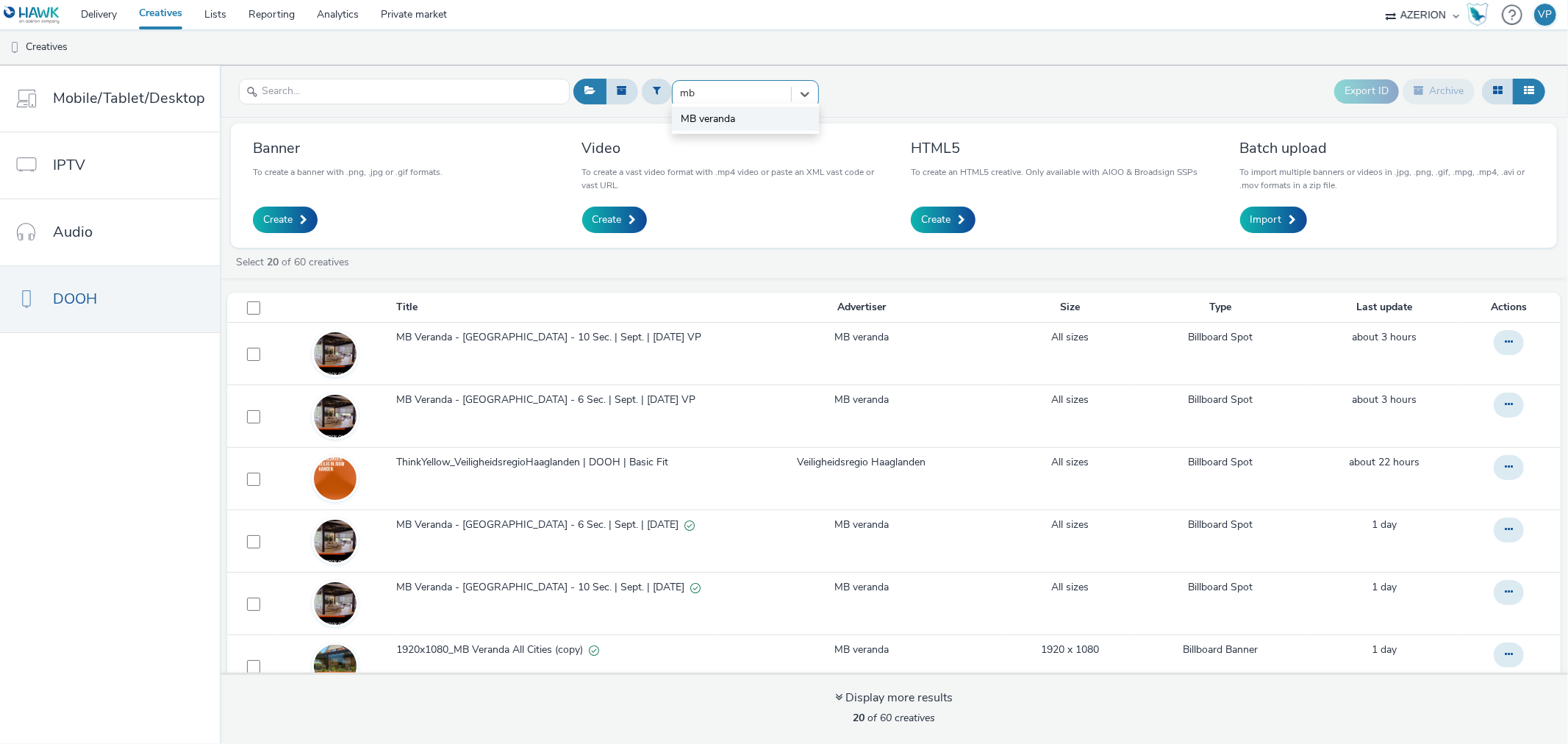
click at [721, 118] on span "MB veranda" at bounding box center [708, 119] width 54 height 15
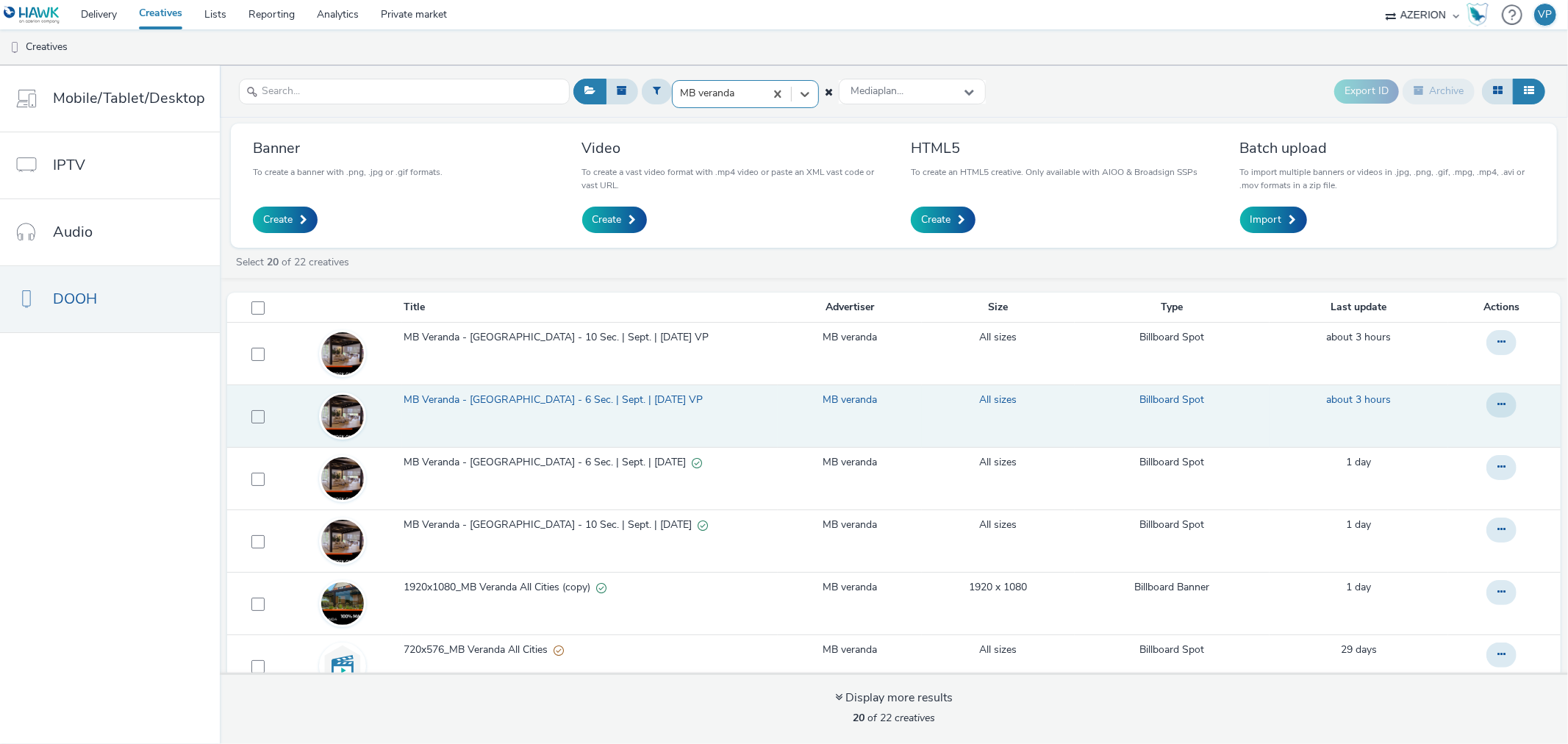
click at [632, 398] on span "MB Veranda - [GEOGRAPHIC_DATA] - 6 Sec. | Sept. | [DATE] VP" at bounding box center [556, 400] width 305 height 15
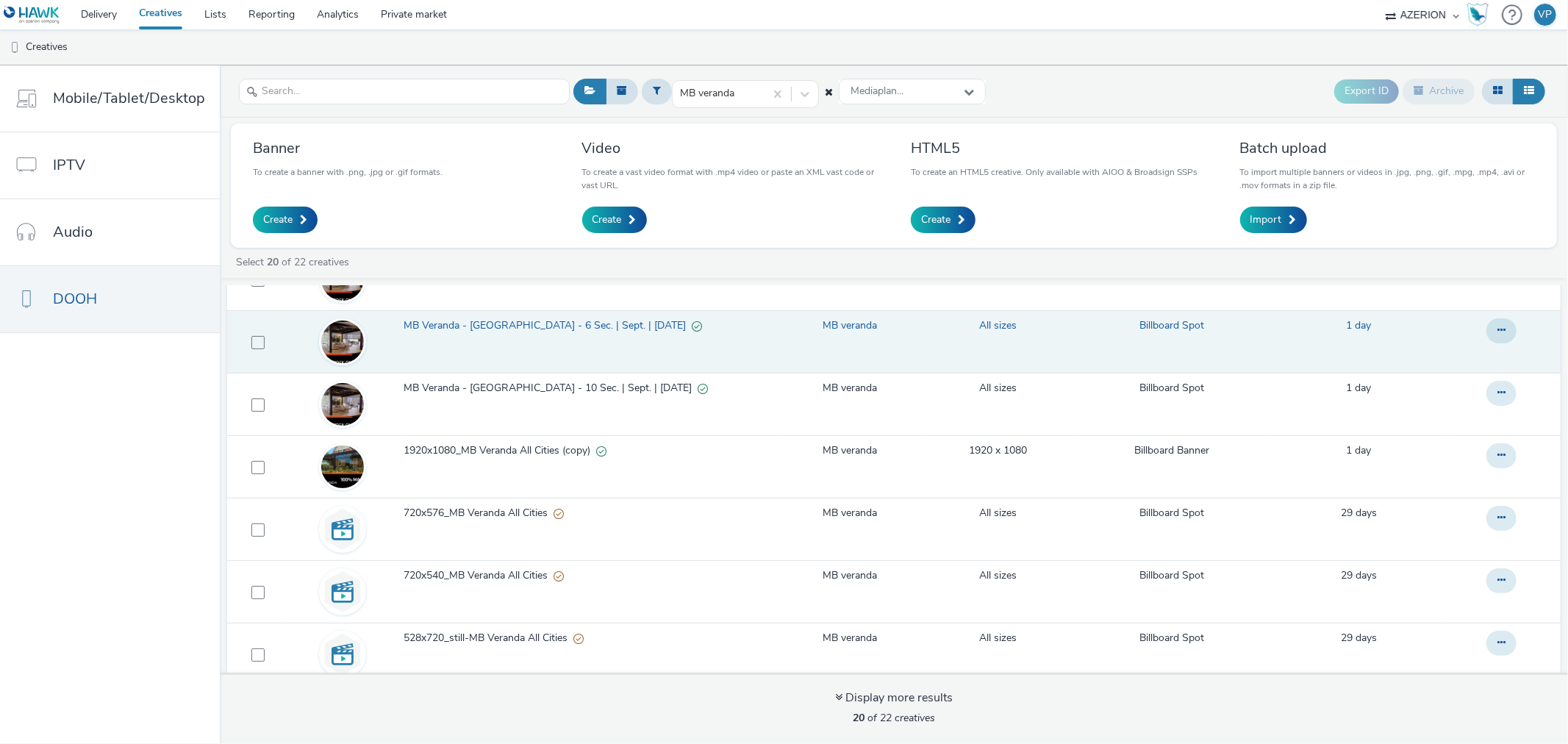
scroll to position [82, 0]
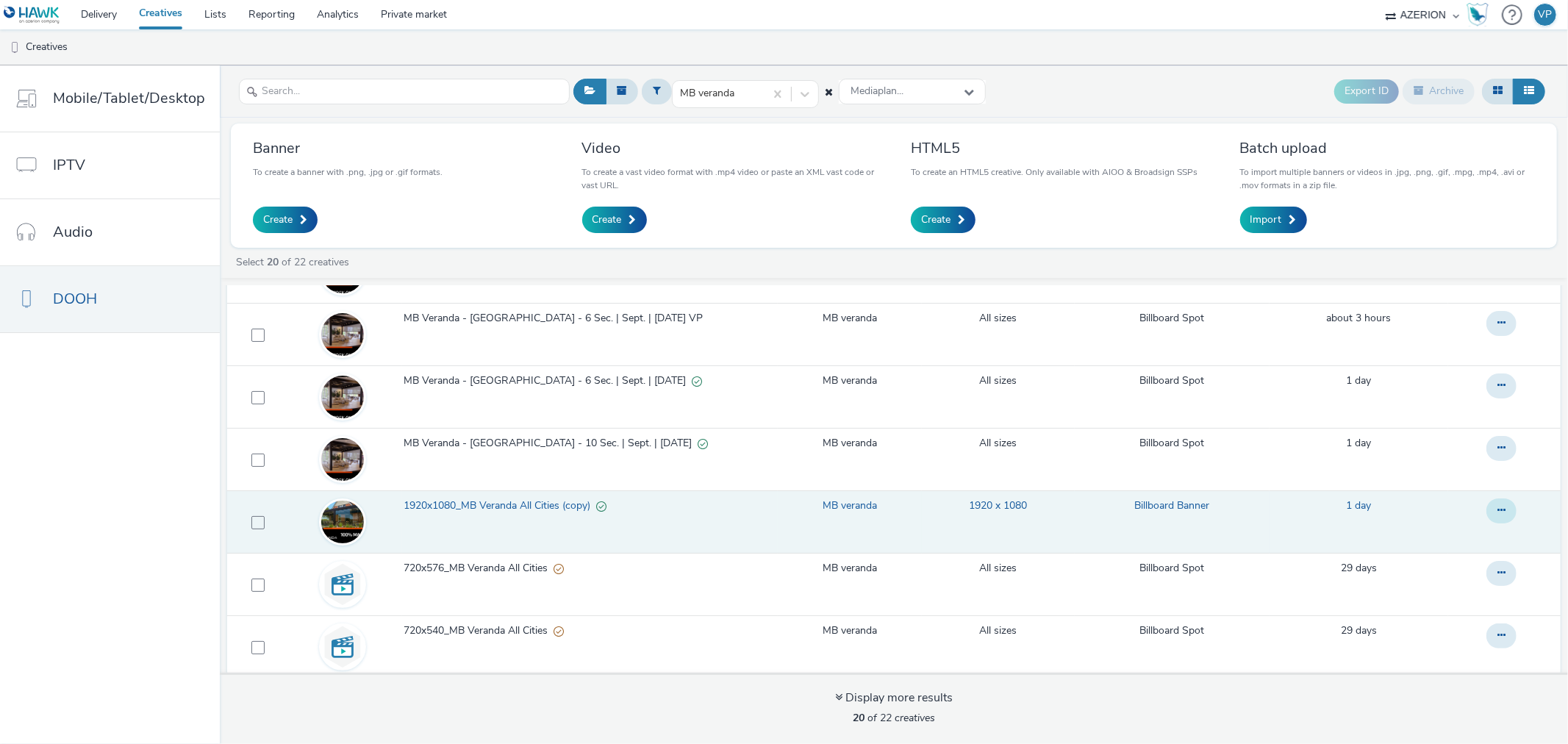
click at [1497, 507] on icon at bounding box center [1501, 510] width 8 height 10
click at [1419, 543] on link "Edit" at bounding box center [1461, 541] width 110 height 30
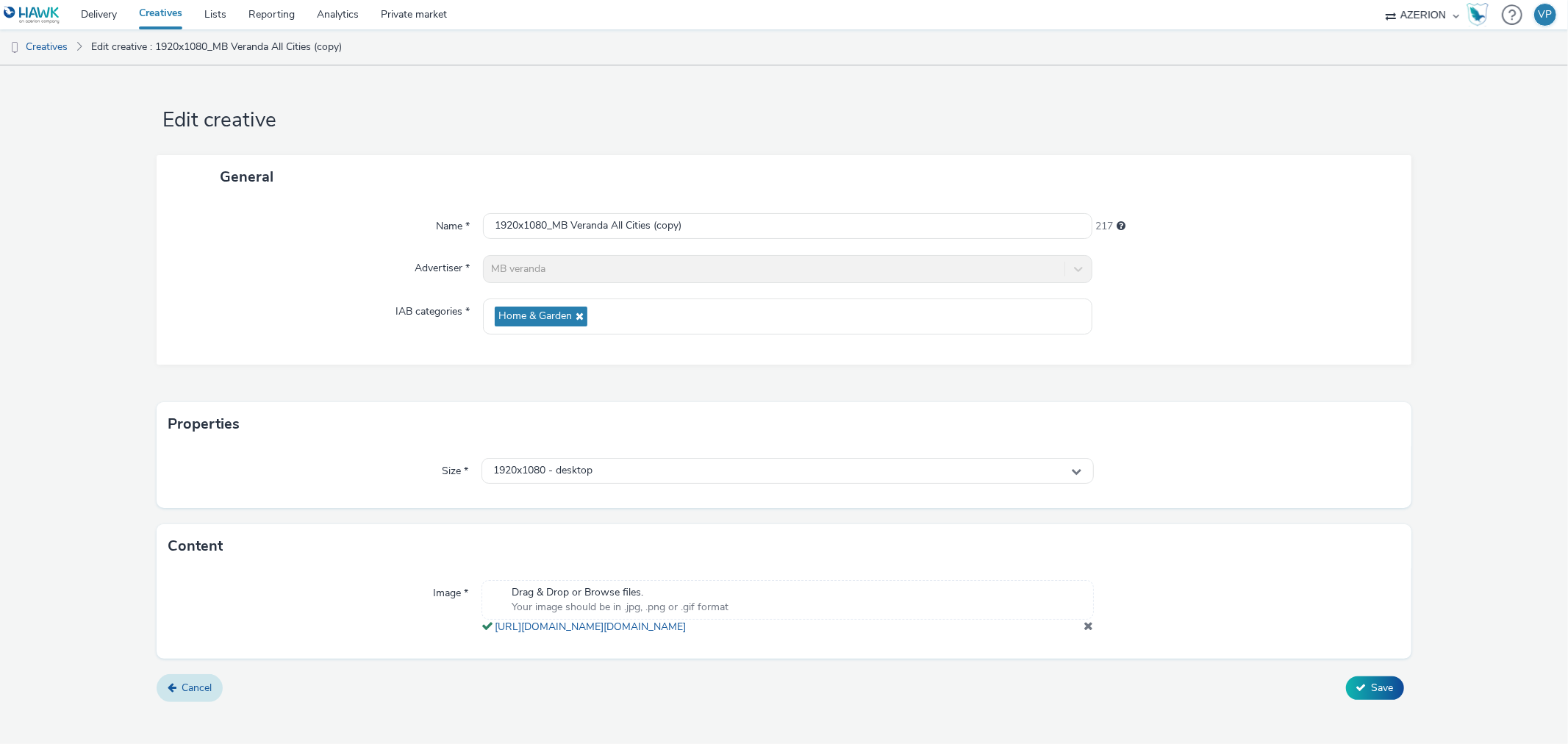
click at [186, 695] on span "Cancel" at bounding box center [197, 687] width 30 height 14
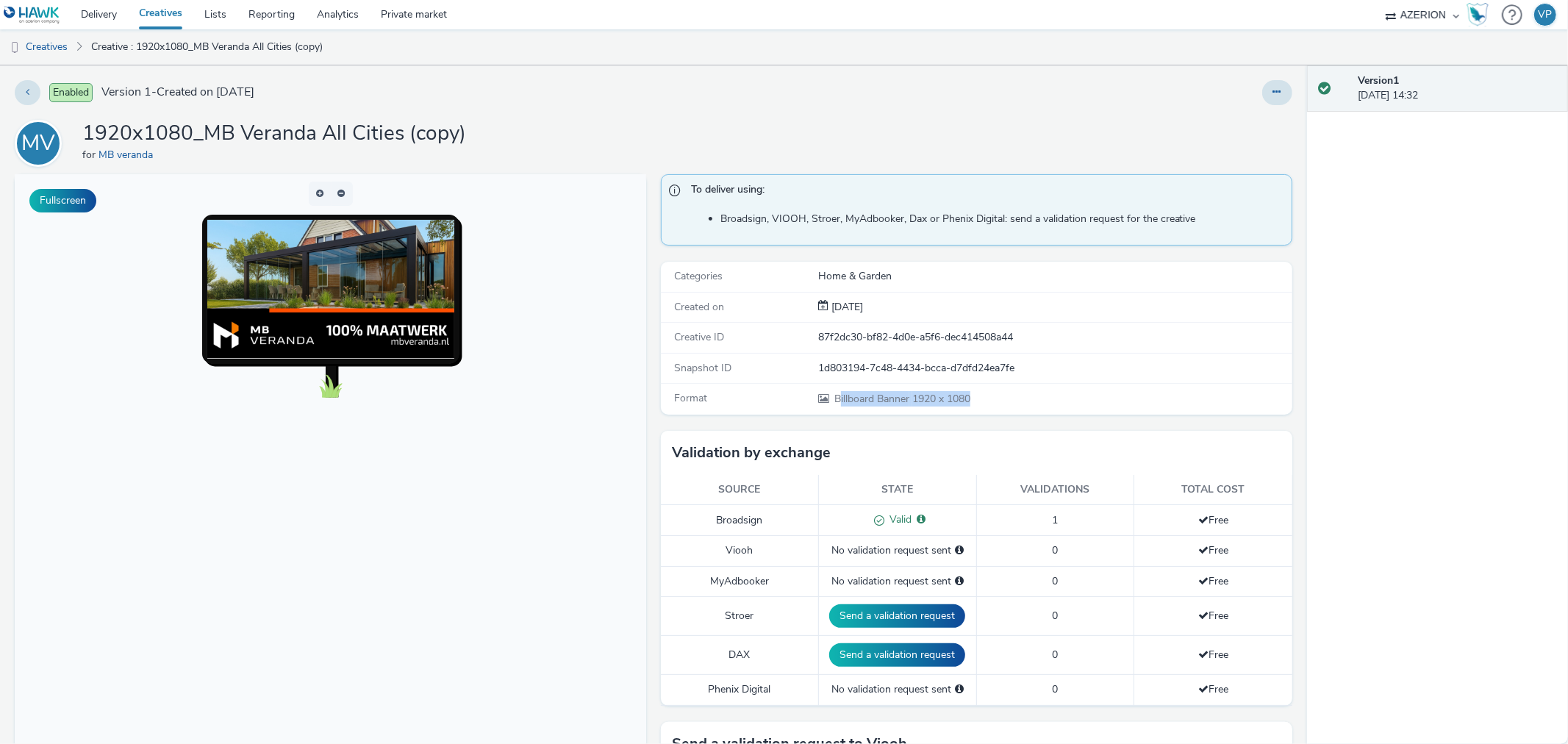
drag, startPoint x: 979, startPoint y: 394, endPoint x: 831, endPoint y: 403, distance: 148.3
click at [831, 403] on div "Billboard Banner 1920 x 1080" at bounding box center [1053, 398] width 472 height 16
click at [337, 283] on img at bounding box center [330, 289] width 247 height 138
click at [42, 42] on link "Creatives" at bounding box center [37, 48] width 75 height 35
drag, startPoint x: 165, startPoint y: 92, endPoint x: 420, endPoint y: 89, distance: 255.0
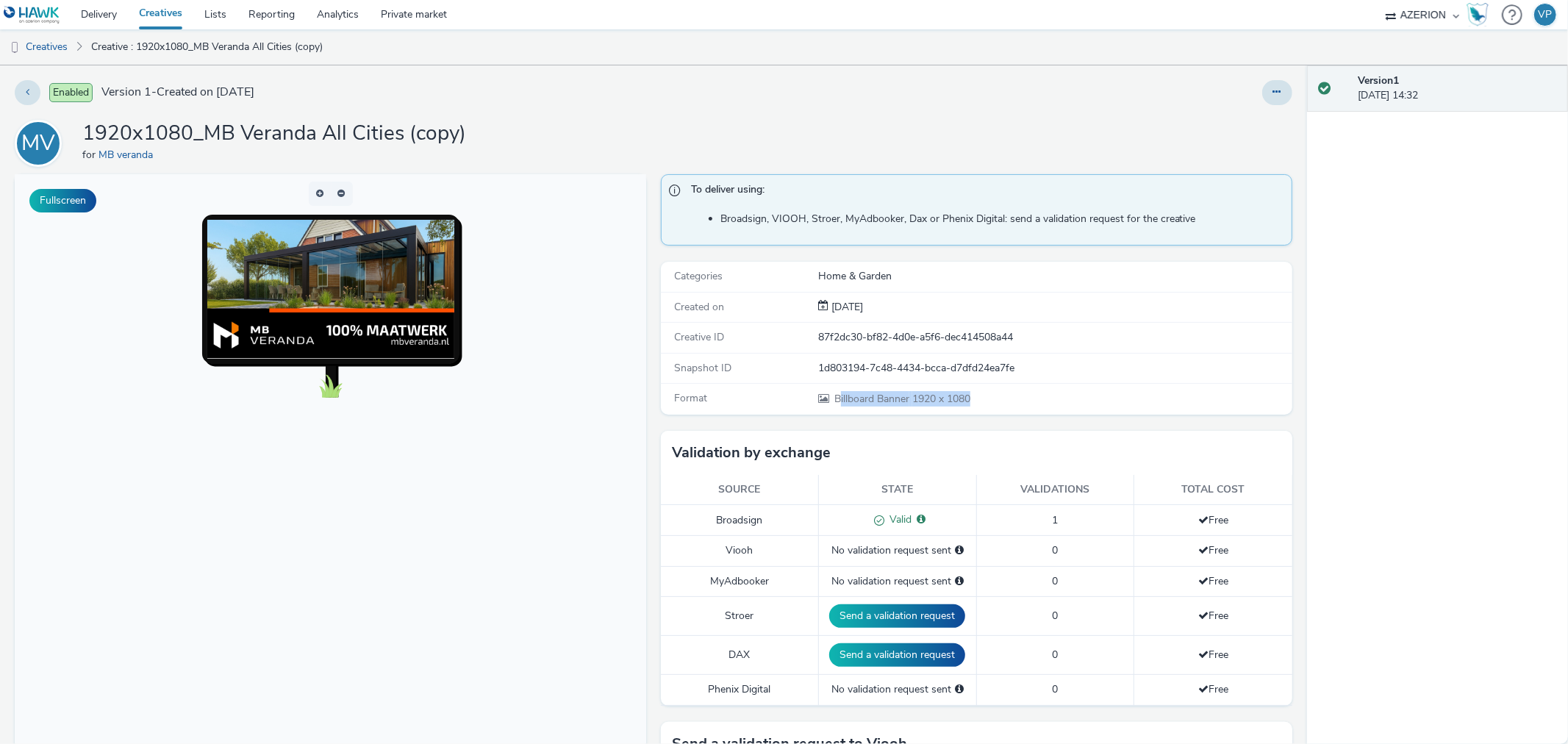
click at [401, 89] on div "Enabled Version 1 - Created on 15 September 2025" at bounding box center [398, 92] width 766 height 25
click at [68, 454] on body at bounding box center [330, 475] width 631 height 602
click at [108, 19] on link "Delivery" at bounding box center [99, 15] width 58 height 30
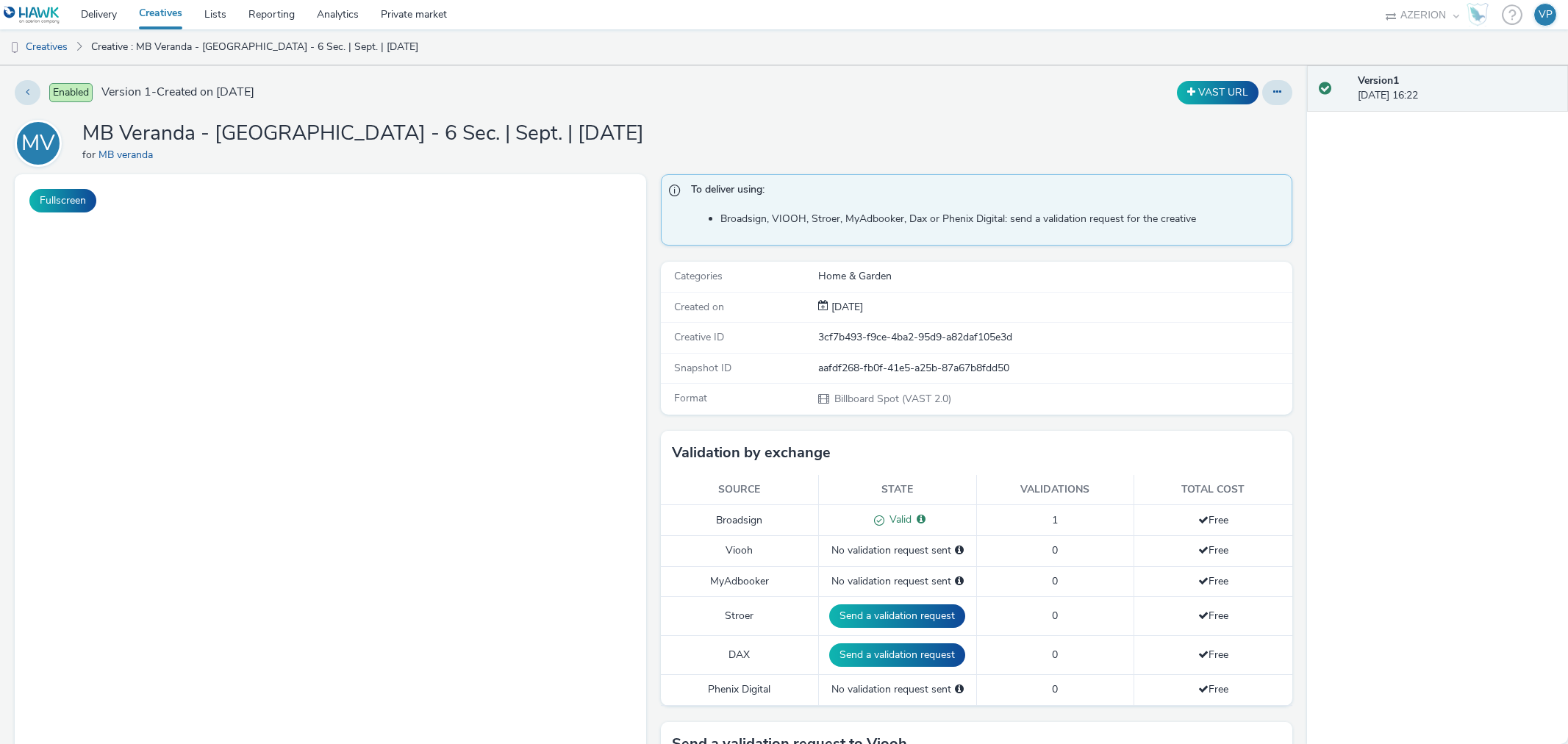
select select "ac009755-aa48-4799-8050-7a339a378eb8"
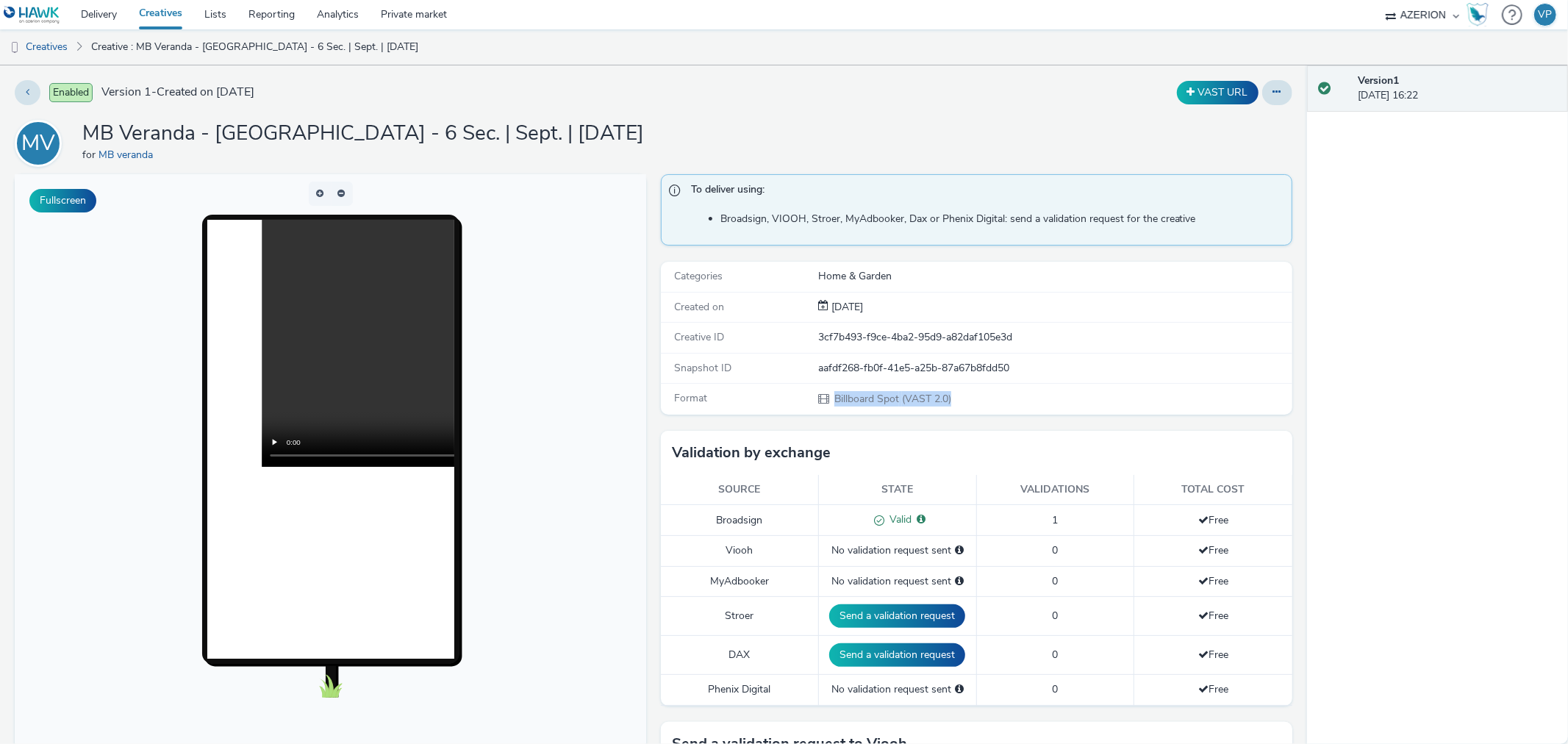
drag, startPoint x: 964, startPoint y: 394, endPoint x: 825, endPoint y: 407, distance: 139.6
click at [825, 407] on div "Format Billboard Spot (VAST 2.0)" at bounding box center [976, 399] width 631 height 30
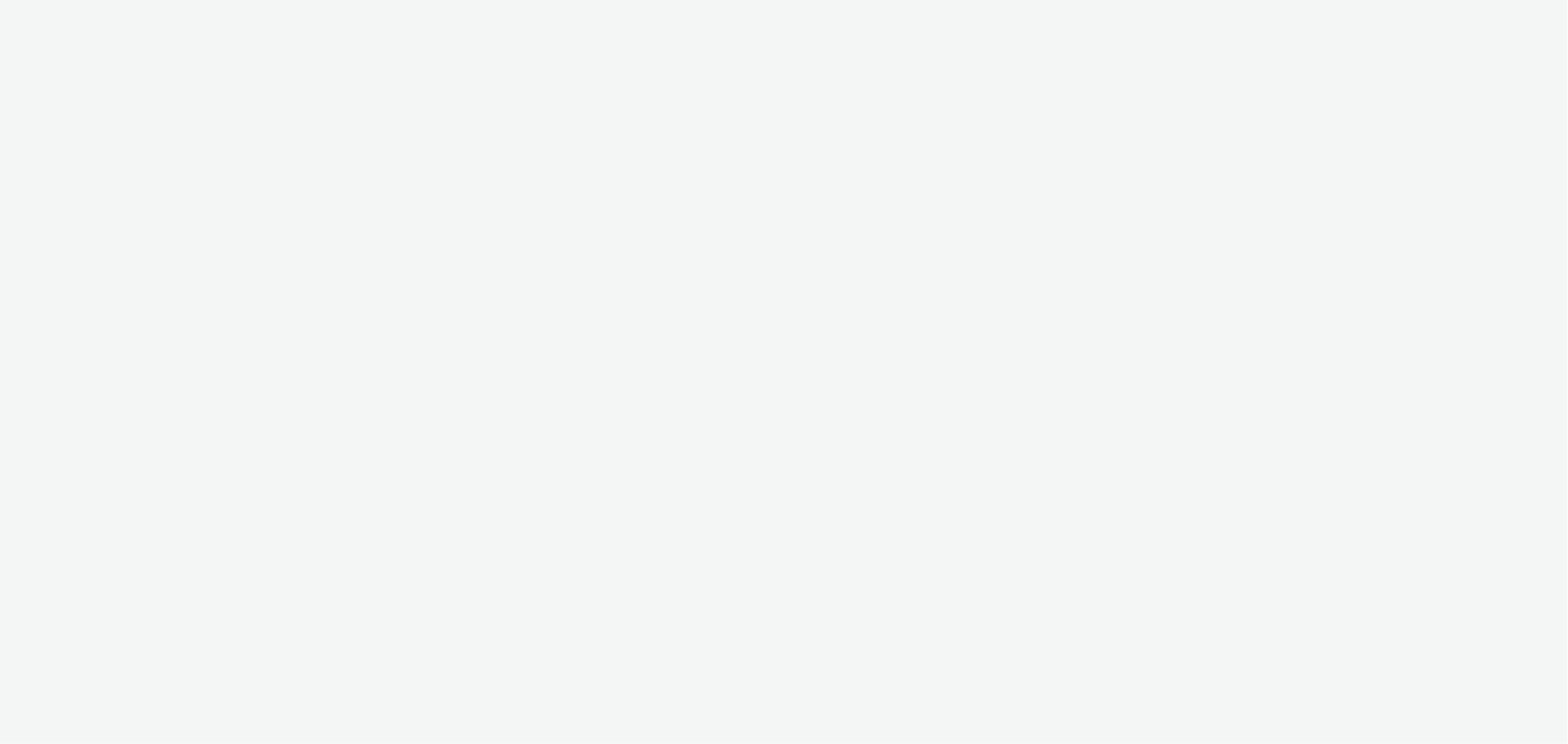
select select "ac009755-aa48-4799-8050-7a339a378eb8"
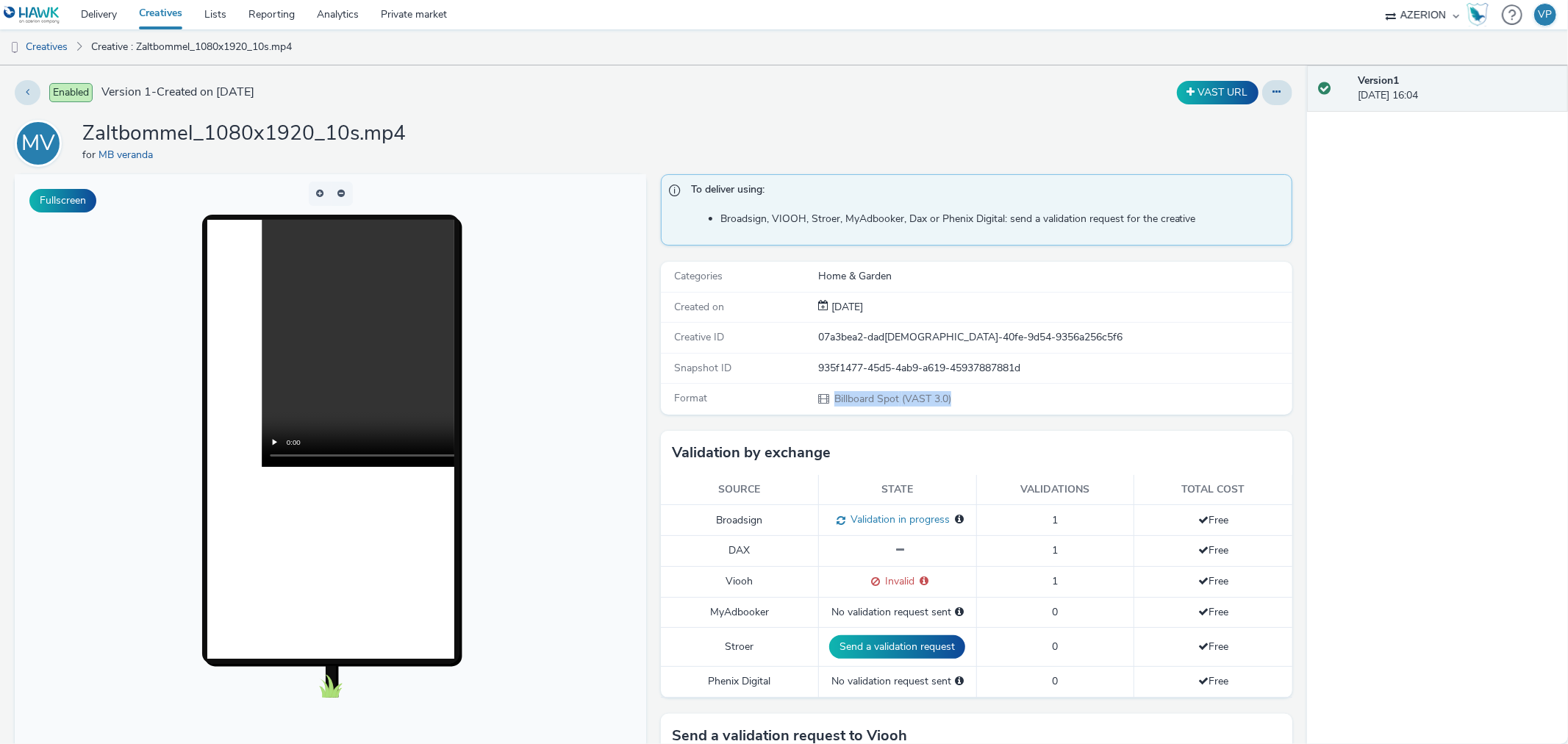
drag, startPoint x: 965, startPoint y: 392, endPoint x: 804, endPoint y: 408, distance: 161.8
click at [804, 408] on div "Format Billboard Spot (VAST 3.0)" at bounding box center [976, 399] width 631 height 30
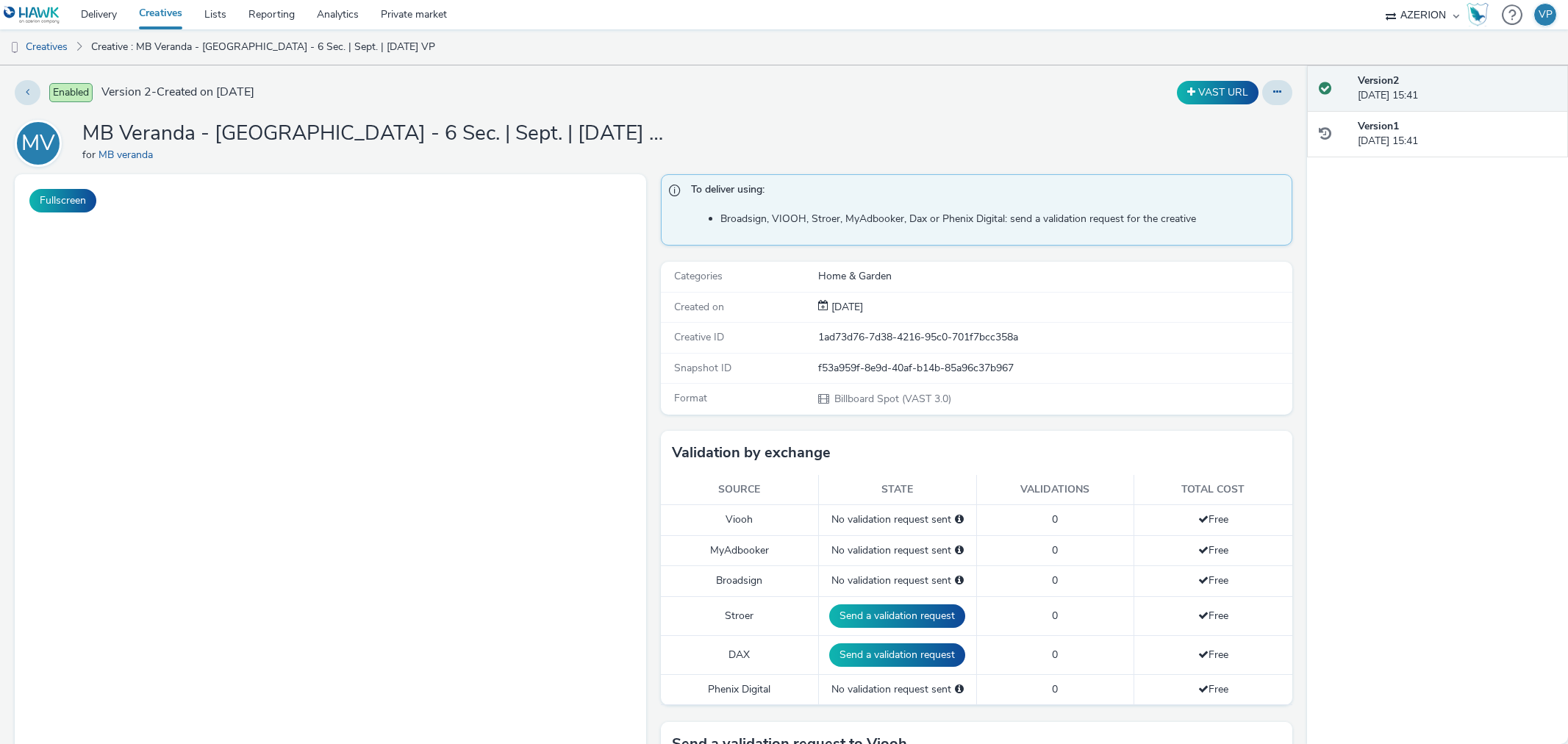
select select "ac009755-aa48-4799-8050-7a339a378eb8"
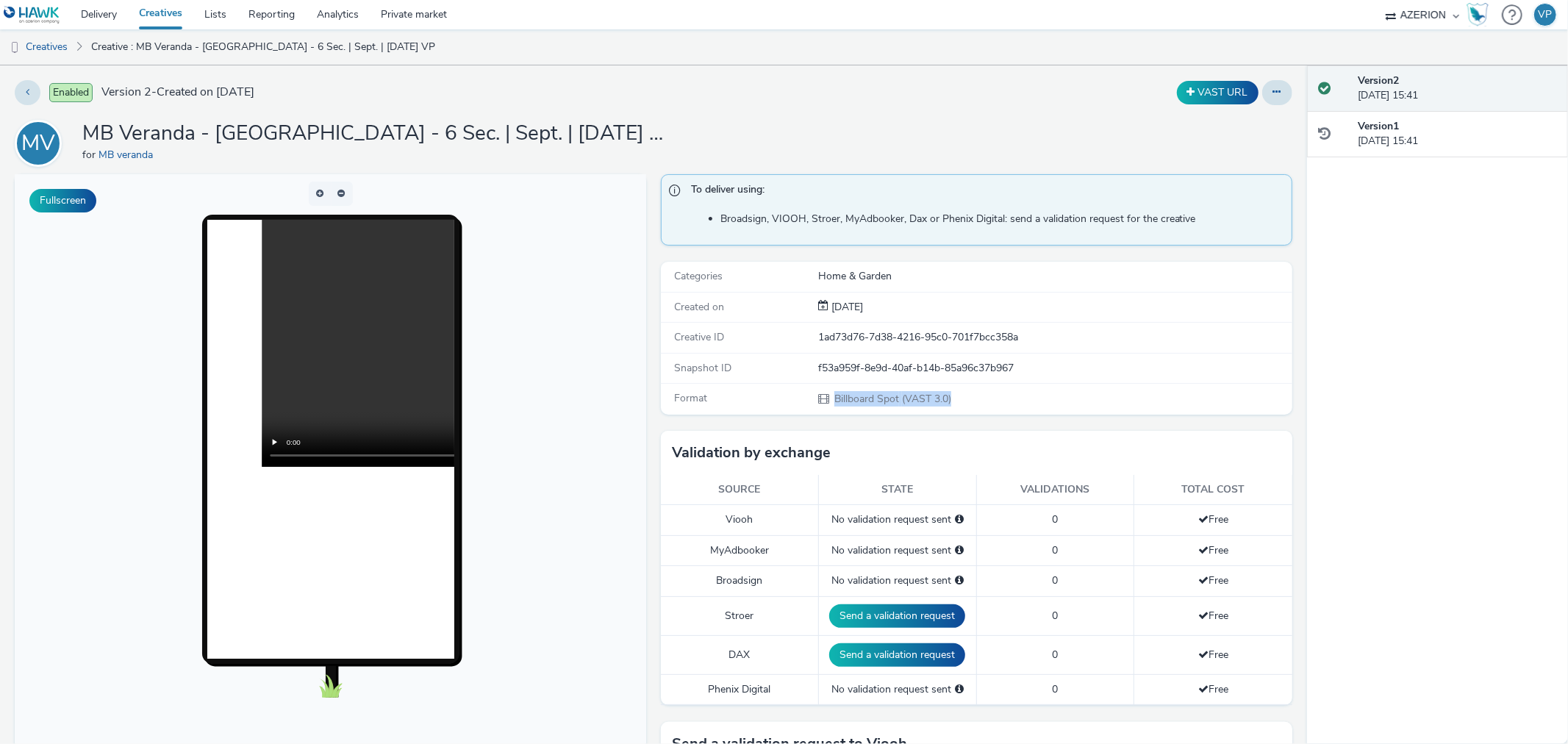
drag, startPoint x: 923, startPoint y: 397, endPoint x: 818, endPoint y: 392, distance: 105.1
click at [818, 392] on div "Billboard Spot (VAST 3.0)" at bounding box center [1053, 398] width 472 height 16
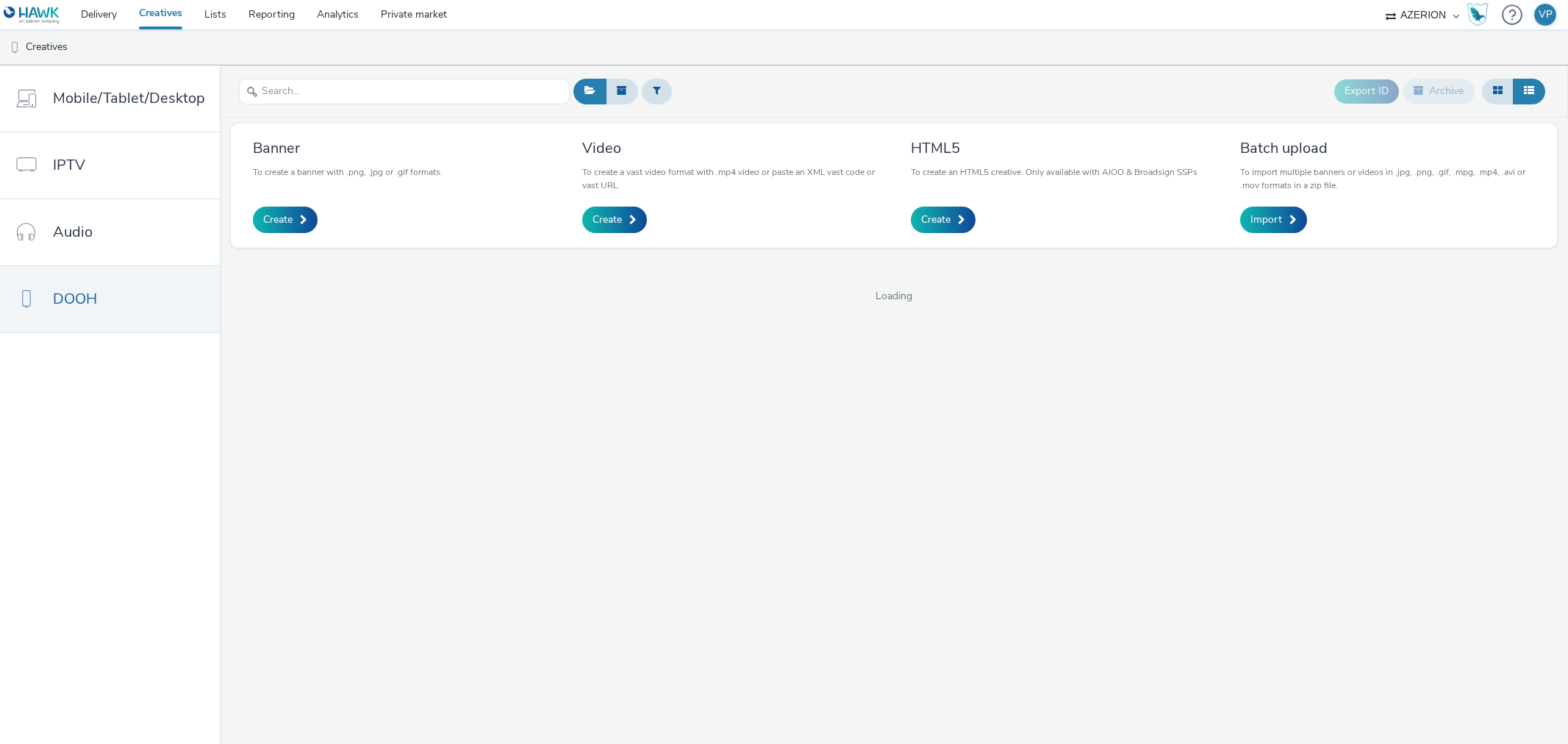
select select "ac009755-aa48-4799-8050-7a339a378eb8"
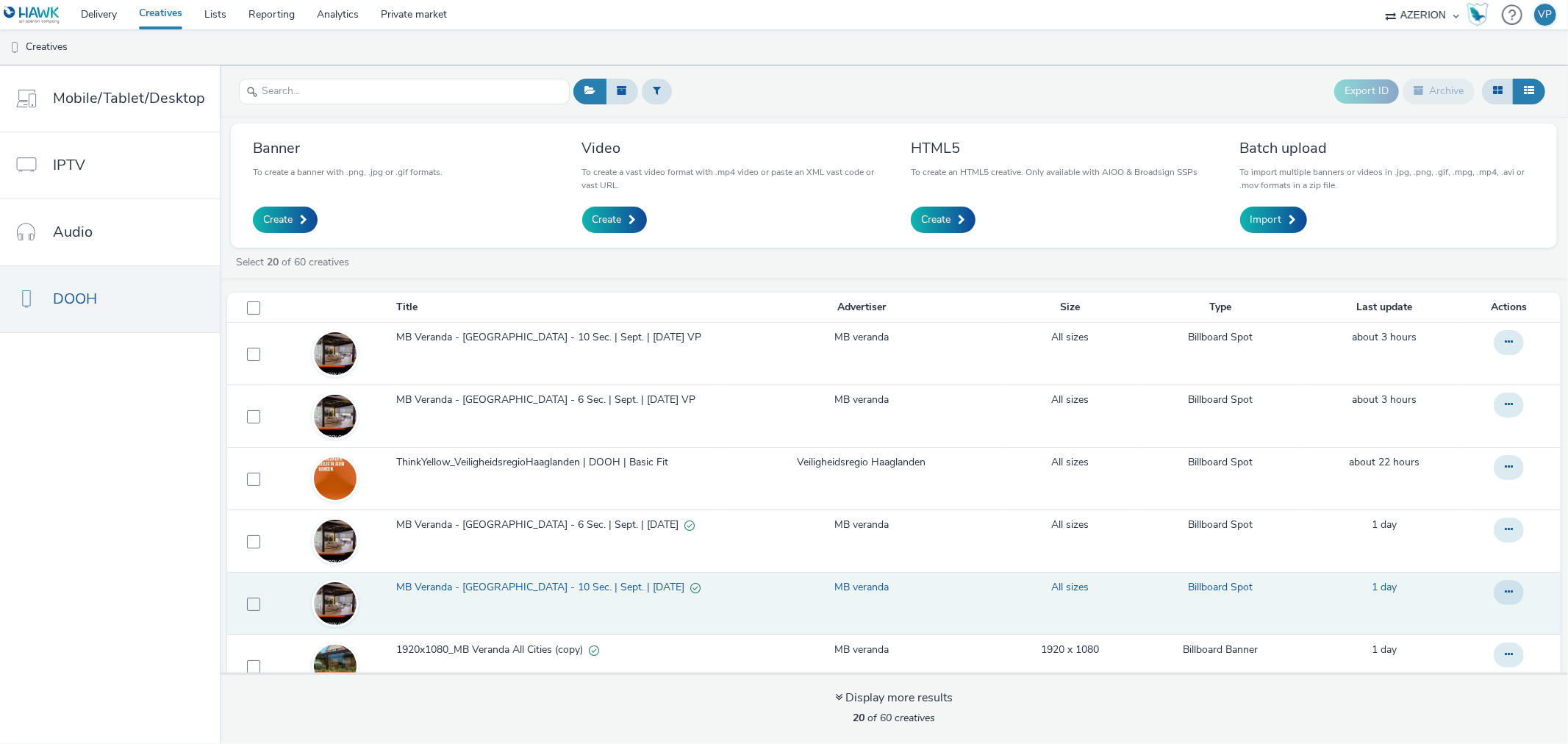
click at [502, 586] on span "MB Veranda - [GEOGRAPHIC_DATA] - 10 Sec. | Sept. | [DATE]" at bounding box center [543, 587] width 294 height 15
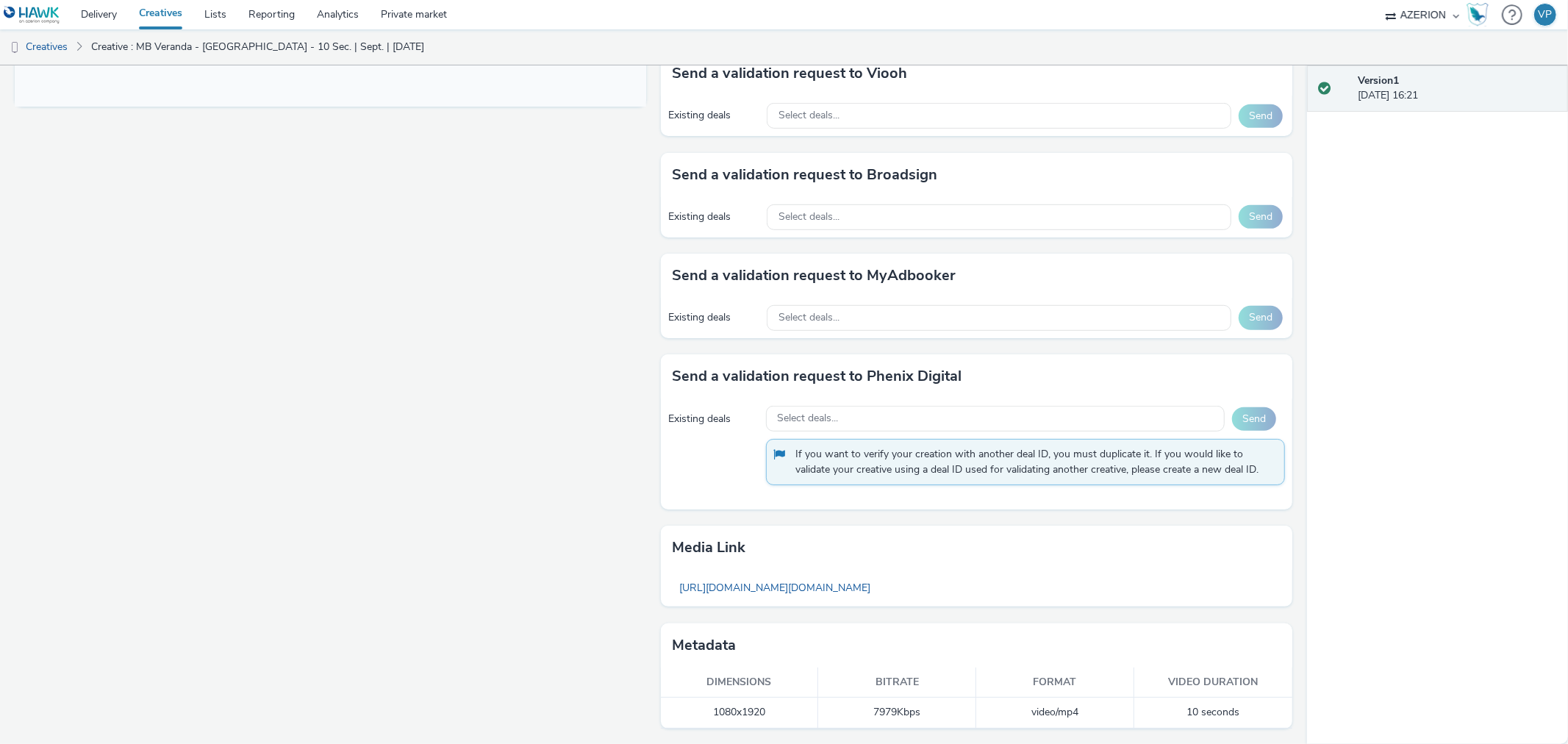
scroll to position [671, 0]
drag, startPoint x: 689, startPoint y: 713, endPoint x: 797, endPoint y: 713, distance: 108.0
click at [777, 715] on td "1080x1920" at bounding box center [739, 711] width 158 height 30
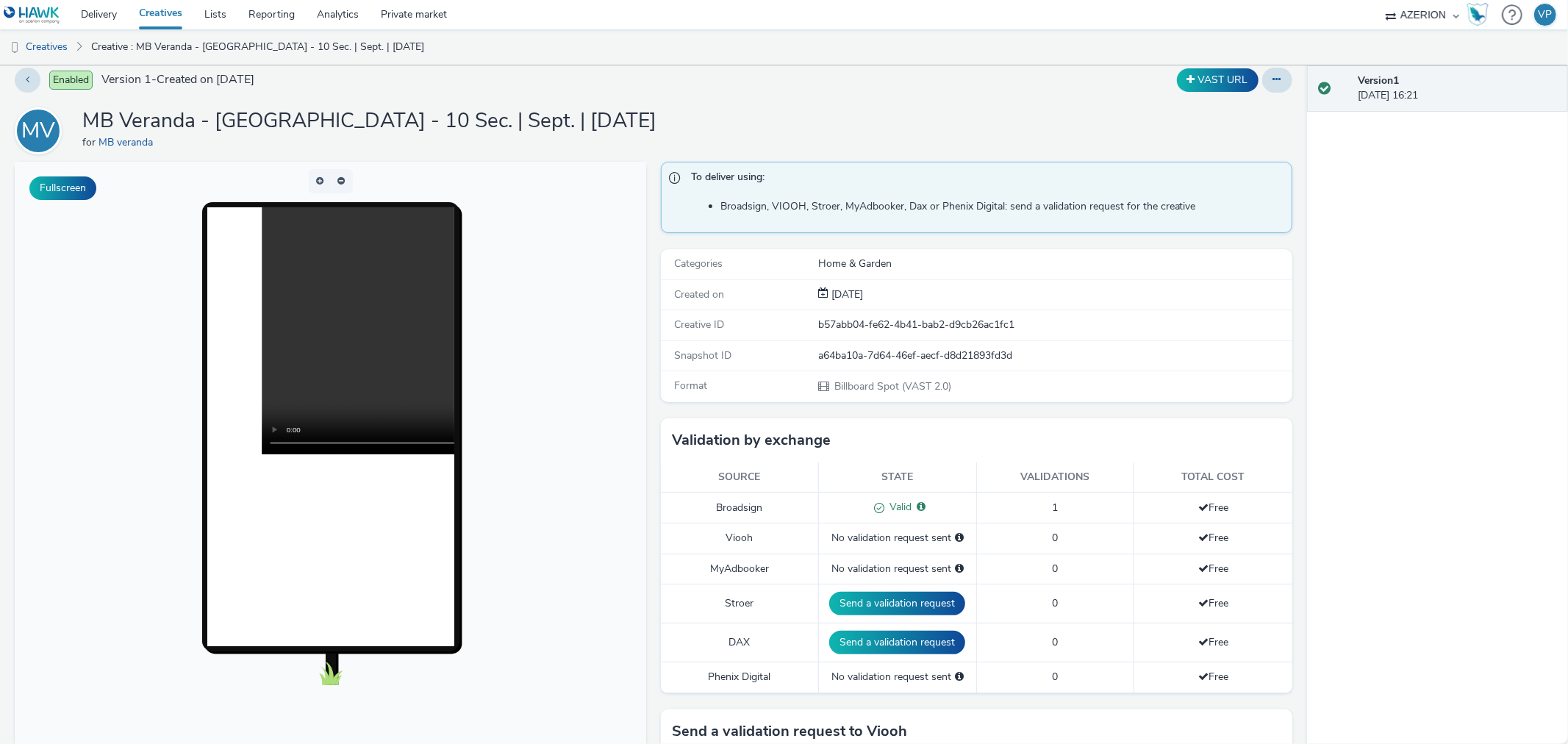
scroll to position [0, 0]
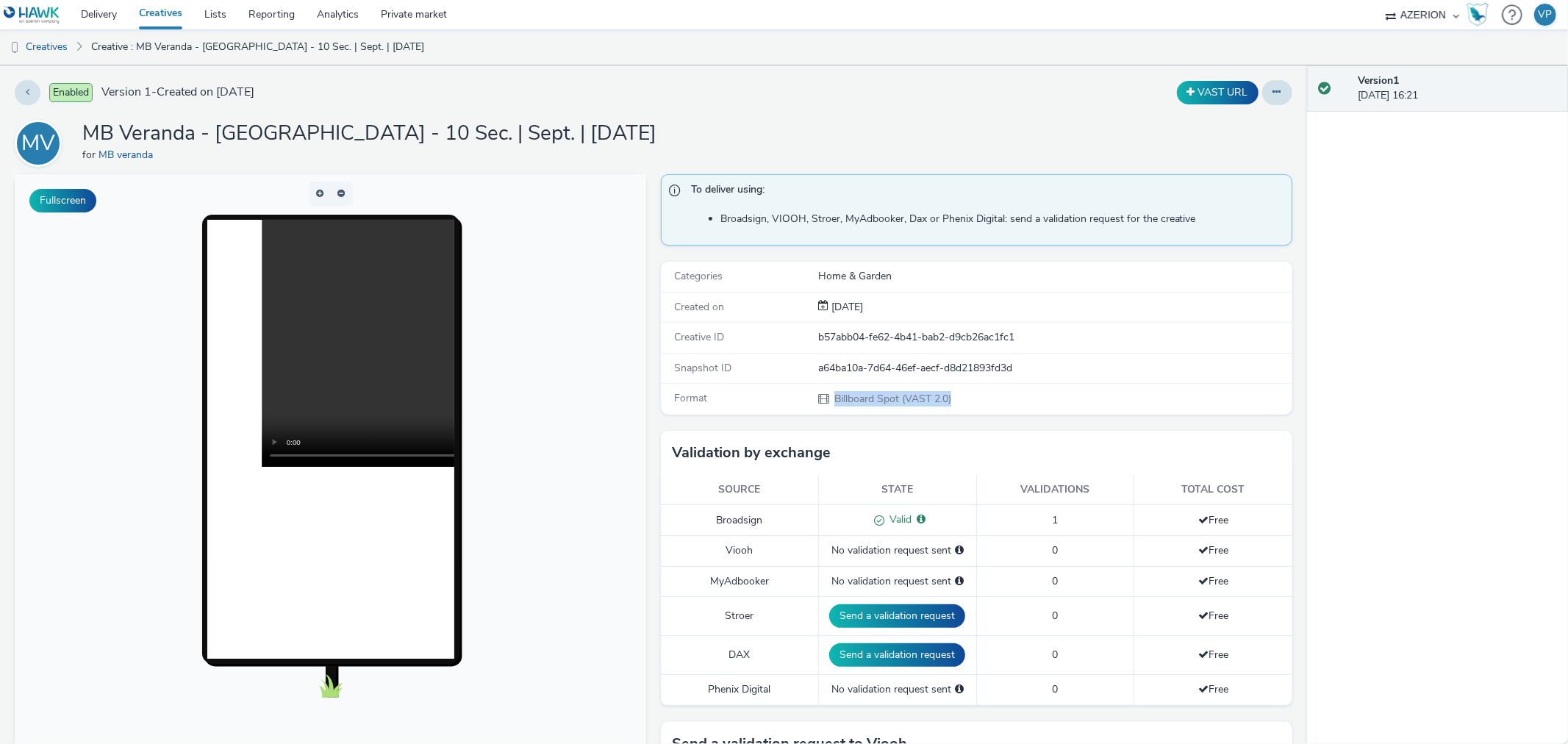
drag, startPoint x: 984, startPoint y: 398, endPoint x: 823, endPoint y: 406, distance: 161.2
click at [823, 406] on div "Format Billboard Spot (VAST 2.0)" at bounding box center [976, 399] width 631 height 30
drag, startPoint x: 191, startPoint y: 91, endPoint x: 662, endPoint y: 78, distance: 471.2
click at [662, 78] on div "Enabled Version 1 - Created on [DATE] VAST URL MV MB Veranda - [GEOGRAPHIC_DATA…" at bounding box center [653, 405] width 1307 height 679
click at [38, 47] on link "Creatives" at bounding box center [37, 48] width 75 height 35
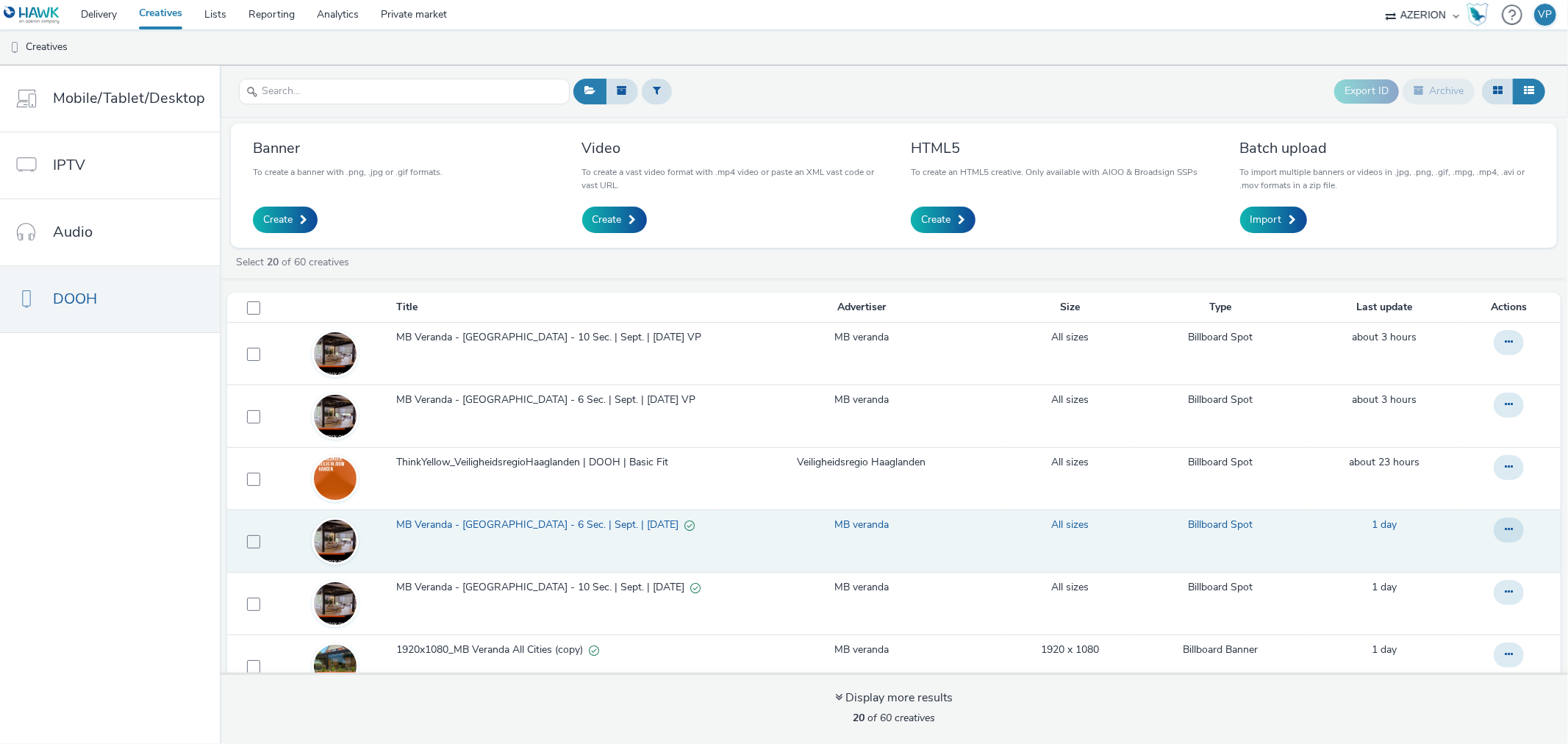
scroll to position [82, 0]
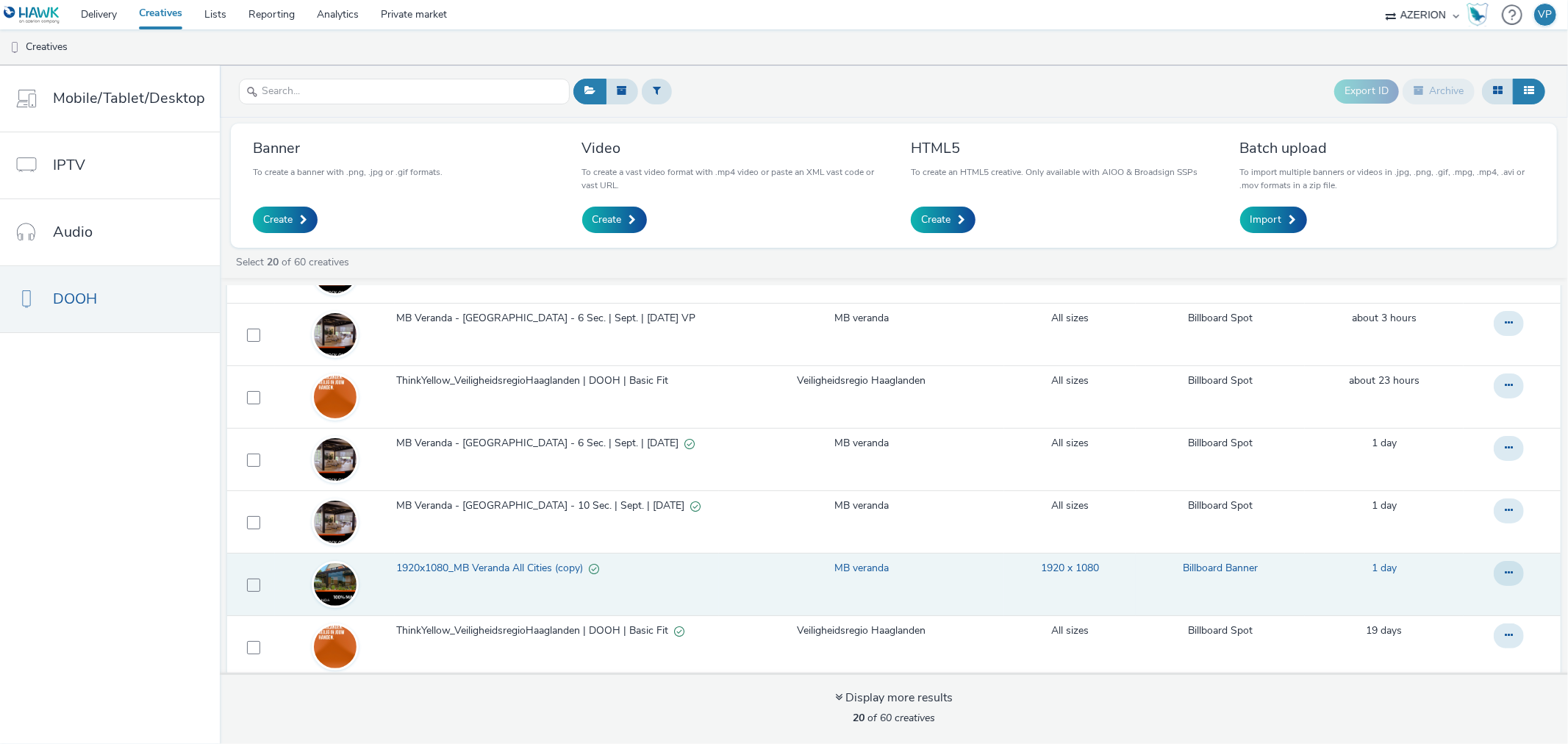
click at [504, 568] on span "1920x1080_MB Veranda All Cities (copy)" at bounding box center [492, 569] width 193 height 15
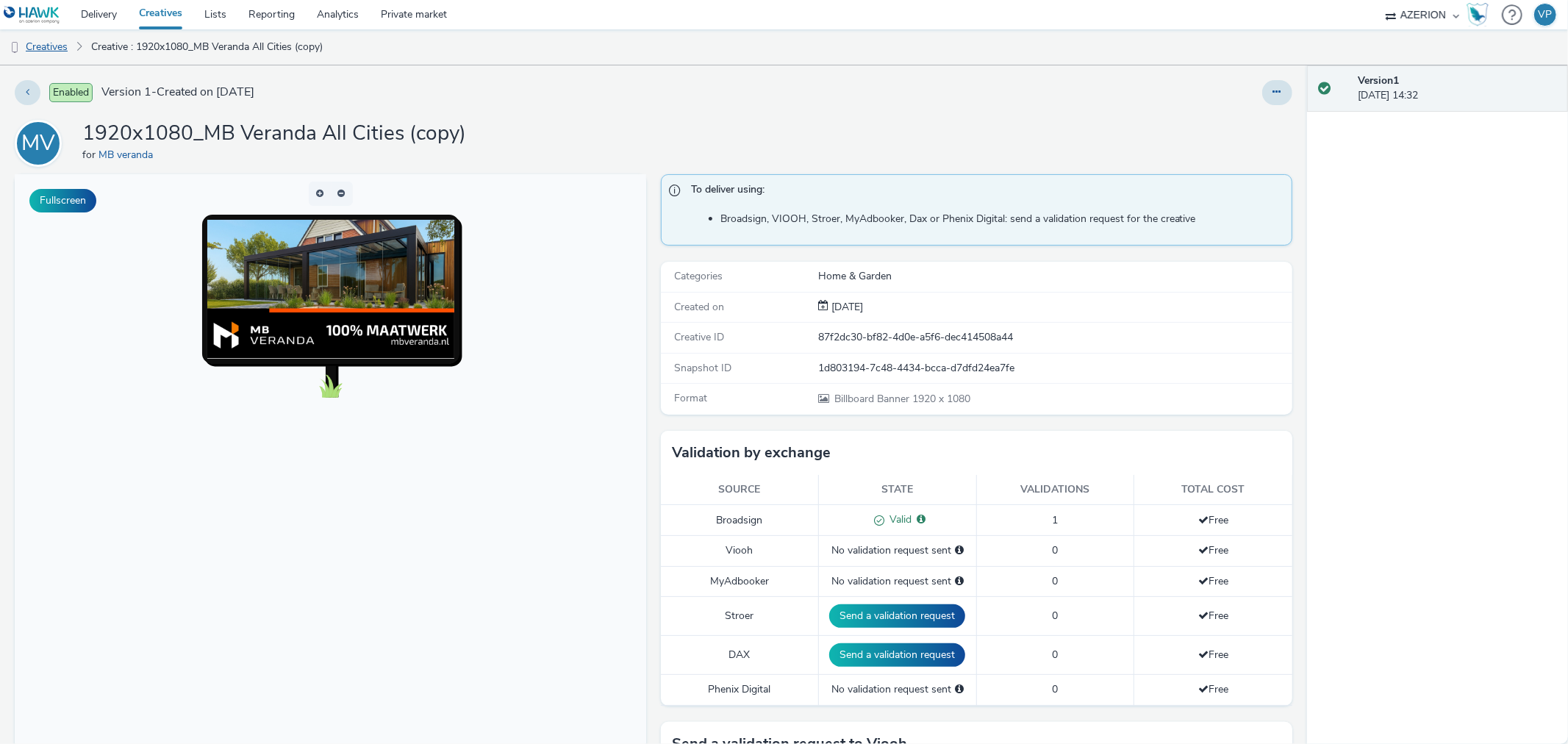
click at [51, 45] on link "Creatives" at bounding box center [37, 48] width 75 height 35
